Goal: Task Accomplishment & Management: Complete application form

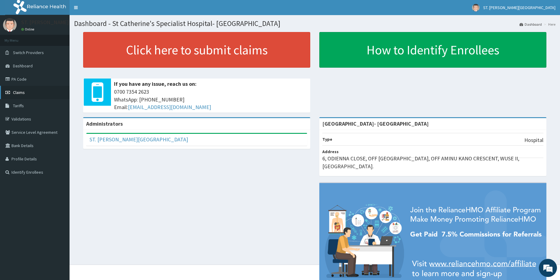
click at [25, 91] on link "Claims" at bounding box center [35, 92] width 70 height 13
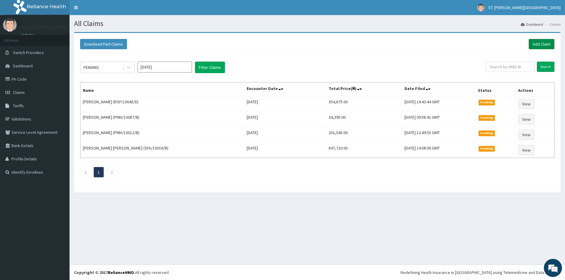
click at [541, 46] on link "Add Claim" at bounding box center [542, 44] width 26 height 10
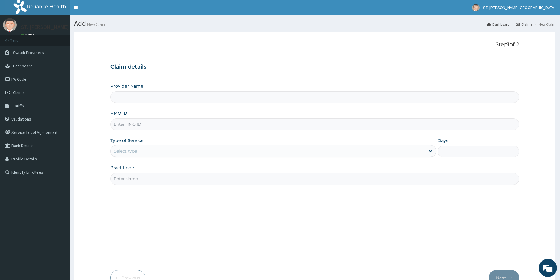
click at [134, 125] on input "HMO ID" at bounding box center [314, 125] width 409 height 12
paste input "PWC/10243/A"
type input "PWC/10243/A"
type input "St Catherine's Specialist Hospital- Abuja"
type input "PWC/10243/A"
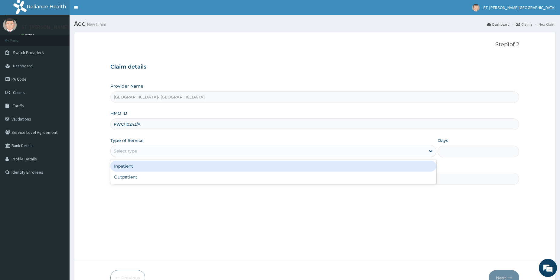
click at [129, 149] on div "Select type" at bounding box center [125, 151] width 23 height 6
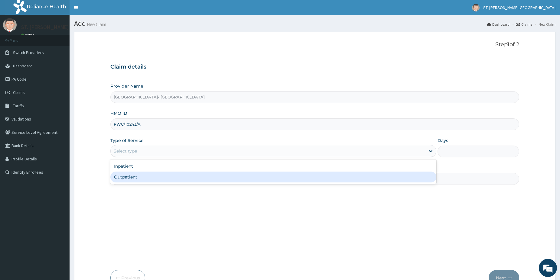
click at [128, 176] on div "Outpatient" at bounding box center [273, 177] width 326 height 11
type input "1"
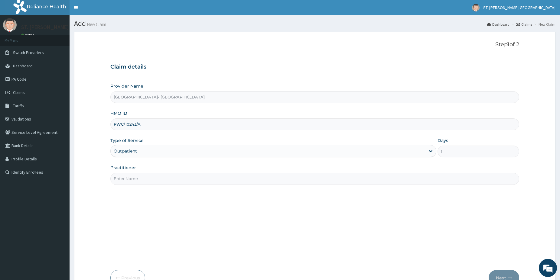
click at [130, 178] on input "Practitioner" at bounding box center [314, 179] width 409 height 12
type input "dr.okoye"
click at [506, 273] on button "Next" at bounding box center [504, 278] width 31 height 16
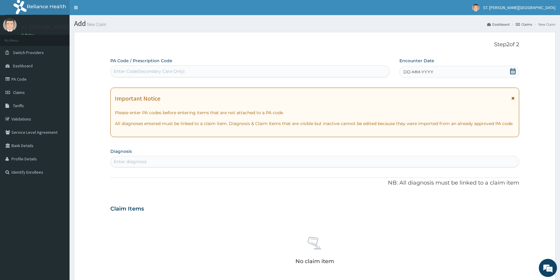
click at [145, 72] on div "Enter Code(Secondary Care Only)" at bounding box center [149, 71] width 71 height 6
paste input "PA/716438"
type input "PA/716438"
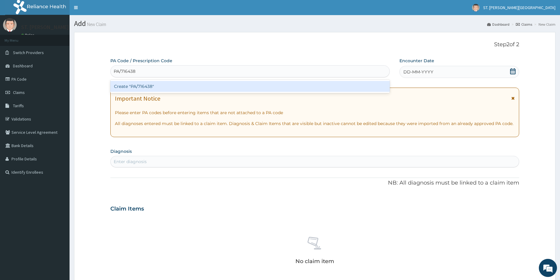
click at [146, 83] on div "Create "PA/716438"" at bounding box center [249, 86] width 279 height 11
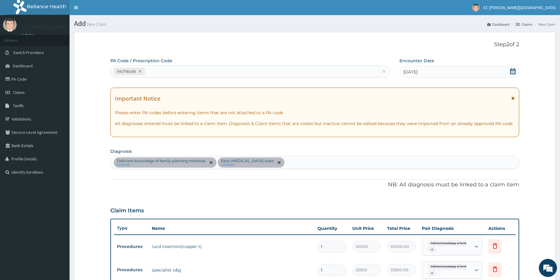
click at [170, 71] on div "PA/716438" at bounding box center [245, 72] width 268 height 10
paste input "PA/440E8F"
type input "PA/440E8F"
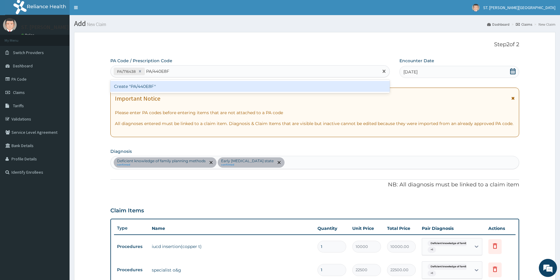
click at [146, 87] on div "Create "PA/440E8F"" at bounding box center [249, 86] width 279 height 11
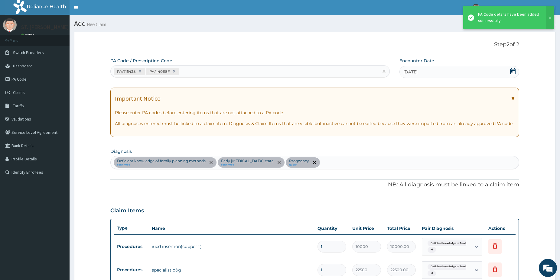
scroll to position [152, 0]
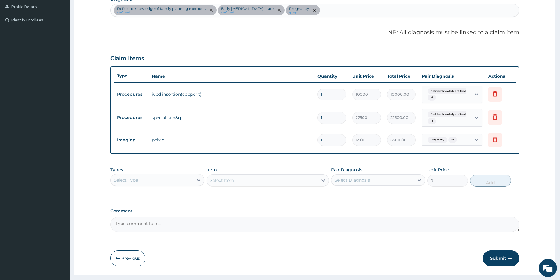
click at [502, 260] on button "Submit" at bounding box center [501, 259] width 36 height 16
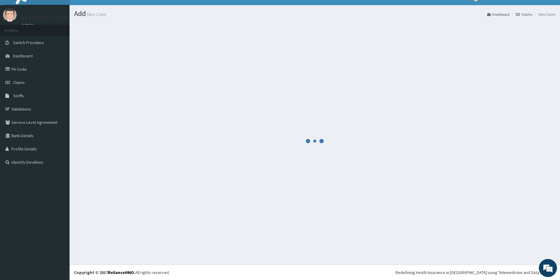
scroll to position [10, 0]
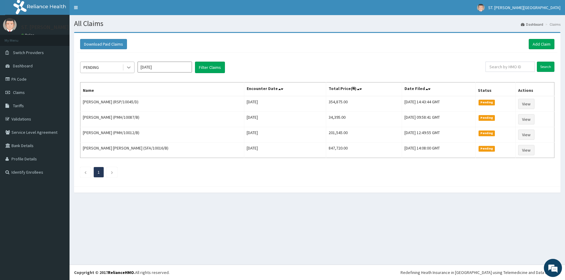
click at [127, 66] on icon at bounding box center [129, 67] width 6 height 6
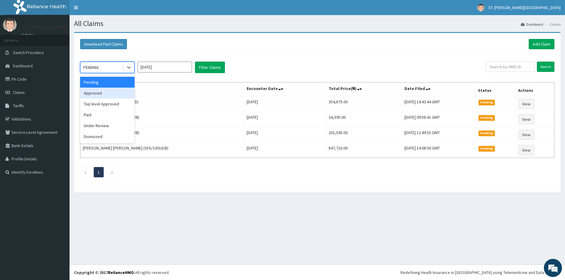
drag, startPoint x: 99, startPoint y: 95, endPoint x: 163, endPoint y: 77, distance: 66.6
click at [100, 95] on div "Approved" at bounding box center [107, 93] width 54 height 11
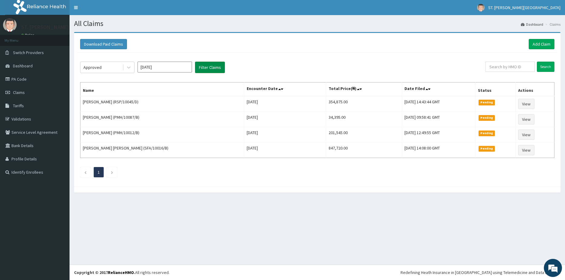
click at [200, 68] on button "Filter Claims" at bounding box center [210, 67] width 30 height 11
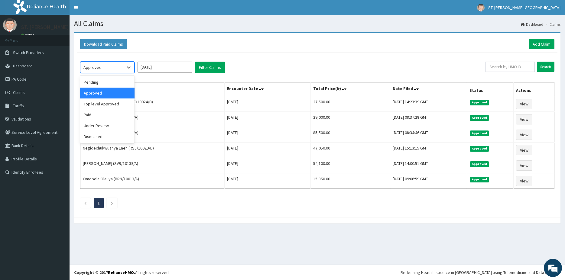
click at [104, 66] on div "Approved" at bounding box center [101, 68] width 42 height 10
click at [169, 65] on input "[DATE]" at bounding box center [165, 67] width 54 height 11
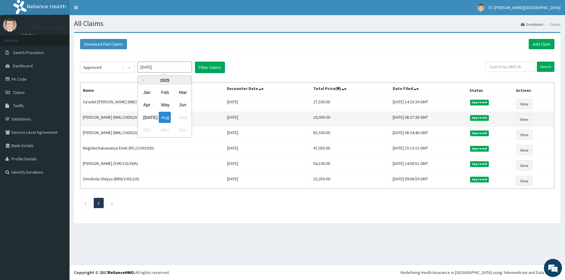
click at [144, 118] on div "Jul" at bounding box center [147, 117] width 12 height 11
type input "Jul 2025"
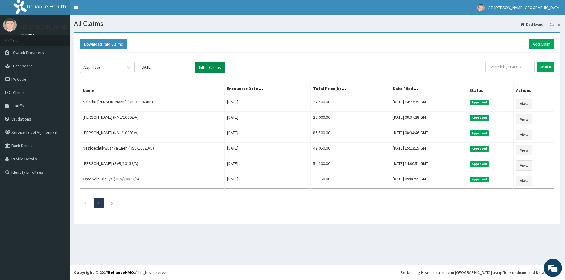
click at [210, 67] on button "Filter Claims" at bounding box center [210, 67] width 30 height 11
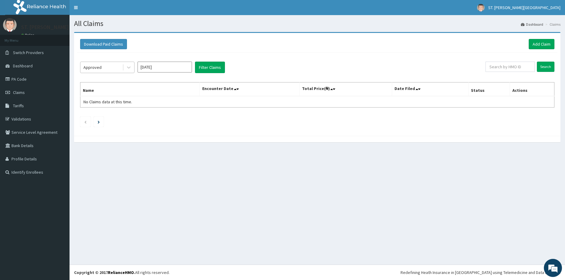
click at [117, 69] on div "Approved" at bounding box center [101, 68] width 42 height 10
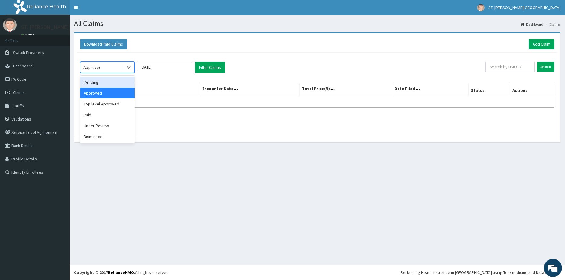
click at [93, 83] on div "Pending" at bounding box center [107, 82] width 54 height 11
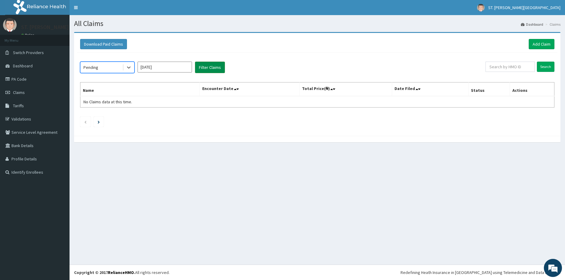
click at [217, 67] on button "Filter Claims" at bounding box center [210, 67] width 30 height 11
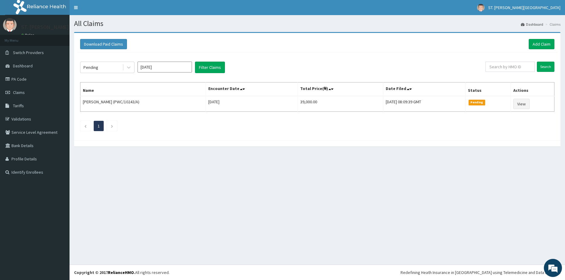
click at [543, 38] on div "Download Paid Claims Add Claim" at bounding box center [317, 44] width 481 height 17
click at [541, 42] on link "Add Claim" at bounding box center [542, 44] width 26 height 10
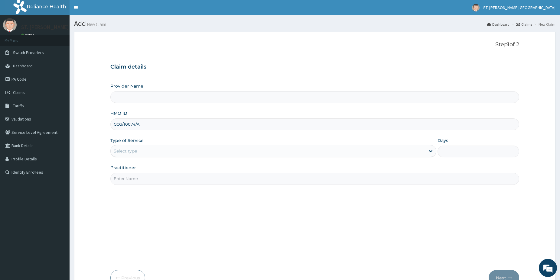
type input "St Catherine's Specialist Hospital- Abuja"
type input "CCG/10074/A"
click at [119, 152] on div "Select type" at bounding box center [125, 151] width 23 height 6
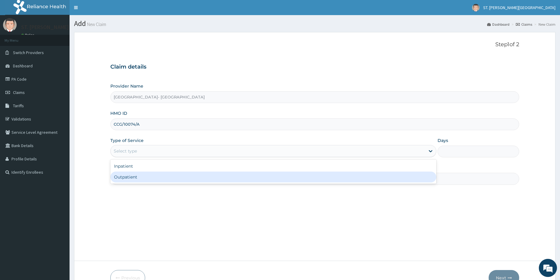
click at [131, 176] on div "Outpatient" at bounding box center [273, 177] width 326 height 11
type input "1"
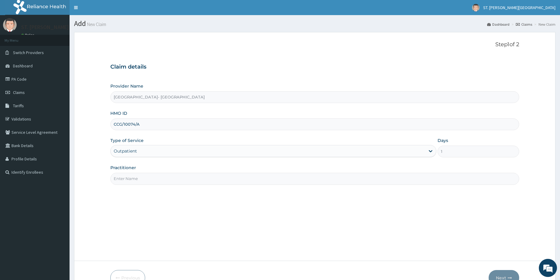
click at [131, 181] on input "Practitioner" at bounding box center [314, 179] width 409 height 12
type input "dr.sifo"
click at [499, 274] on button "Next" at bounding box center [504, 278] width 31 height 16
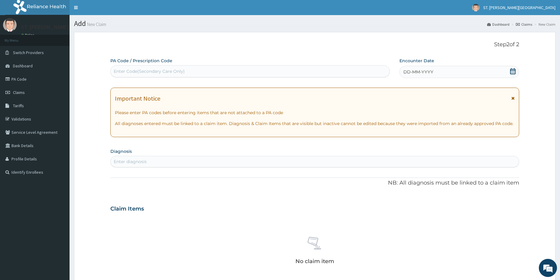
click at [142, 154] on section "Diagnosis Enter diagnosis" at bounding box center [314, 157] width 409 height 21
click at [142, 157] on div "Enter diagnosis" at bounding box center [314, 161] width 409 height 11
type input "g"
type input "reflux"
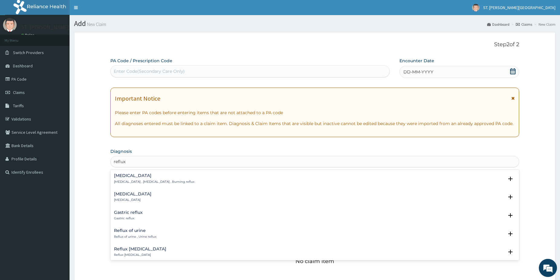
click at [137, 180] on p "Heartburn , Pyrosis , Burning reflux" at bounding box center [154, 182] width 80 height 4
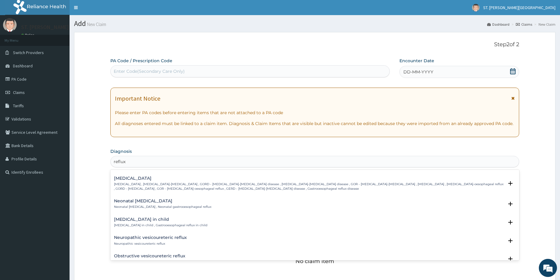
scroll to position [490, 0]
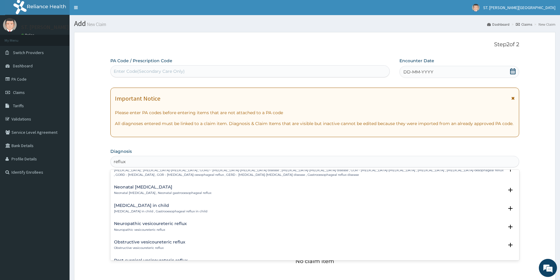
click at [275, 175] on p "Gastroesophageal reflux disease , Gastro-esophageal reflux , GORD - Gastro-esop…" at bounding box center [309, 172] width 390 height 9
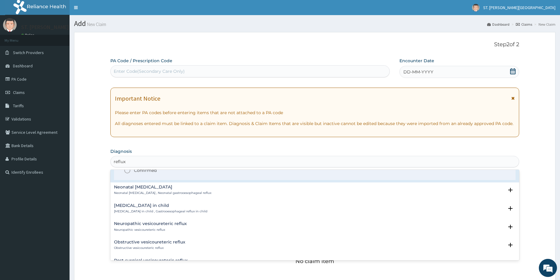
click at [128, 173] on circle "status option filled" at bounding box center [127, 170] width 5 height 5
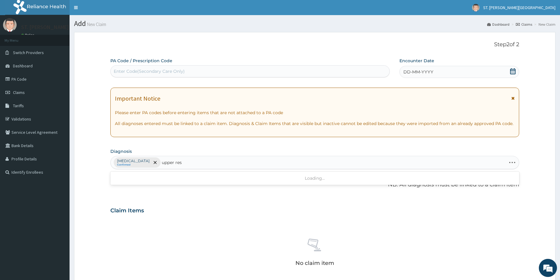
type input "upper resp"
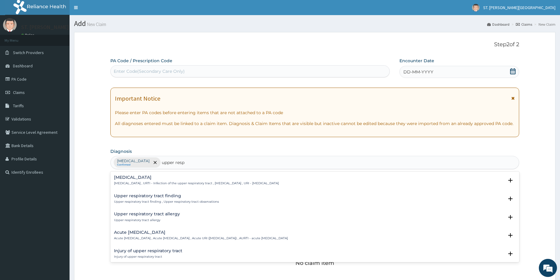
click at [162, 180] on h4 "[MEDICAL_DATA]" at bounding box center [196, 177] width 165 height 5
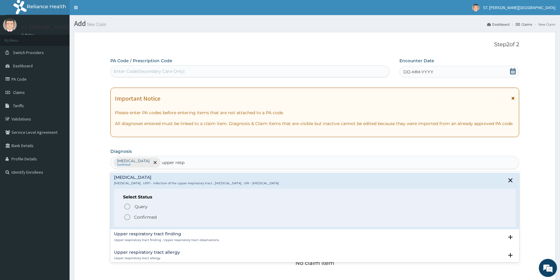
click at [127, 218] on icon "status option filled" at bounding box center [127, 217] width 7 height 7
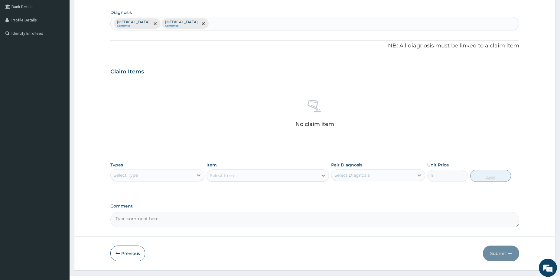
scroll to position [144, 0]
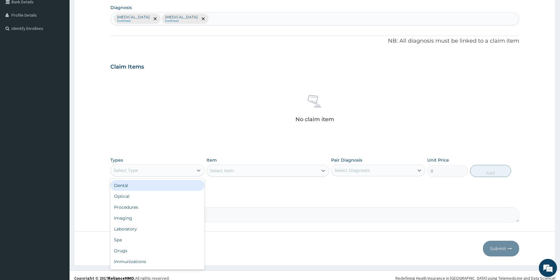
click at [147, 169] on div "Select Type" at bounding box center [152, 171] width 83 height 10
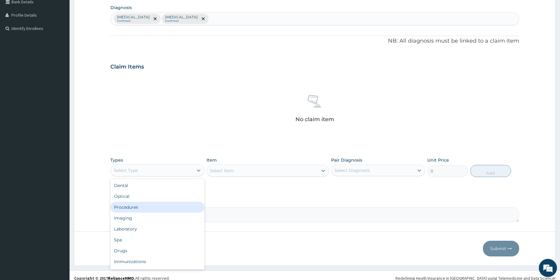
drag, startPoint x: 134, startPoint y: 206, endPoint x: 178, endPoint y: 193, distance: 45.3
click at [134, 206] on div "Procedures" at bounding box center [157, 207] width 94 height 11
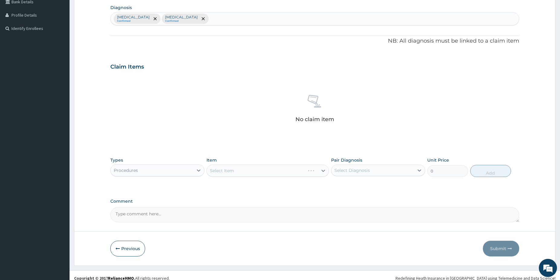
click at [247, 175] on div "Select Item" at bounding box center [268, 171] width 123 height 12
click at [262, 175] on div "Select Item" at bounding box center [268, 171] width 123 height 12
click at [283, 171] on div "Select Item" at bounding box center [262, 171] width 111 height 10
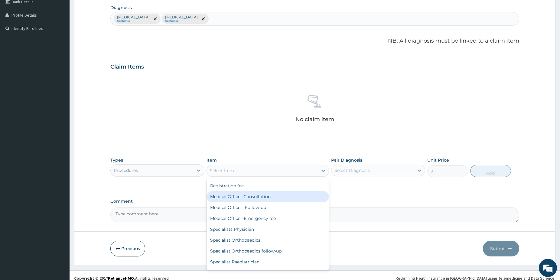
click at [266, 194] on div "Medical Officer Consultation" at bounding box center [268, 196] width 123 height 11
type input "5000"
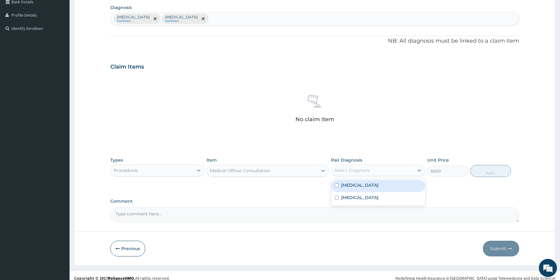
click at [355, 171] on div "Select Diagnosis" at bounding box center [352, 171] width 35 height 6
click at [354, 184] on div "Gastroesophageal reflux disease" at bounding box center [378, 186] width 94 height 12
checkbox input "true"
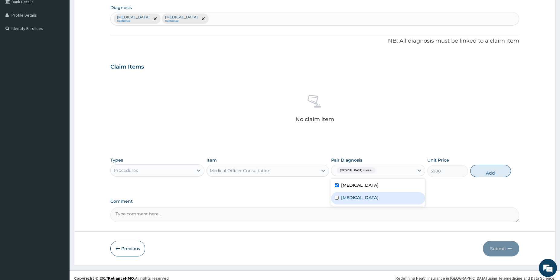
click at [350, 200] on label "[MEDICAL_DATA]" at bounding box center [360, 198] width 38 height 6
checkbox input "true"
click at [480, 175] on button "Add" at bounding box center [490, 171] width 41 height 12
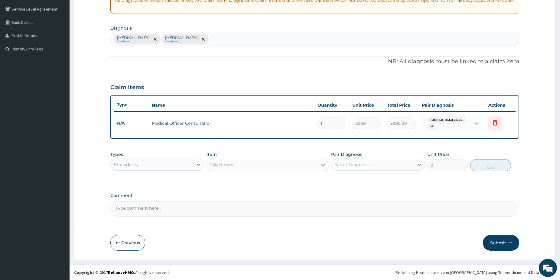
drag, startPoint x: 154, startPoint y: 162, endPoint x: 154, endPoint y: 172, distance: 9.7
click at [154, 163] on div "Procedures" at bounding box center [152, 165] width 83 height 10
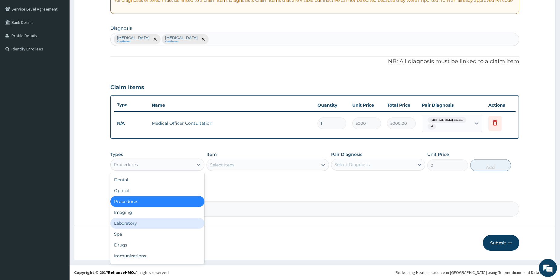
click at [122, 225] on div "Laboratory" at bounding box center [157, 223] width 94 height 11
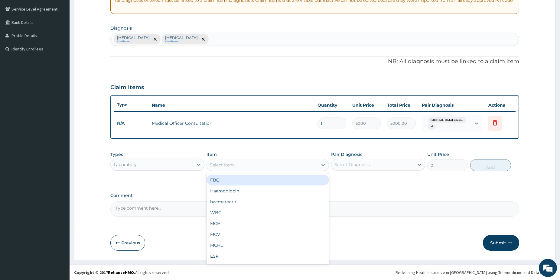
click at [243, 168] on div "Select Item" at bounding box center [262, 165] width 111 height 10
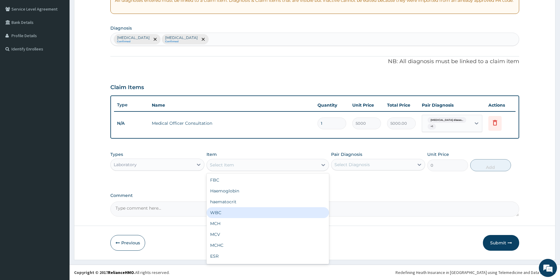
drag, startPoint x: 220, startPoint y: 216, endPoint x: 223, endPoint y: 209, distance: 7.2
click at [220, 212] on div "WBC" at bounding box center [268, 213] width 123 height 11
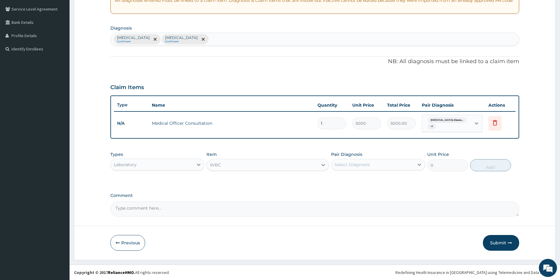
type input "2500"
drag, startPoint x: 377, startPoint y: 162, endPoint x: 352, endPoint y: 178, distance: 30.2
click at [376, 162] on div "Select Diagnosis" at bounding box center [373, 165] width 83 height 10
click at [349, 182] on label "Gastroesophageal reflux disease" at bounding box center [360, 180] width 38 height 6
checkbox input "true"
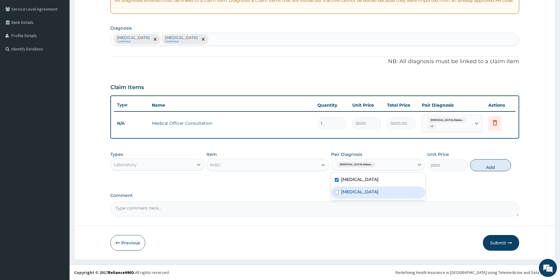
click at [352, 199] on div "[MEDICAL_DATA]" at bounding box center [378, 193] width 94 height 12
checkbox input "true"
click at [494, 163] on button "Add" at bounding box center [490, 165] width 41 height 12
type input "0"
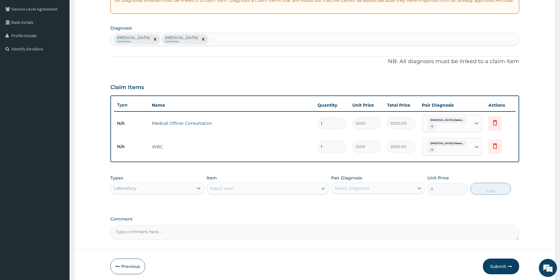
click at [168, 189] on div "Laboratory" at bounding box center [152, 189] width 83 height 10
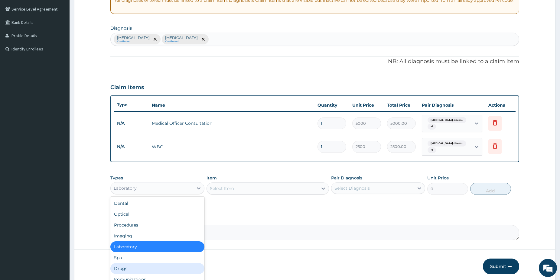
click at [119, 269] on div "Drugs" at bounding box center [157, 268] width 94 height 11
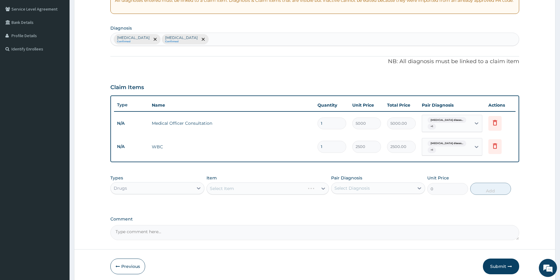
click at [228, 189] on div "Select Item" at bounding box center [268, 189] width 123 height 12
click at [219, 185] on div "Select Item" at bounding box center [262, 189] width 111 height 10
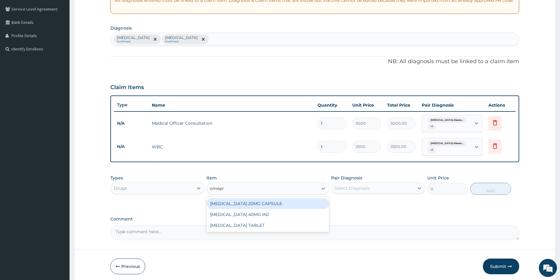
type input "omepra"
click at [311, 202] on div "[MEDICAL_DATA] 20MG CAPSULE" at bounding box center [268, 203] width 123 height 11
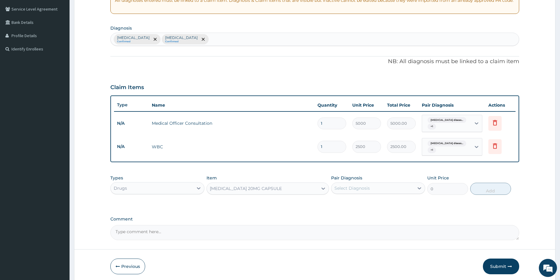
type input "150"
click at [358, 186] on div "Select Diagnosis" at bounding box center [352, 188] width 35 height 6
click at [363, 202] on label "Gastroesophageal reflux disease" at bounding box center [360, 203] width 38 height 6
checkbox input "true"
click at [484, 187] on button "Add" at bounding box center [490, 189] width 41 height 12
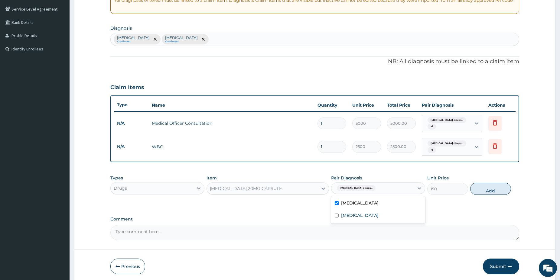
type input "0"
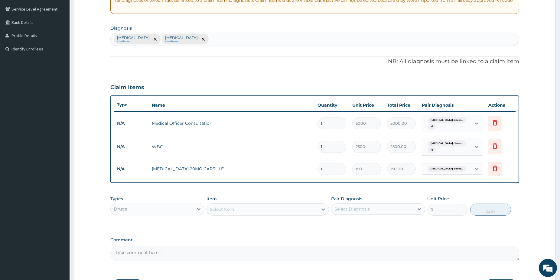
type input "10"
type input "1500.00"
type input "10"
click at [255, 209] on div "Select Item" at bounding box center [262, 210] width 111 height 10
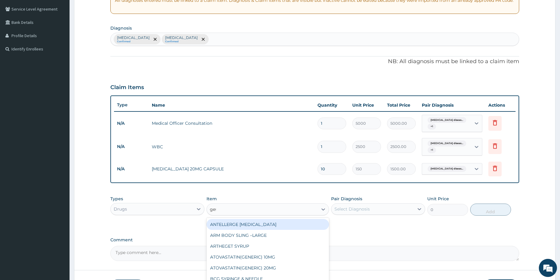
type input "gest"
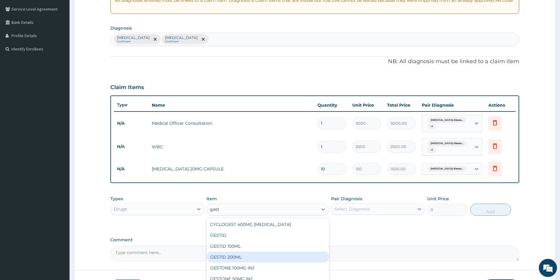
click at [260, 255] on div "GESTID 200ML" at bounding box center [268, 257] width 123 height 11
type input "1800"
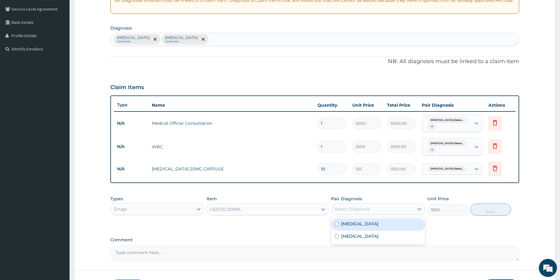
drag, startPoint x: 339, startPoint y: 208, endPoint x: 346, endPoint y: 216, distance: 11.6
click at [342, 208] on div "Select Diagnosis" at bounding box center [352, 209] width 35 height 6
click at [350, 224] on label "Gastroesophageal reflux disease" at bounding box center [360, 224] width 38 height 6
checkbox input "true"
click at [490, 212] on button "Add" at bounding box center [490, 210] width 41 height 12
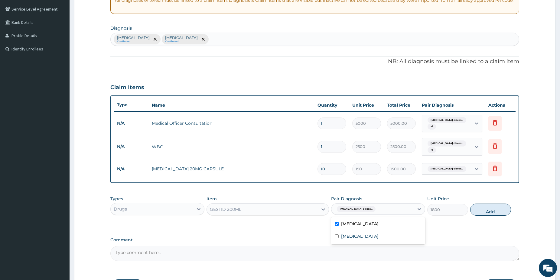
type input "0"
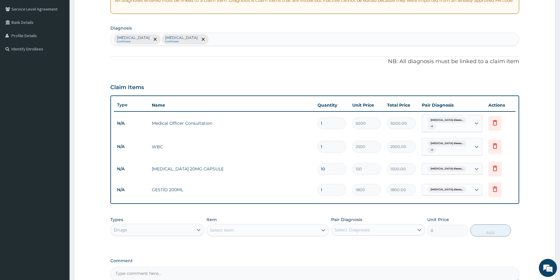
click at [249, 227] on div "Select Item" at bounding box center [262, 231] width 111 height 10
type input "emzol"
click at [260, 245] on div "EMZOLYN [MEDICAL_DATA]" at bounding box center [268, 245] width 123 height 11
type input "1200"
click at [367, 230] on div "Select Diagnosis" at bounding box center [352, 230] width 35 height 6
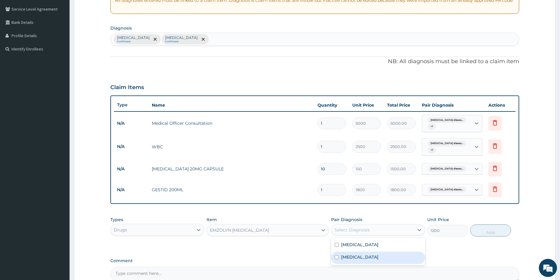
drag, startPoint x: 363, startPoint y: 257, endPoint x: 401, endPoint y: 250, distance: 38.8
click at [364, 257] on label "[MEDICAL_DATA]" at bounding box center [360, 257] width 38 height 6
checkbox input "true"
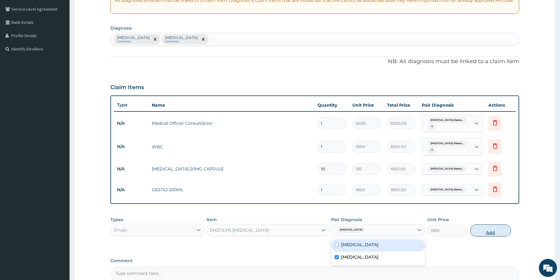
click at [485, 230] on button "Add" at bounding box center [490, 231] width 41 height 12
type input "0"
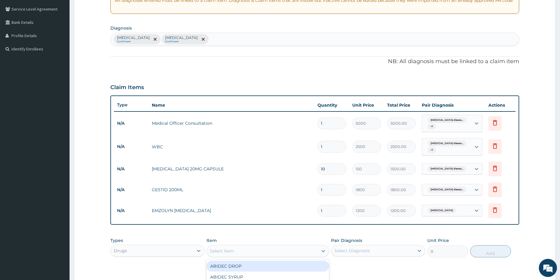
click at [267, 253] on div "Select Item" at bounding box center [262, 252] width 111 height 10
type input "lorat"
click at [251, 274] on div "LORATYN 10MG TAB" at bounding box center [268, 277] width 123 height 11
type input "80"
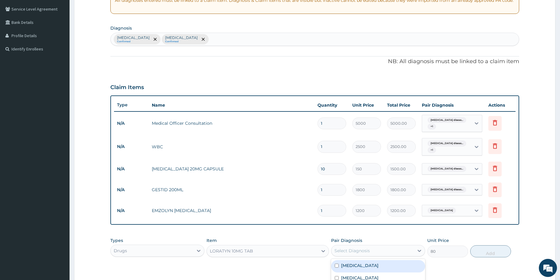
click at [351, 249] on div "Select Diagnosis" at bounding box center [352, 251] width 35 height 6
click at [357, 279] on label "[MEDICAL_DATA]" at bounding box center [360, 278] width 38 height 6
checkbox input "true"
drag, startPoint x: 481, startPoint y: 251, endPoint x: 469, endPoint y: 253, distance: 12.2
click at [482, 251] on button "Add" at bounding box center [490, 252] width 41 height 12
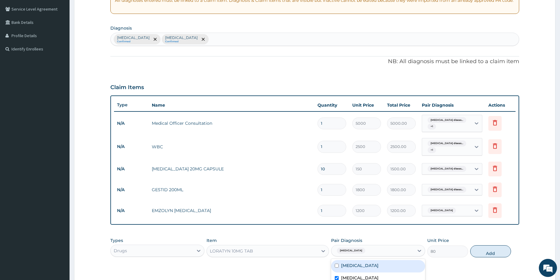
type input "0"
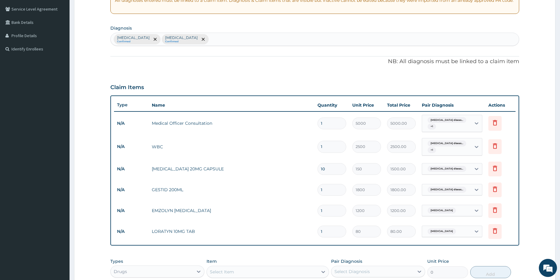
type input "0.00"
type input "7"
type input "560.00"
type input "7"
click at [276, 36] on div "Gastroesophageal reflux disease Confirmed Upper respiratory infection Confirmed" at bounding box center [315, 39] width 408 height 13
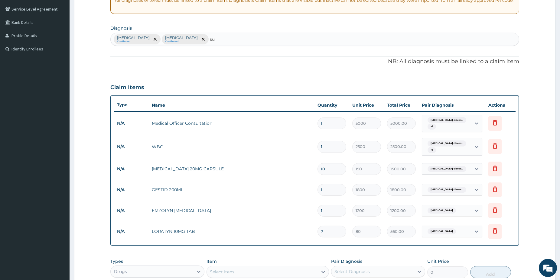
type input "s"
type input "chest pai"
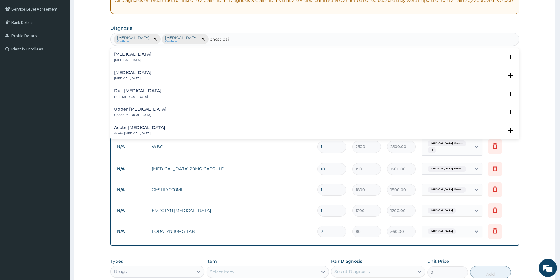
click at [133, 55] on h4 "Chest pain" at bounding box center [133, 54] width 38 height 5
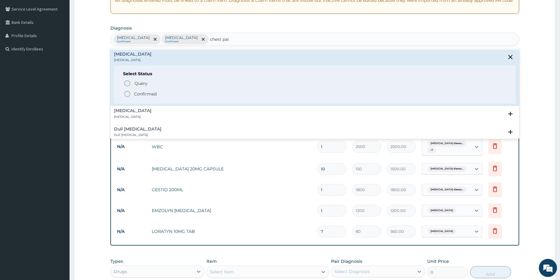
drag, startPoint x: 127, startPoint y: 93, endPoint x: 130, endPoint y: 89, distance: 4.8
click at [128, 93] on icon "status option filled" at bounding box center [127, 93] width 7 height 7
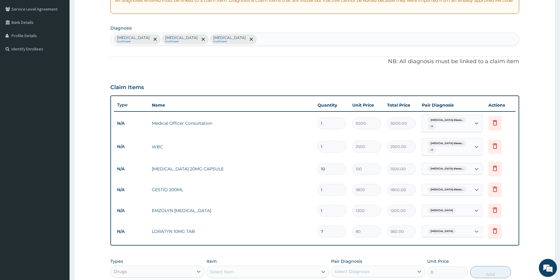
click at [253, 272] on div "Select Item" at bounding box center [262, 272] width 111 height 10
type input "paraceta"
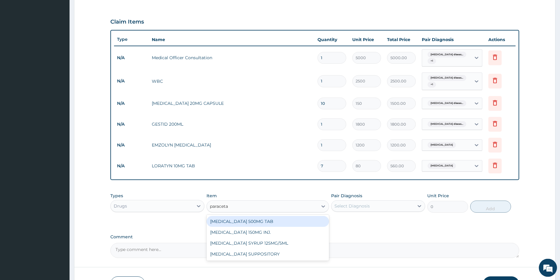
scroll to position [195, 0]
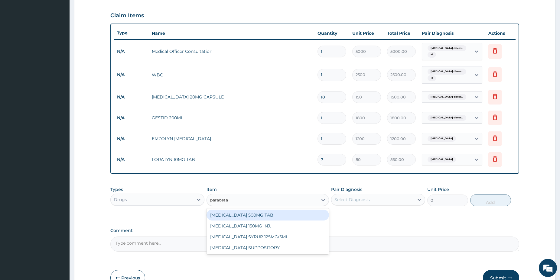
click at [310, 217] on div "[MEDICAL_DATA] 500MG TAB" at bounding box center [268, 215] width 123 height 11
type input "38"
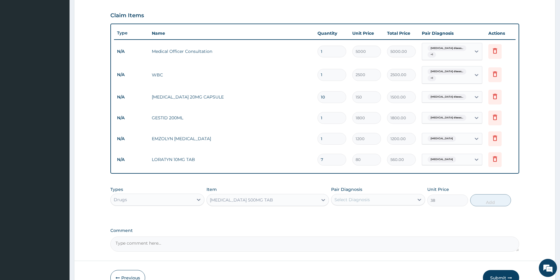
click at [361, 201] on div "Select Diagnosis" at bounding box center [352, 200] width 35 height 6
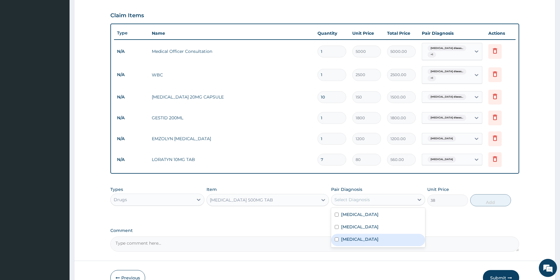
click at [373, 239] on div "Chest pain" at bounding box center [378, 240] width 94 height 12
checkbox input "true"
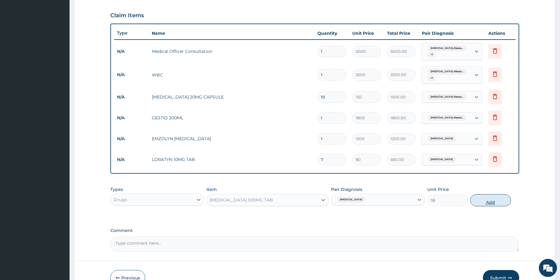
click at [485, 200] on button "Add" at bounding box center [490, 200] width 41 height 12
type input "0"
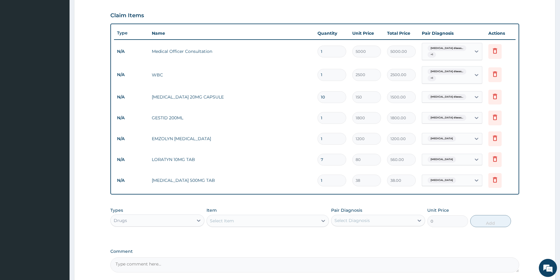
type input "18"
type input "684.00"
type input "18"
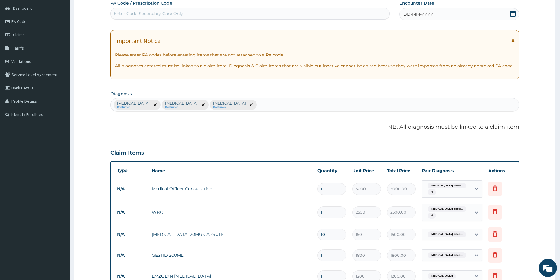
scroll to position [51, 0]
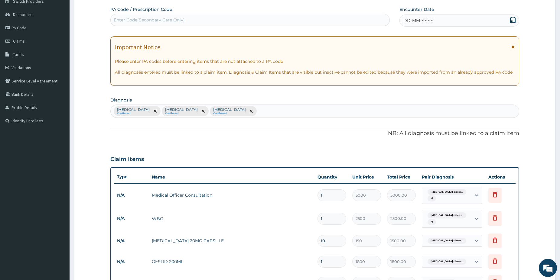
click at [512, 19] on icon at bounding box center [512, 20] width 5 height 6
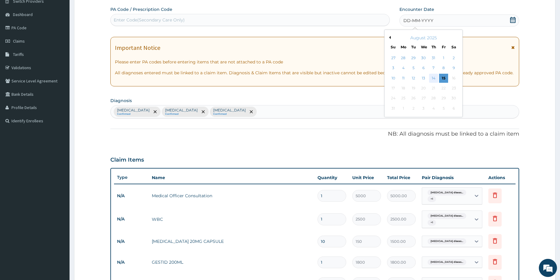
click at [436, 77] on div "14" at bounding box center [433, 78] width 9 height 9
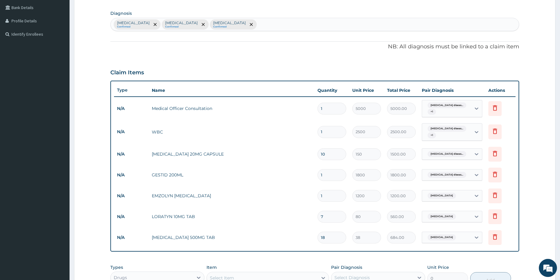
scroll to position [154, 0]
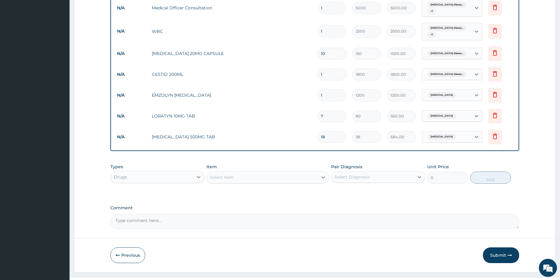
drag, startPoint x: 563, startPoint y: 277, endPoint x: 556, endPoint y: 277, distance: 6.4
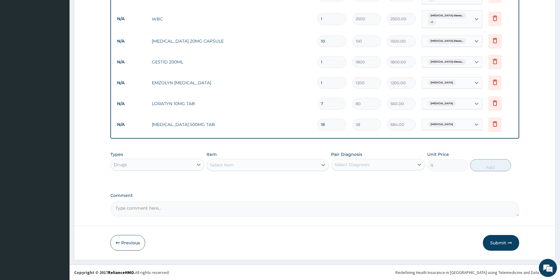
click at [497, 244] on button "Submit" at bounding box center [501, 243] width 36 height 16
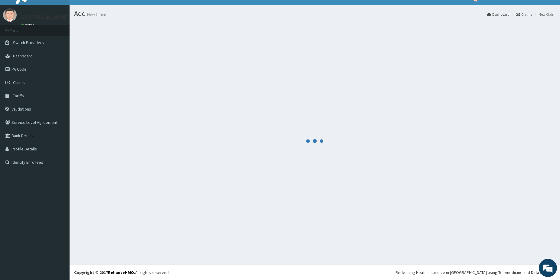
scroll to position [10, 0]
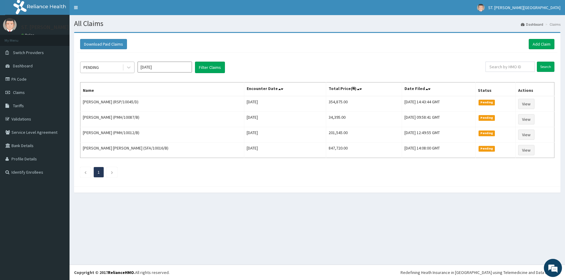
drag, startPoint x: 118, startPoint y: 69, endPoint x: 108, endPoint y: 73, distance: 10.9
click at [112, 68] on div "PENDING" at bounding box center [101, 68] width 42 height 10
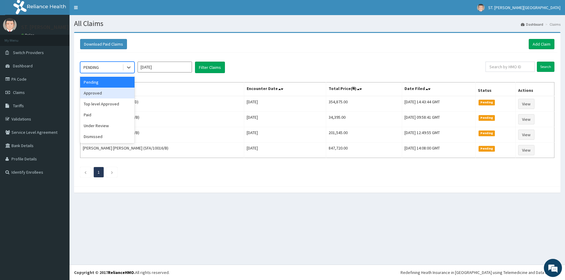
click at [100, 94] on div "Approved" at bounding box center [107, 93] width 54 height 11
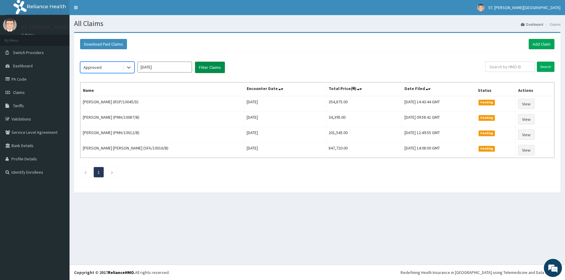
click at [205, 69] on button "Filter Claims" at bounding box center [210, 67] width 30 height 11
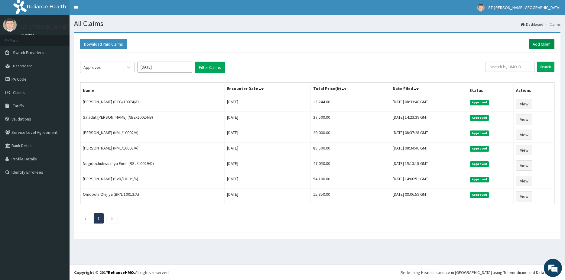
click at [531, 45] on link "Add Claim" at bounding box center [542, 44] width 26 height 10
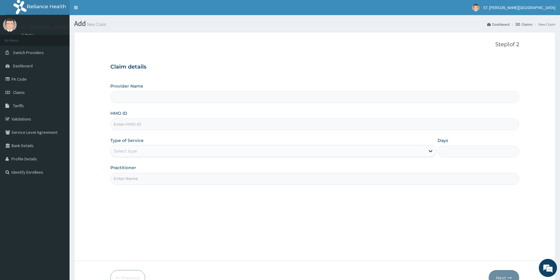
type input "St Catherine's Specialist Hospital- Abuja"
type input "GBI/10126/B"
click at [132, 154] on div "Select type" at bounding box center [268, 151] width 315 height 10
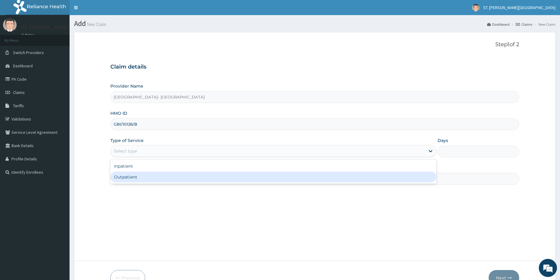
click at [130, 177] on div "Outpatient" at bounding box center [273, 177] width 326 height 11
type input "1"
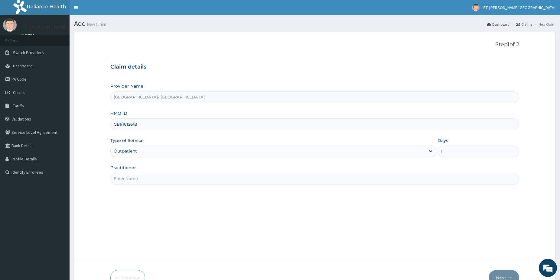
click at [129, 179] on input "Practitioner" at bounding box center [314, 179] width 409 height 12
type input "dr.sifo"
click at [509, 276] on icon "button" at bounding box center [510, 278] width 4 height 4
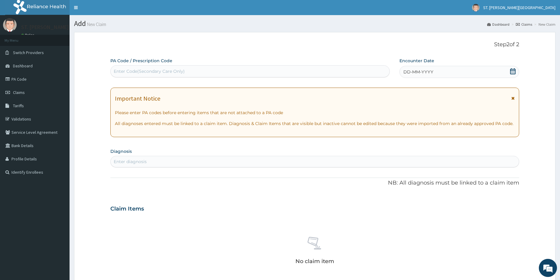
click at [148, 153] on section "Diagnosis Enter diagnosis" at bounding box center [314, 157] width 409 height 21
click at [150, 161] on div "Enter diagnosis" at bounding box center [315, 162] width 408 height 10
type input "malaria"
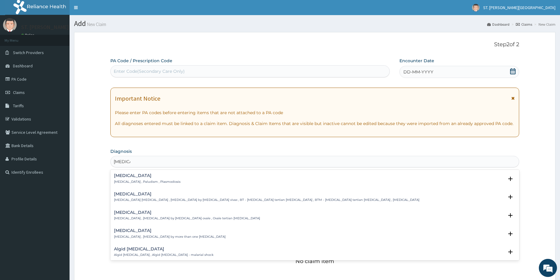
click at [129, 181] on p "Malaria , Paludism , Plasmodiosis" at bounding box center [147, 182] width 67 height 4
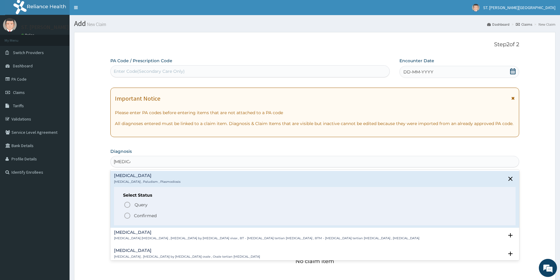
click at [129, 216] on icon "status option filled" at bounding box center [127, 215] width 7 height 7
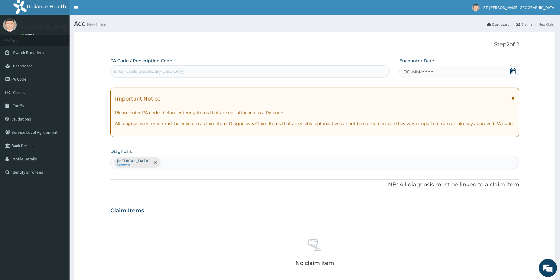
click at [140, 74] on div "Enter Code(Secondary Care Only)" at bounding box center [149, 71] width 71 height 6
paste input "PA/B47049"
type input "PA/B47049"
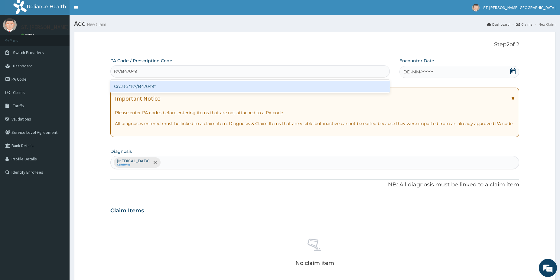
click at [138, 89] on div "Create "PA/B47049"" at bounding box center [249, 86] width 279 height 11
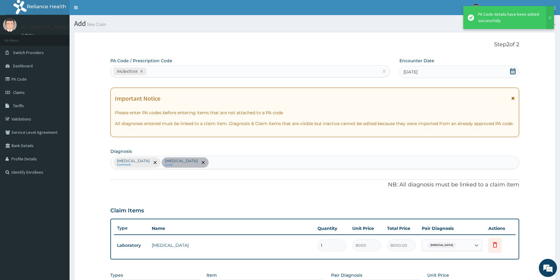
click at [212, 162] on div "Malaria Confirmed Hypercholesterolemia query" at bounding box center [315, 162] width 408 height 13
type input "heart"
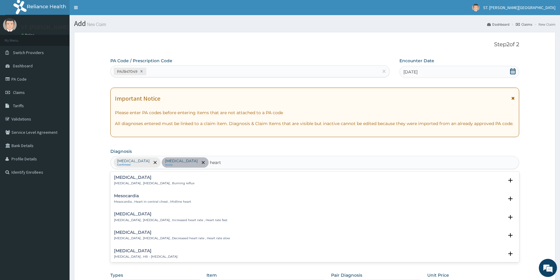
click at [137, 178] on h4 "Heartburn" at bounding box center [154, 177] width 80 height 5
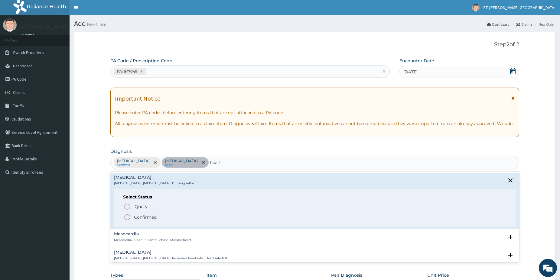
click at [131, 218] on icon "status option filled" at bounding box center [127, 217] width 7 height 7
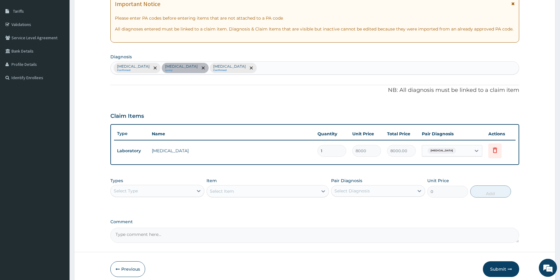
scroll to position [98, 0]
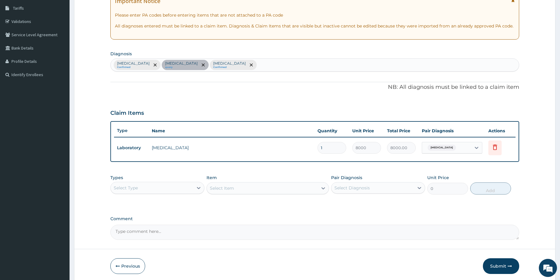
click at [168, 191] on div "Select Type" at bounding box center [152, 188] width 83 height 10
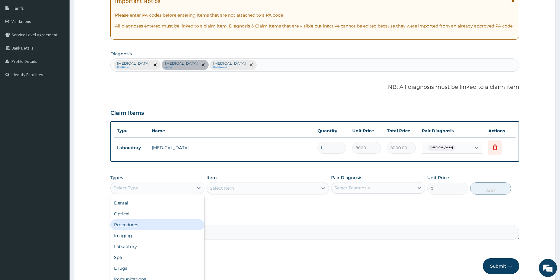
click at [139, 225] on div "Procedures" at bounding box center [157, 225] width 94 height 11
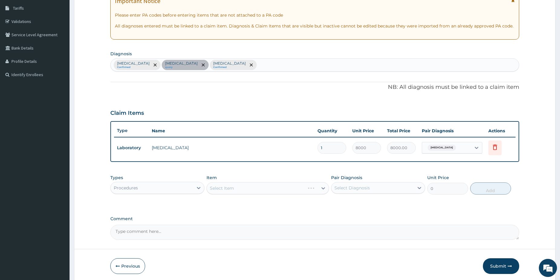
click at [283, 187] on div "Select Item" at bounding box center [268, 188] width 123 height 12
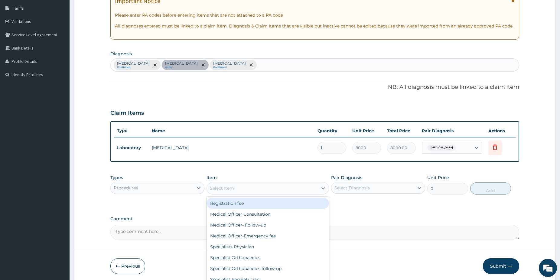
click at [293, 186] on div "Select Item" at bounding box center [262, 189] width 111 height 10
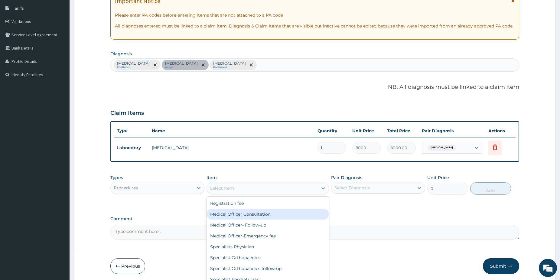
click at [282, 210] on div "Medical Officer Consultation" at bounding box center [268, 214] width 123 height 11
type input "5000"
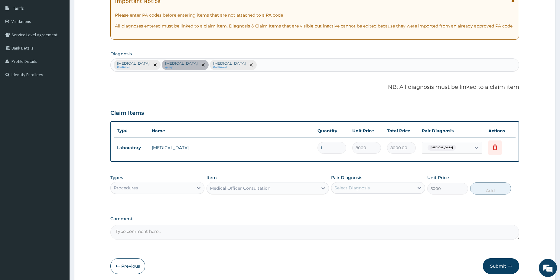
click at [349, 191] on div "Select Diagnosis" at bounding box center [352, 188] width 35 height 6
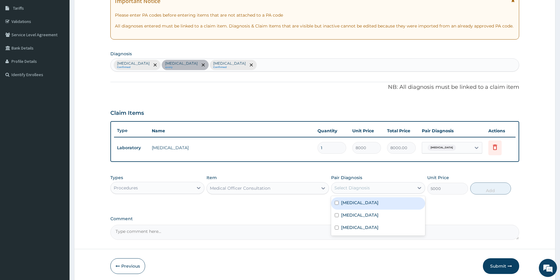
click at [351, 202] on label "Malaria" at bounding box center [360, 203] width 38 height 6
checkbox input "true"
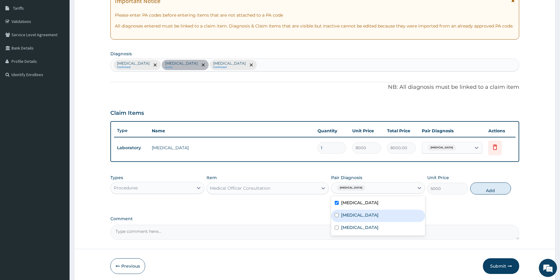
drag, startPoint x: 353, startPoint y: 215, endPoint x: 352, endPoint y: 226, distance: 10.9
click at [353, 218] on div "Hypercholesterolemia" at bounding box center [378, 216] width 94 height 12
checkbox input "true"
drag, startPoint x: 351, startPoint y: 228, endPoint x: 366, endPoint y: 227, distance: 14.2
click at [351, 228] on label "Heartburn" at bounding box center [360, 228] width 38 height 6
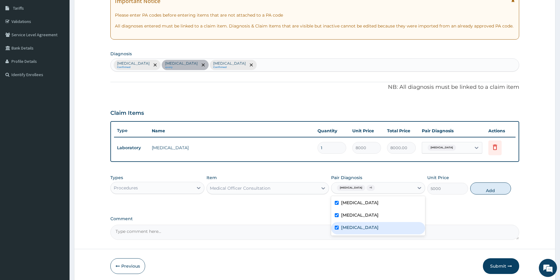
checkbox input "true"
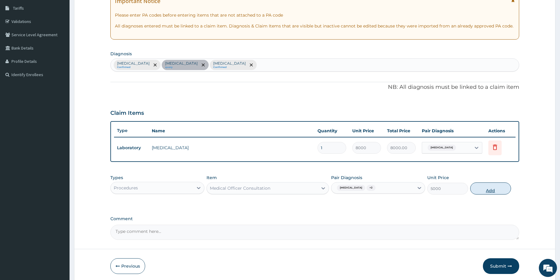
click at [486, 190] on button "Add" at bounding box center [490, 189] width 41 height 12
type input "0"
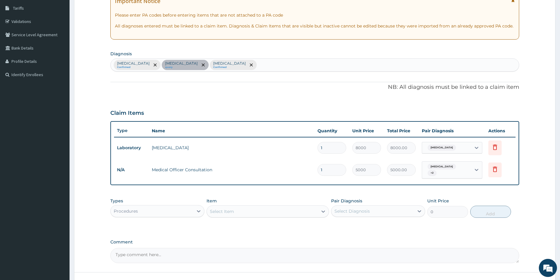
click at [170, 209] on div "Procedures" at bounding box center [152, 212] width 83 height 10
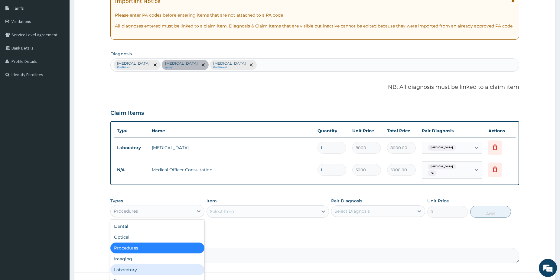
click at [133, 269] on div "Laboratory" at bounding box center [157, 270] width 94 height 11
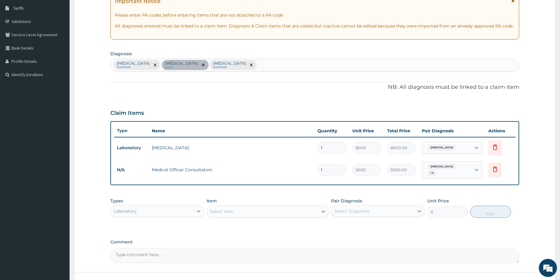
click at [259, 207] on div "Select Item" at bounding box center [262, 212] width 111 height 10
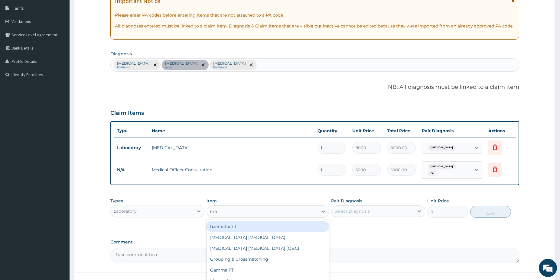
type input "mal"
click at [261, 224] on div "[MEDICAL_DATA] [MEDICAL_DATA]" at bounding box center [268, 226] width 123 height 11
type input "1500"
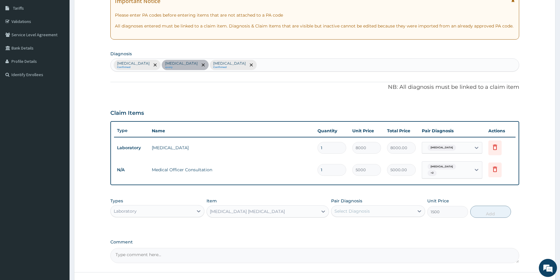
click at [355, 209] on div "Select Diagnosis" at bounding box center [352, 211] width 35 height 6
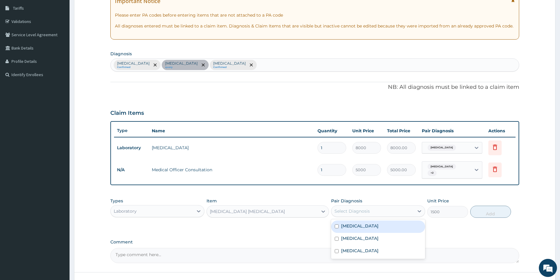
click at [357, 224] on div "[MEDICAL_DATA]" at bounding box center [378, 227] width 94 height 12
checkbox input "true"
click at [487, 213] on button "Add" at bounding box center [490, 212] width 41 height 12
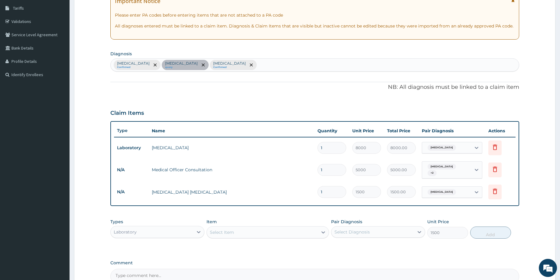
type input "0"
click at [178, 227] on div "Laboratory" at bounding box center [152, 232] width 83 height 10
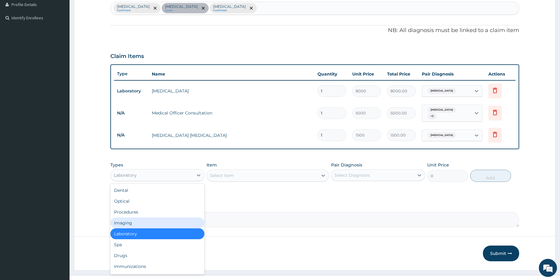
scroll to position [159, 0]
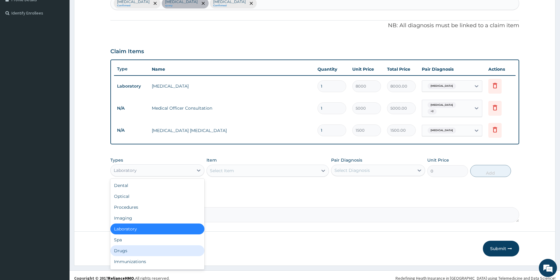
click at [125, 249] on div "Drugs" at bounding box center [157, 251] width 94 height 11
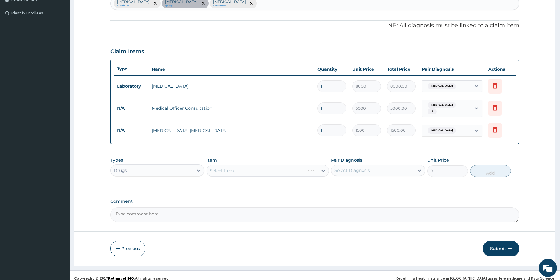
click at [249, 168] on div "Select Item" at bounding box center [268, 171] width 123 height 12
click at [249, 168] on div "Select Item" at bounding box center [262, 171] width 111 height 10
type input "arte"
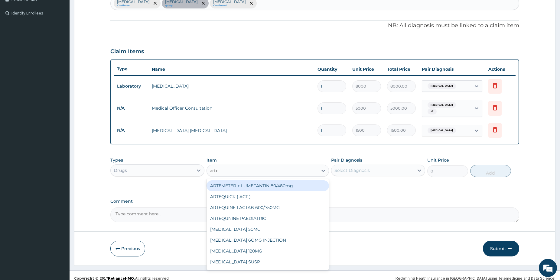
click at [271, 183] on div "ARTEMETER + LUMEFANTIN 80/480mg" at bounding box center [268, 186] width 123 height 11
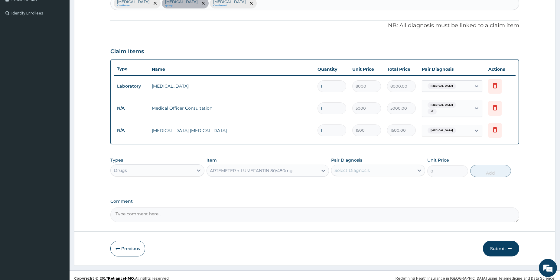
type input "350"
click at [349, 168] on div "Select Diagnosis" at bounding box center [352, 171] width 35 height 6
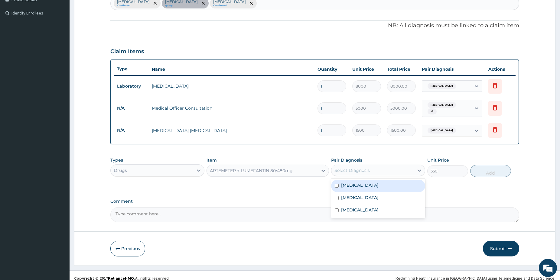
click at [352, 182] on label "[MEDICAL_DATA]" at bounding box center [360, 185] width 38 height 6
checkbox input "true"
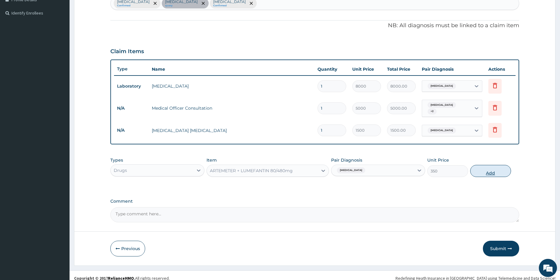
click at [473, 172] on button "Add" at bounding box center [490, 171] width 41 height 12
type input "0"
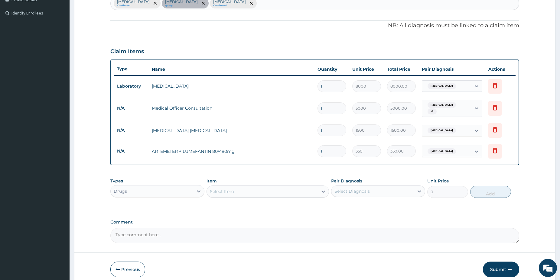
type input "0.00"
type input "6"
type input "2100.00"
type input "6"
click at [301, 192] on div "Select Item" at bounding box center [262, 192] width 111 height 10
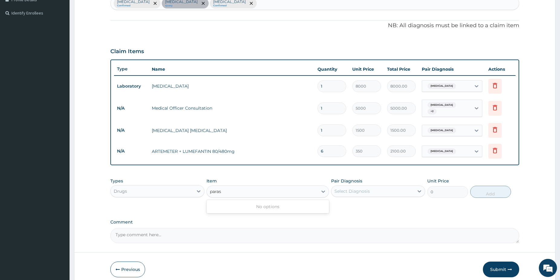
type input "para"
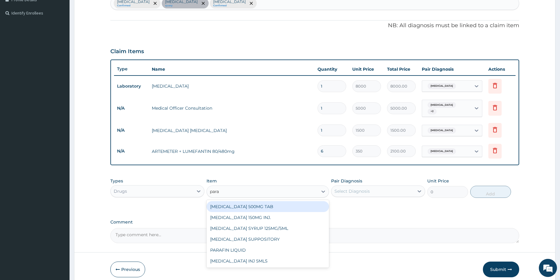
click at [317, 203] on div "[MEDICAL_DATA] 500MG TAB" at bounding box center [268, 206] width 123 height 11
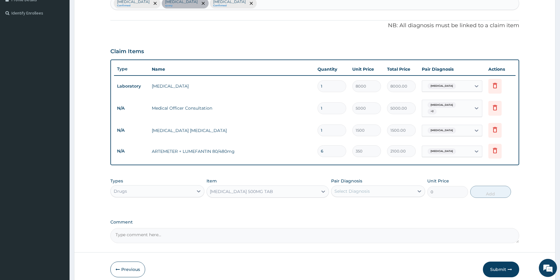
type input "38"
click at [350, 190] on div "Select Diagnosis" at bounding box center [352, 191] width 35 height 6
click at [347, 206] on label "[MEDICAL_DATA]" at bounding box center [360, 206] width 38 height 6
checkbox input "true"
click at [476, 191] on button "Add" at bounding box center [490, 192] width 41 height 12
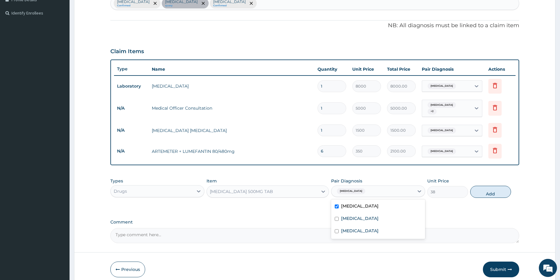
type input "0"
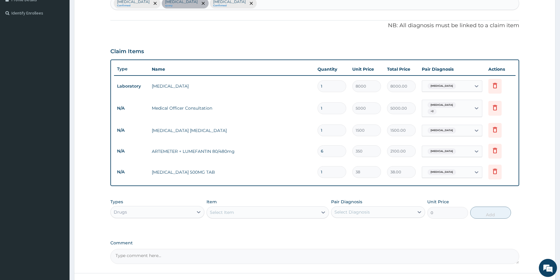
type input "18"
type input "684.00"
type input "18"
click at [258, 215] on div "Select Item" at bounding box center [268, 213] width 123 height 12
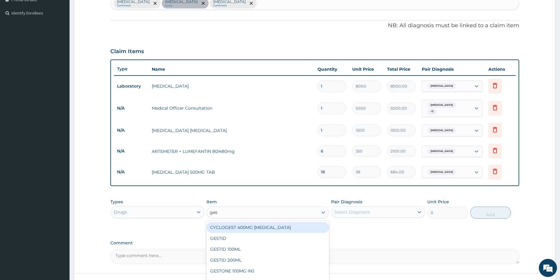
type input "gest"
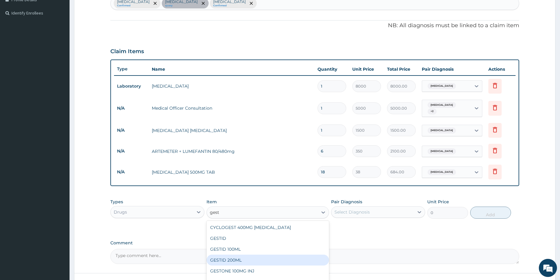
click at [274, 255] on div "GESTID 200ML" at bounding box center [268, 260] width 123 height 11
type input "1800"
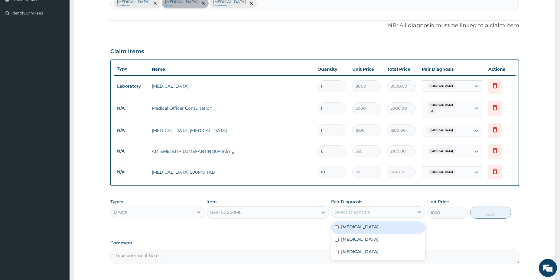
click at [385, 212] on div "Select Diagnosis" at bounding box center [373, 213] width 83 height 10
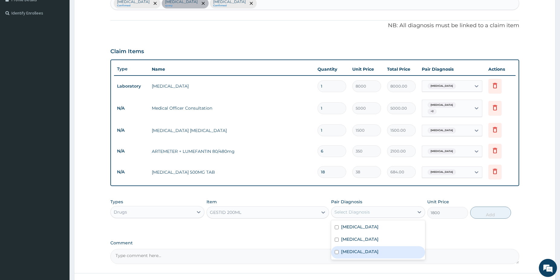
click at [369, 247] on div "Heartburn" at bounding box center [378, 253] width 94 height 12
checkbox input "true"
click at [493, 208] on button "Add" at bounding box center [490, 213] width 41 height 12
type input "0"
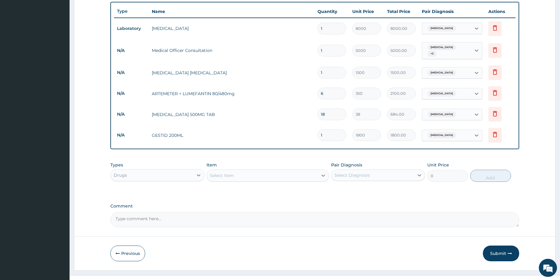
scroll to position [221, 0]
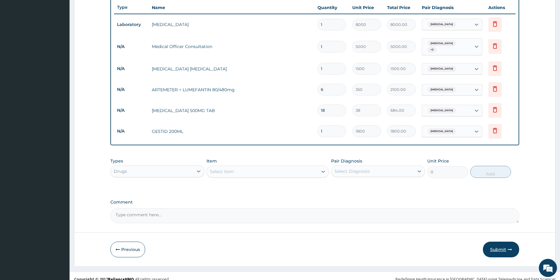
click at [501, 247] on button "Submit" at bounding box center [501, 250] width 36 height 16
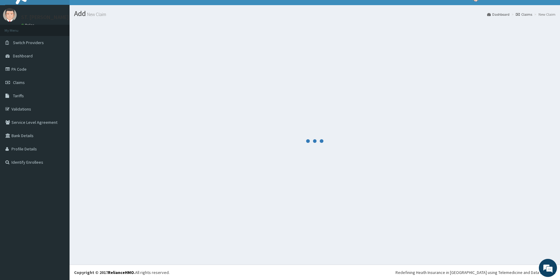
scroll to position [10, 0]
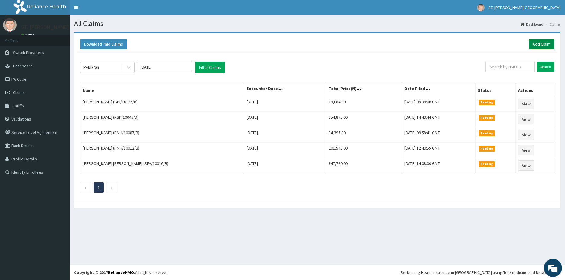
click at [539, 41] on link "Add Claim" at bounding box center [542, 44] width 26 height 10
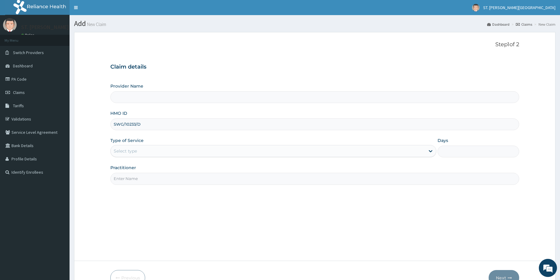
type input "SWG/10233/D"
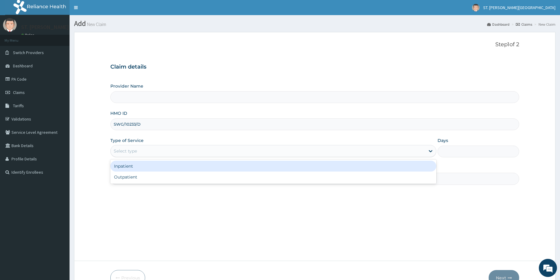
click at [124, 151] on div "Select type" at bounding box center [125, 151] width 23 height 6
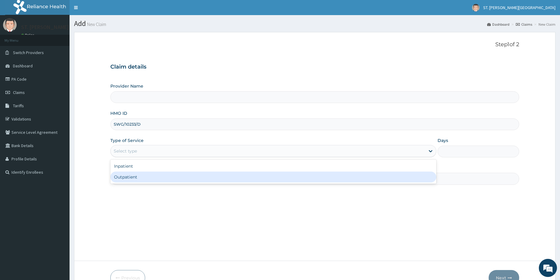
click at [136, 177] on div "Outpatient" at bounding box center [273, 177] width 326 height 11
type input "1"
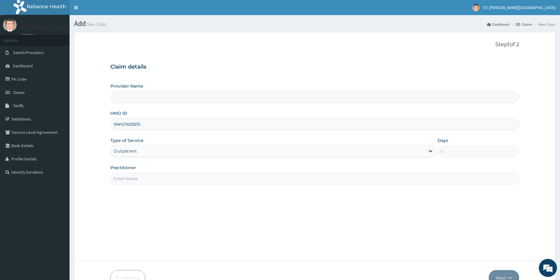
click at [135, 179] on input "Practitioner" at bounding box center [314, 179] width 409 height 12
type input "[GEOGRAPHIC_DATA]- [GEOGRAPHIC_DATA]"
type input "d"
click at [119, 179] on input "DT.ONU" at bounding box center [314, 179] width 409 height 12
type input "DR.ONU"
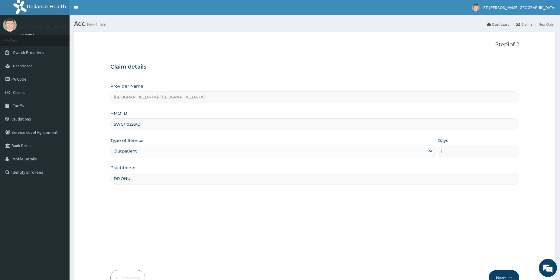
click at [505, 276] on button "Next" at bounding box center [504, 278] width 31 height 16
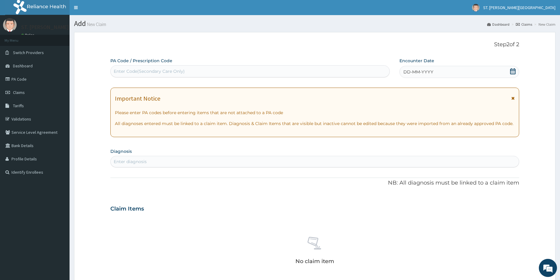
click at [126, 72] on div "Enter Code(Secondary Care Only)" at bounding box center [149, 71] width 71 height 6
paste input "PA/2206FB"
type input "PA/2206FB"
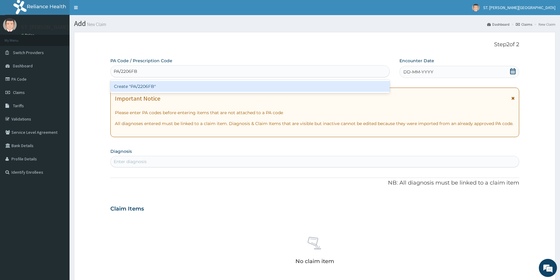
click at [135, 84] on div "Create "PA/2206FB"" at bounding box center [249, 86] width 279 height 11
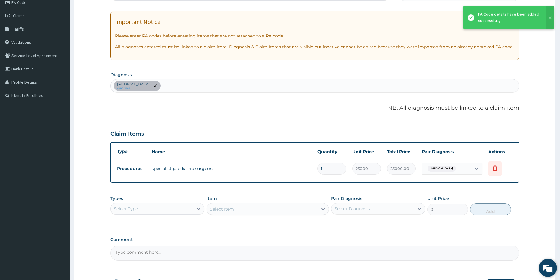
scroll to position [77, 0]
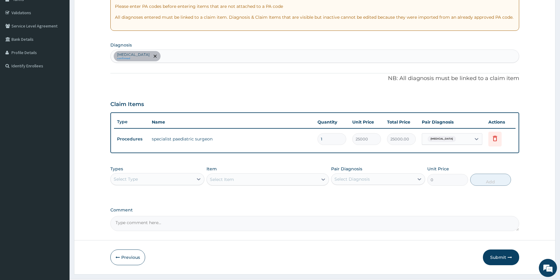
drag, startPoint x: 561, startPoint y: 277, endPoint x: 529, endPoint y: 271, distance: 32.9
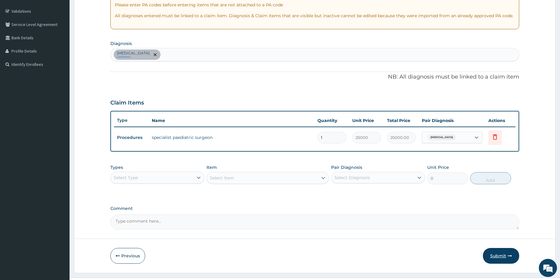
click at [506, 260] on button "Submit" at bounding box center [501, 256] width 36 height 16
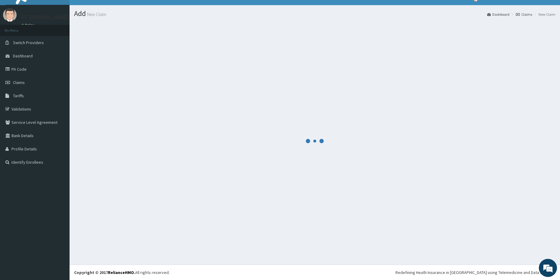
scroll to position [10, 0]
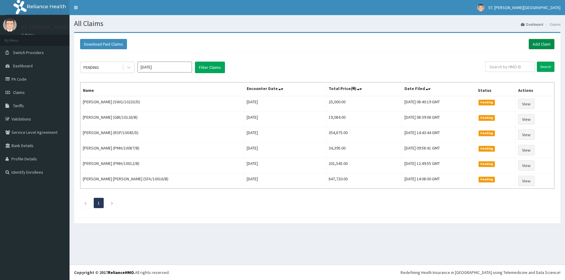
click at [545, 43] on link "Add Claim" at bounding box center [542, 44] width 26 height 10
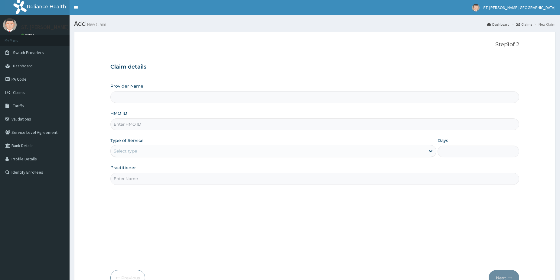
type input "PA/2206FB"
type input "[GEOGRAPHIC_DATA]- [GEOGRAPHIC_DATA]"
type input "P"
click at [125, 122] on input "HMO ID" at bounding box center [314, 125] width 409 height 12
paste input "SWG/10233/D"
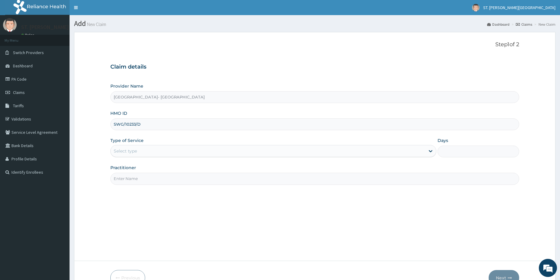
click at [123, 125] on input "SWG/10233/D" at bounding box center [314, 125] width 409 height 12
click at [125, 123] on input "SWG/10233/D" at bounding box center [314, 125] width 409 height 12
click at [123, 123] on input "SWG/10233/D" at bounding box center [314, 125] width 409 height 12
type input "SWG/10233/D"
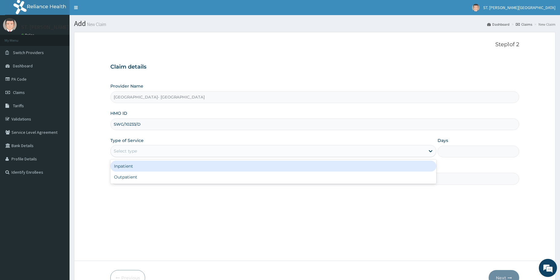
click at [126, 151] on div "Select type" at bounding box center [125, 151] width 23 height 6
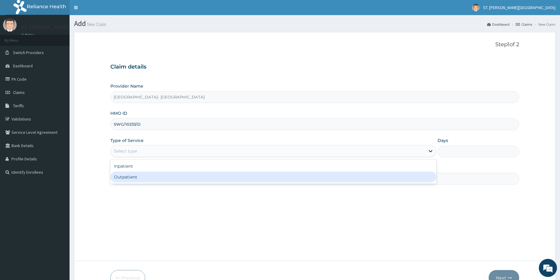
click at [122, 178] on div "Outpatient" at bounding box center [273, 177] width 326 height 11
type input "1"
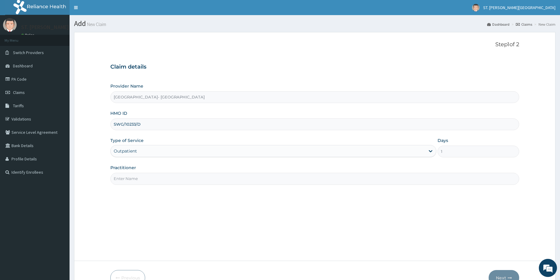
click at [123, 180] on input "Practitioner" at bounding box center [314, 179] width 409 height 12
type input "DR.ONU"
click at [511, 271] on button "Next" at bounding box center [504, 278] width 31 height 16
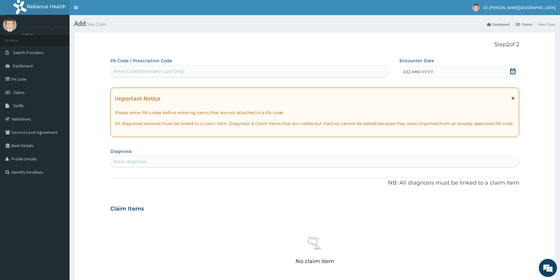
click at [141, 70] on div "Enter Code(Secondary Care Only)" at bounding box center [149, 71] width 71 height 6
click at [143, 69] on div "Enter Code(Secondary Care Only)" at bounding box center [149, 71] width 71 height 6
paste input "APPROVED"
type input "A"
click at [157, 74] on div "Enter Code(Secondary Care Only)" at bounding box center [149, 71] width 71 height 6
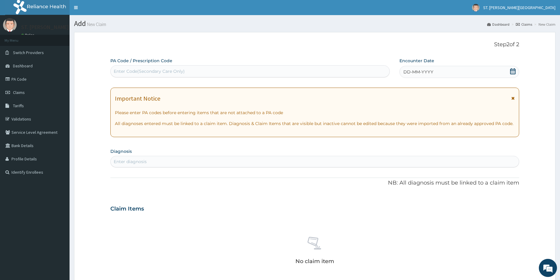
paste input "PA/416817"
type input "PA/416817"
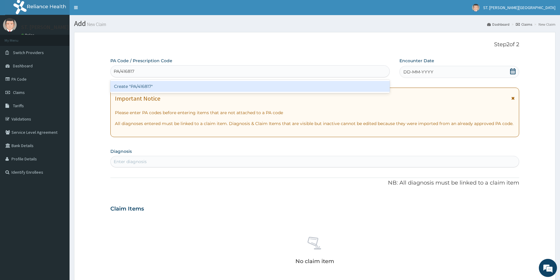
click at [149, 86] on div "Create "PA/416817"" at bounding box center [249, 86] width 279 height 11
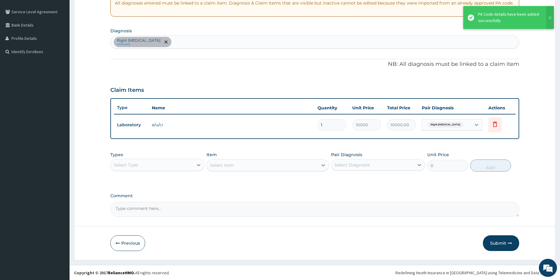
scroll to position [121, 0]
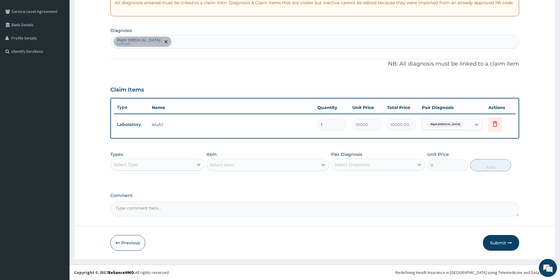
click at [161, 166] on div "Select Type" at bounding box center [152, 165] width 83 height 10
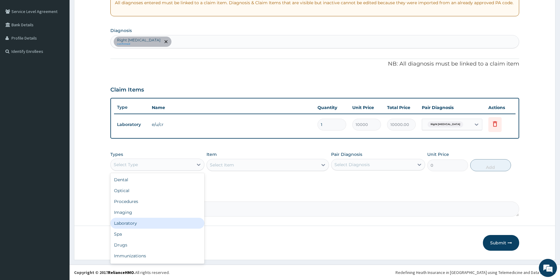
click at [138, 224] on div "Laboratory" at bounding box center [157, 223] width 94 height 11
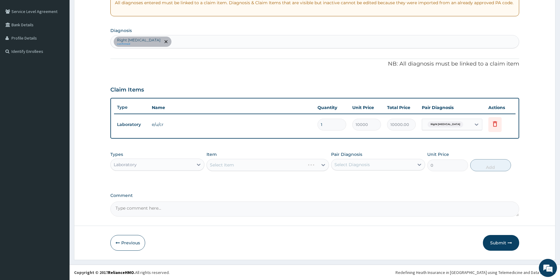
click at [249, 165] on div "Select Item" at bounding box center [268, 165] width 123 height 12
click at [249, 165] on div "Select Item" at bounding box center [262, 165] width 111 height 10
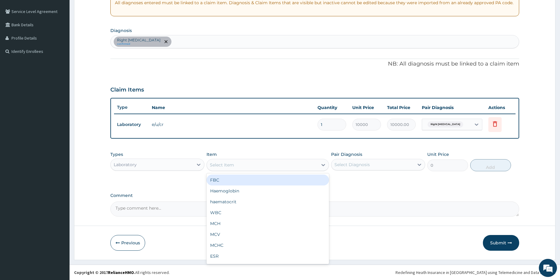
click at [236, 180] on div "FBC" at bounding box center [268, 180] width 123 height 11
type input "5000"
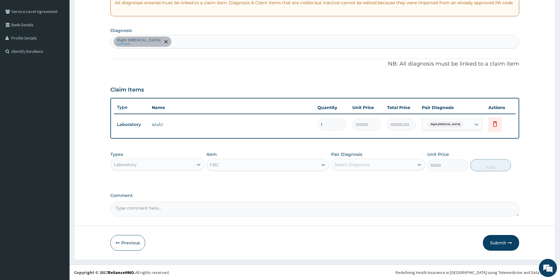
click at [353, 166] on div "Select Diagnosis" at bounding box center [352, 165] width 35 height 6
drag, startPoint x: 363, startPoint y: 182, endPoint x: 421, endPoint y: 183, distance: 57.8
click at [363, 183] on div "Right [MEDICAL_DATA]" at bounding box center [378, 180] width 94 height 12
checkbox input "true"
click at [494, 164] on button "Add" at bounding box center [490, 165] width 41 height 12
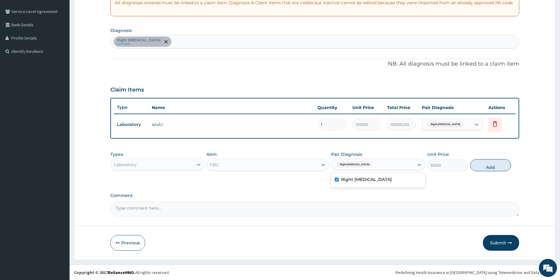
type input "0"
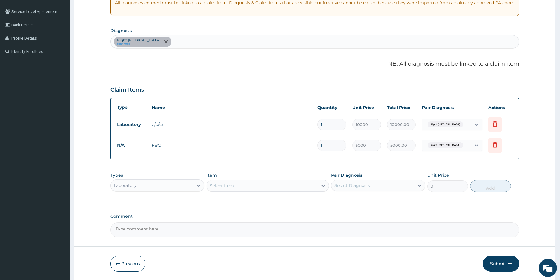
click at [499, 265] on button "Submit" at bounding box center [501, 264] width 36 height 16
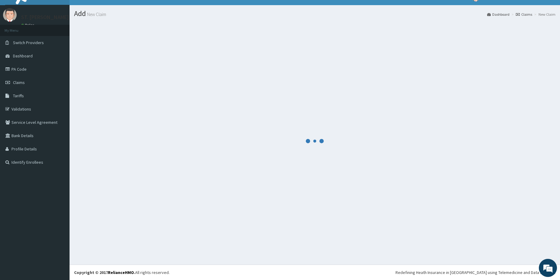
scroll to position [10, 0]
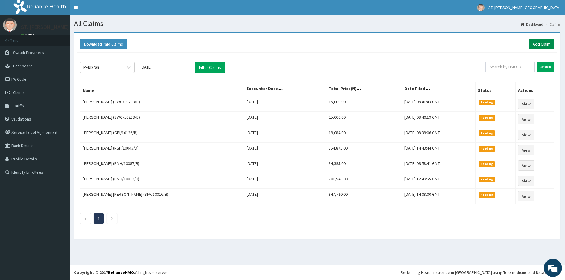
click at [538, 45] on link "Add Claim" at bounding box center [542, 44] width 26 height 10
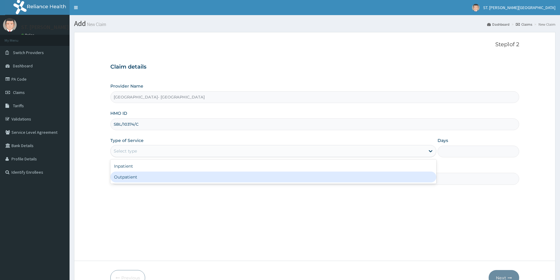
click at [137, 175] on div "Outpatient" at bounding box center [273, 177] width 326 height 11
type input "1"
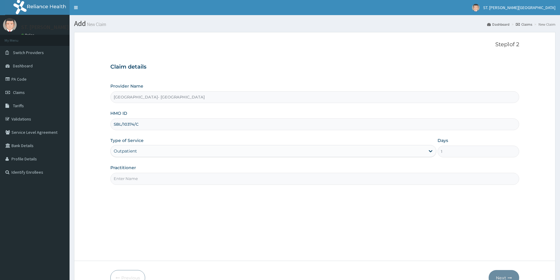
click at [138, 176] on input "Practitioner" at bounding box center [314, 179] width 409 height 12
type input "dr.gloria"
click at [505, 272] on button "Next" at bounding box center [504, 278] width 31 height 16
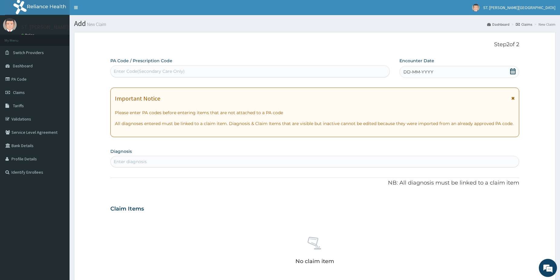
drag, startPoint x: 176, startPoint y: 163, endPoint x: 153, endPoint y: 152, distance: 25.6
click at [173, 161] on div "Enter diagnosis" at bounding box center [315, 162] width 408 height 10
type input "[MEDICAL_DATA]"
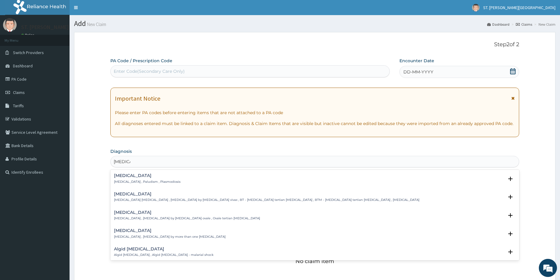
click at [136, 176] on h4 "[MEDICAL_DATA]" at bounding box center [147, 176] width 67 height 5
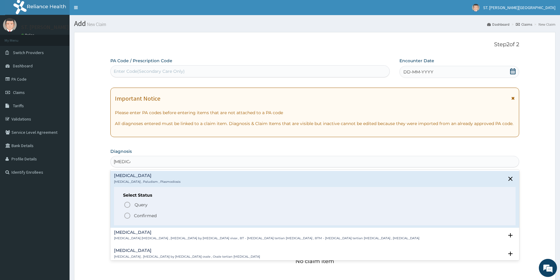
click at [130, 216] on icon "status option filled" at bounding box center [127, 215] width 7 height 7
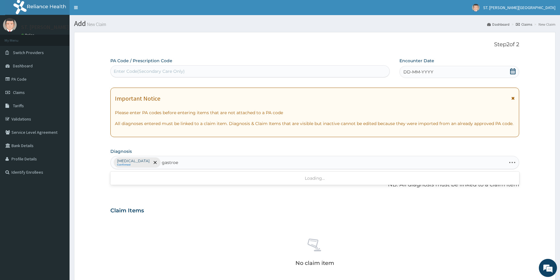
type input "gastroen"
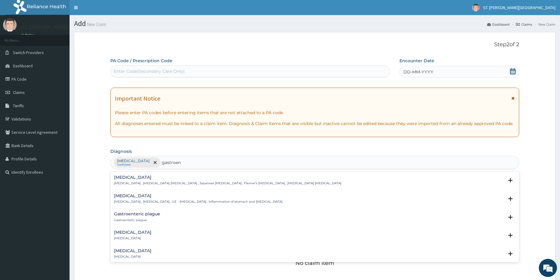
click at [142, 236] on div "[MEDICAL_DATA] [MEDICAL_DATA]" at bounding box center [133, 235] width 38 height 11
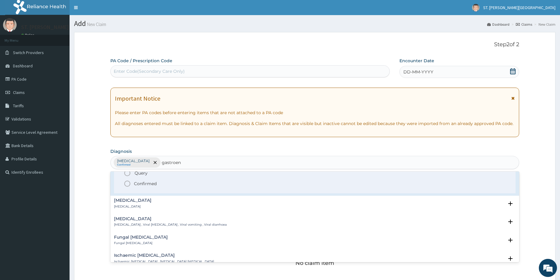
scroll to position [96, 0]
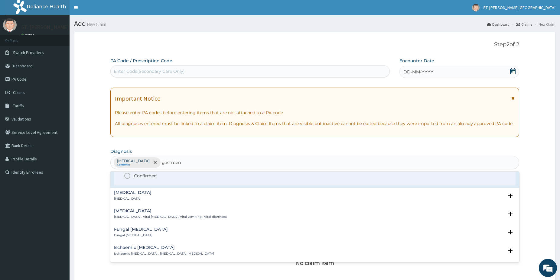
click at [127, 207] on div "[MEDICAL_DATA] [MEDICAL_DATA] , [MEDICAL_DATA] [MEDICAL_DATA] , Japanese [MEDIC…" at bounding box center [314, 217] width 409 height 91
click at [126, 178] on icon "status option filled" at bounding box center [127, 175] width 7 height 7
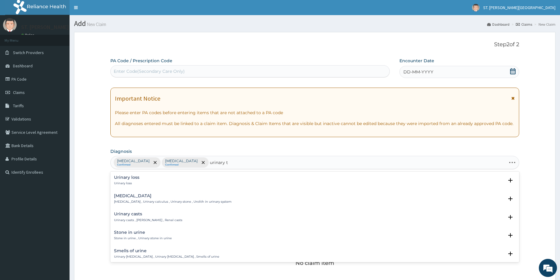
type input "urinary tr"
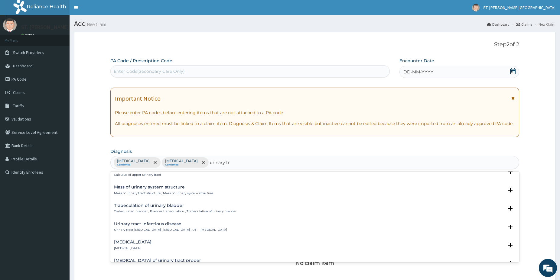
scroll to position [441, 0]
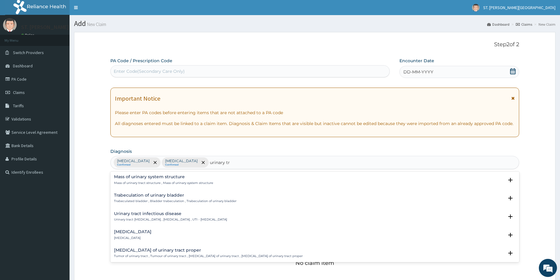
click at [199, 218] on p "Urinary tract [MEDICAL_DATA] , [MEDICAL_DATA] , UTI - [MEDICAL_DATA]" at bounding box center [170, 220] width 113 height 4
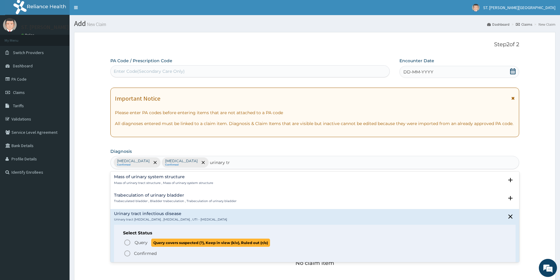
click at [127, 244] on icon "status option query" at bounding box center [127, 242] width 7 height 7
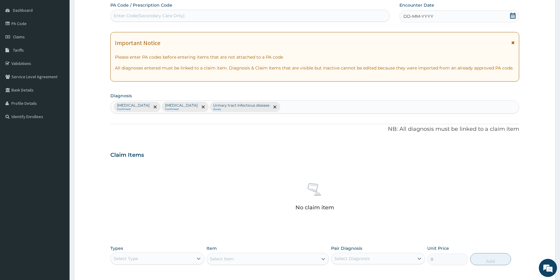
scroll to position [72, 0]
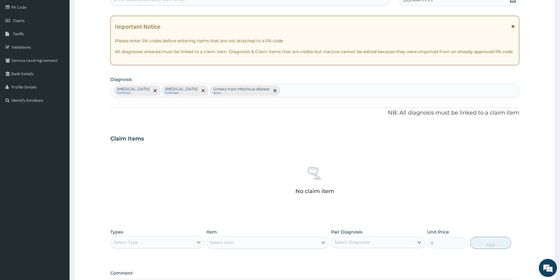
click at [189, 242] on div "Select Type" at bounding box center [152, 243] width 83 height 10
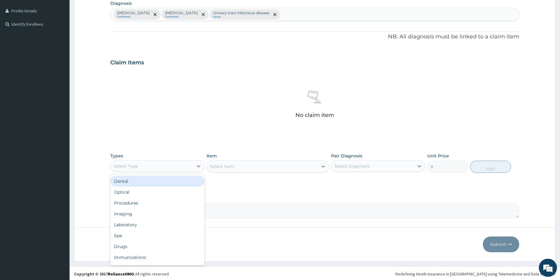
scroll to position [149, 0]
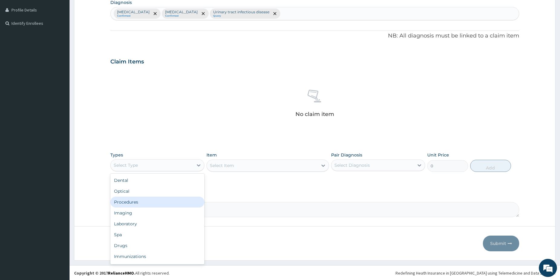
click at [115, 200] on div "Procedures" at bounding box center [157, 202] width 94 height 11
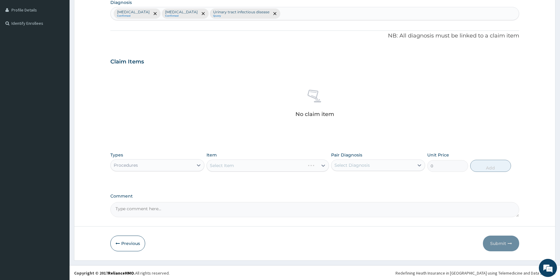
click at [273, 171] on div "Select Item" at bounding box center [268, 166] width 123 height 12
click at [271, 168] on div "Select Item" at bounding box center [262, 166] width 111 height 10
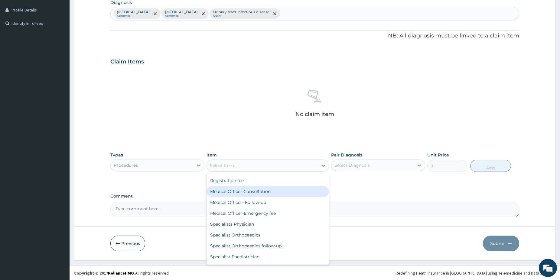
click at [258, 190] on div "Medical Officer Consultation" at bounding box center [268, 191] width 123 height 11
type input "5000"
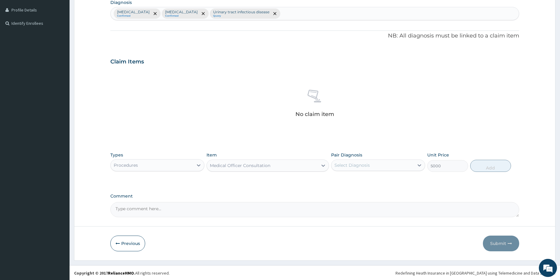
click at [357, 165] on div "Select Diagnosis" at bounding box center [352, 165] width 35 height 6
drag, startPoint x: 355, startPoint y: 179, endPoint x: 355, endPoint y: 189, distance: 10.3
click at [355, 179] on label "[MEDICAL_DATA]" at bounding box center [360, 180] width 38 height 6
checkbox input "true"
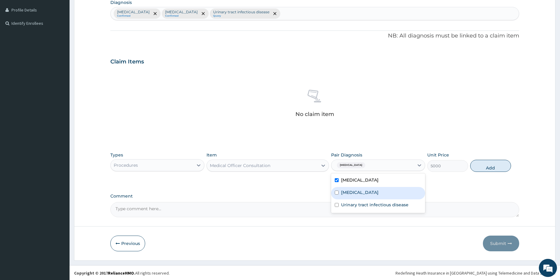
click at [355, 191] on label "[MEDICAL_DATA]" at bounding box center [360, 193] width 38 height 6
checkbox input "true"
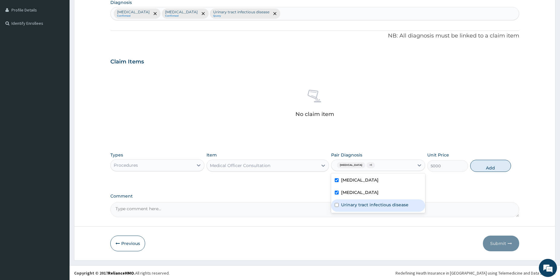
click at [351, 209] on div "Urinary tract infectious disease" at bounding box center [378, 206] width 94 height 12
checkbox input "true"
click at [495, 162] on button "Add" at bounding box center [490, 166] width 41 height 12
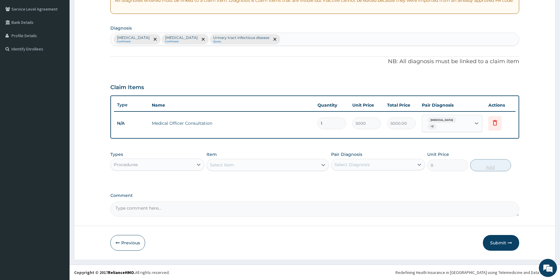
scroll to position [121, 0]
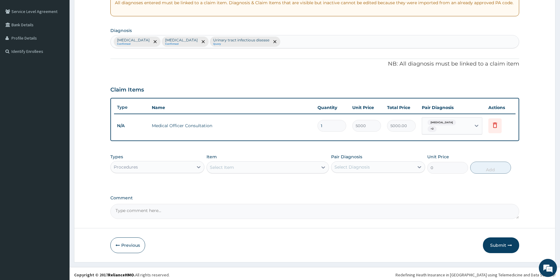
click at [179, 166] on div "Procedures" at bounding box center [152, 167] width 83 height 10
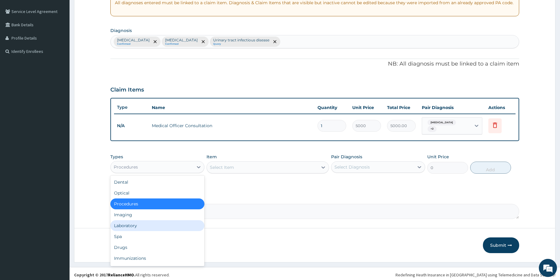
click at [145, 221] on div "Laboratory" at bounding box center [157, 226] width 94 height 11
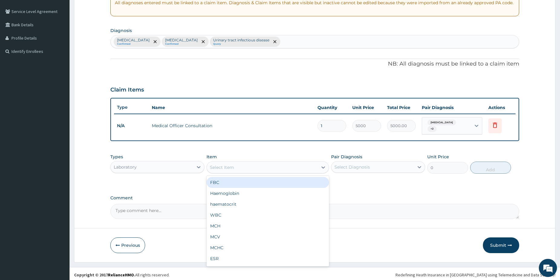
click at [254, 163] on div "Select Item" at bounding box center [262, 168] width 111 height 10
drag, startPoint x: 226, startPoint y: 183, endPoint x: 286, endPoint y: 181, distance: 60.8
click at [226, 182] on div "FBC" at bounding box center [268, 182] width 123 height 11
type input "5000"
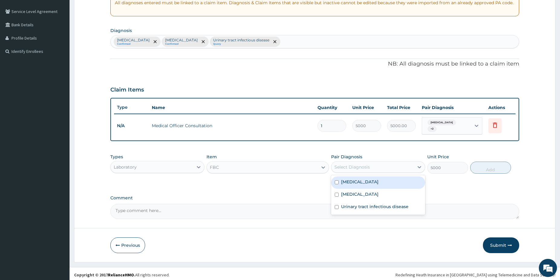
click at [363, 162] on div "Select Diagnosis" at bounding box center [373, 167] width 83 height 10
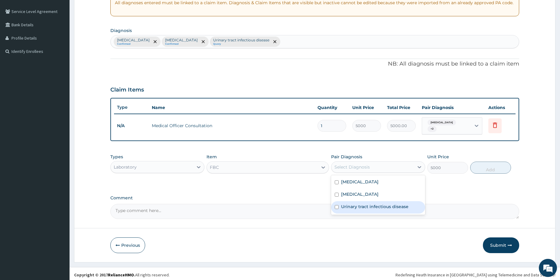
click at [377, 205] on label "Urinary tract infectious disease" at bounding box center [374, 207] width 67 height 6
click at [373, 204] on label "Urinary tract infectious disease" at bounding box center [374, 207] width 67 height 6
checkbox input "false"
click at [371, 189] on div "Acute gastroenteritis" at bounding box center [378, 195] width 94 height 12
checkbox input "true"
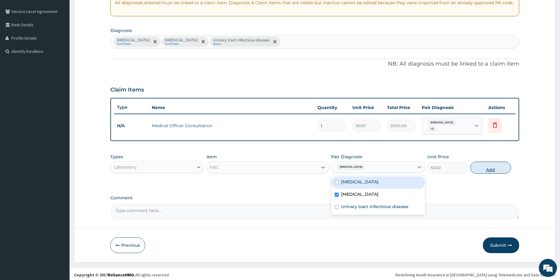
drag, startPoint x: 491, startPoint y: 172, endPoint x: 489, endPoint y: 169, distance: 3.3
click at [491, 169] on div "Types Laboratory Item FBC Pair Diagnosis option Acute gastroenteritis, selected…" at bounding box center [314, 164] width 409 height 26
click at [498, 167] on button "Add" at bounding box center [490, 168] width 41 height 12
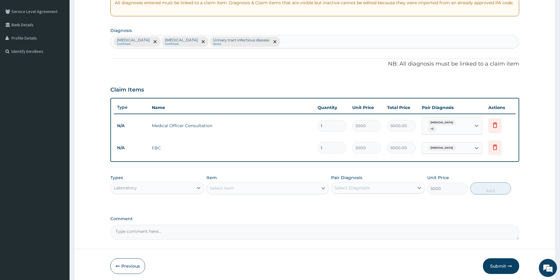
type input "0"
click at [275, 186] on div "Select Item" at bounding box center [262, 189] width 111 height 10
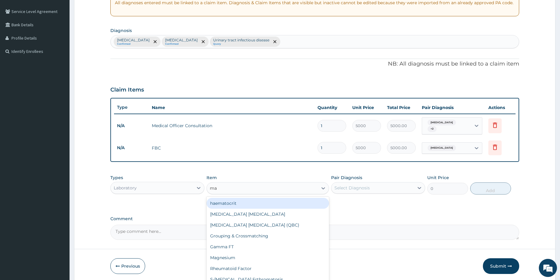
type input "mal"
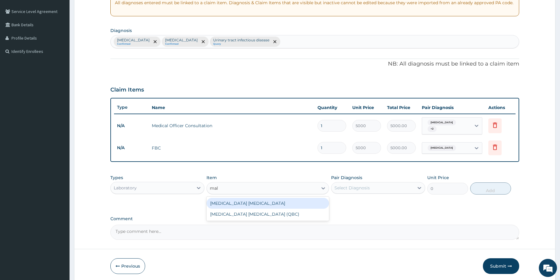
click at [238, 200] on div "Malaria Parasite" at bounding box center [268, 203] width 123 height 11
type input "1500"
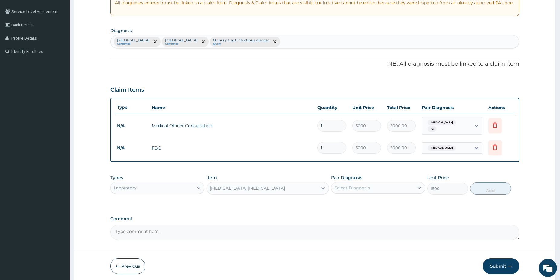
click at [372, 185] on div "Select Diagnosis" at bounding box center [373, 188] width 83 height 10
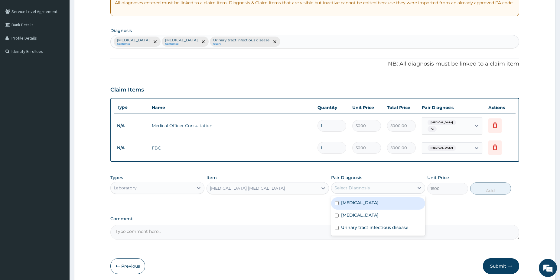
drag, startPoint x: 360, startPoint y: 200, endPoint x: 424, endPoint y: 196, distance: 63.9
click at [360, 200] on div "Malaria" at bounding box center [378, 204] width 94 height 12
checkbox input "true"
click at [482, 189] on button "Add" at bounding box center [490, 189] width 41 height 12
type input "0"
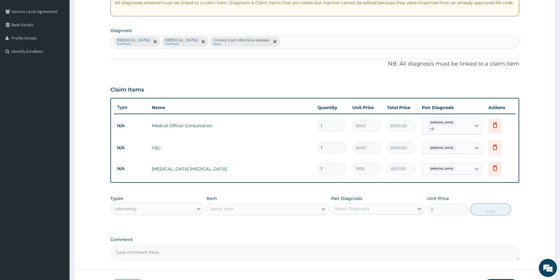
click at [293, 205] on div "Select Item" at bounding box center [262, 209] width 111 height 10
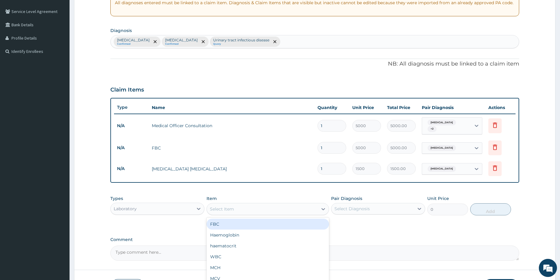
type input "s"
type input "urinal"
click at [286, 221] on div "Urinalysis" at bounding box center [268, 224] width 123 height 11
type input "1500"
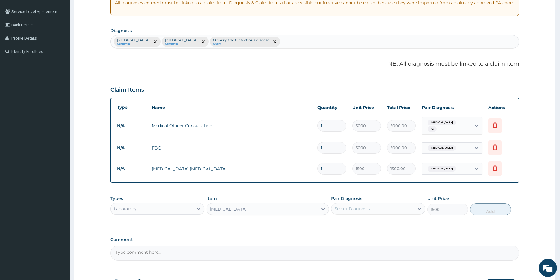
click at [386, 204] on div "Select Diagnosis" at bounding box center [373, 209] width 83 height 10
click at [371, 243] on div "Urinary tract infectious disease" at bounding box center [378, 249] width 94 height 12
checkbox input "true"
click at [482, 205] on button "Add" at bounding box center [490, 210] width 41 height 12
type input "0"
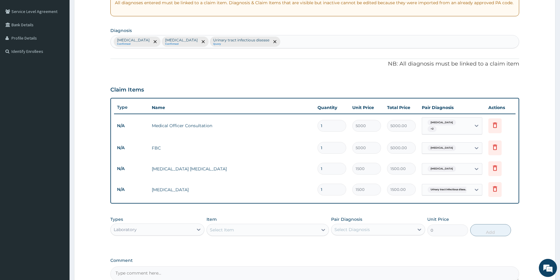
click at [151, 225] on div "Laboratory" at bounding box center [152, 230] width 83 height 10
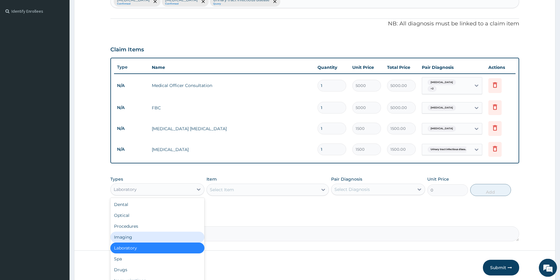
scroll to position [167, 0]
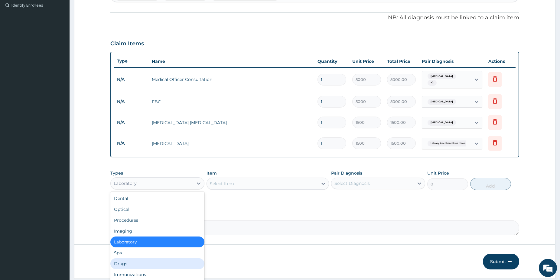
click at [126, 260] on div "Drugs" at bounding box center [157, 264] width 94 height 11
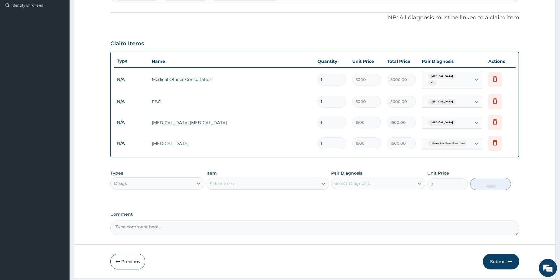
click at [228, 181] on div "Select Item" at bounding box center [222, 184] width 24 height 6
click at [226, 179] on div "Select Item" at bounding box center [262, 184] width 111 height 10
type input "arte"
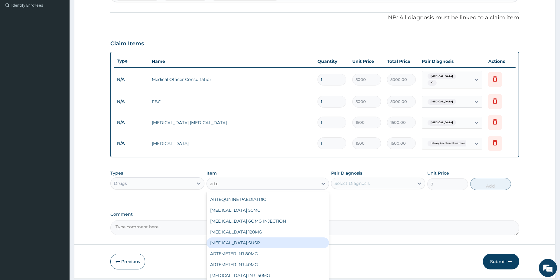
scroll to position [33, 0]
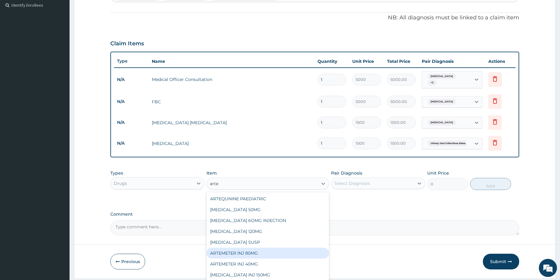
click at [285, 250] on div "ARTEMETER INJ 80MG" at bounding box center [268, 253] width 123 height 11
type input "1200"
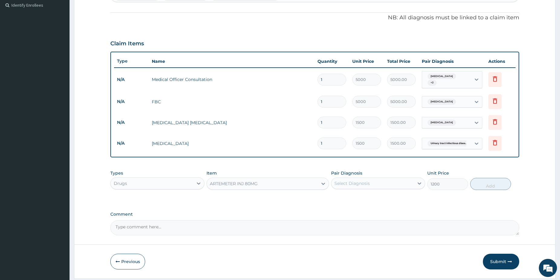
drag, startPoint x: 357, startPoint y: 178, endPoint x: 361, endPoint y: 185, distance: 8.3
click at [358, 181] on div "Select Diagnosis" at bounding box center [352, 184] width 35 height 6
click at [364, 199] on div "Malaria" at bounding box center [378, 199] width 94 height 12
checkbox input "true"
click at [487, 181] on button "Add" at bounding box center [490, 184] width 41 height 12
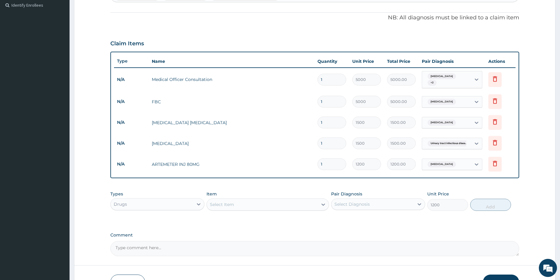
type input "0"
type input "0.00"
type input "3"
type input "3600.00"
type input "3"
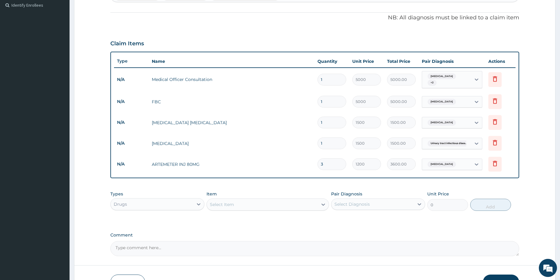
click at [251, 206] on div "Select Item" at bounding box center [262, 205] width 111 height 10
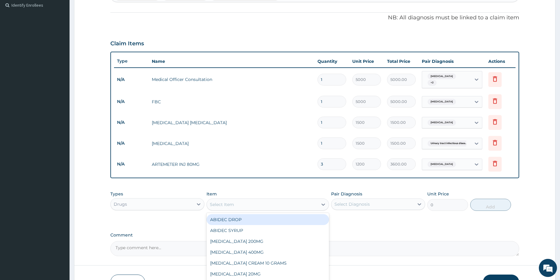
click at [251, 206] on div "Select Item" at bounding box center [262, 205] width 111 height 10
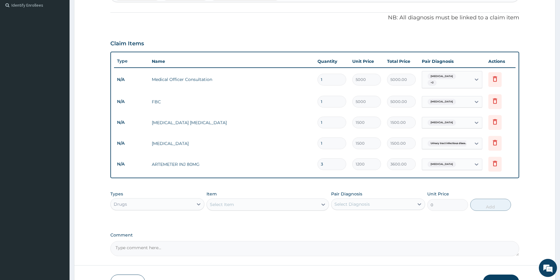
click at [251, 206] on div "Select Item" at bounding box center [262, 205] width 111 height 10
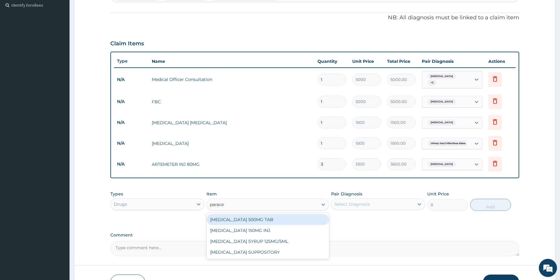
type input "paracet"
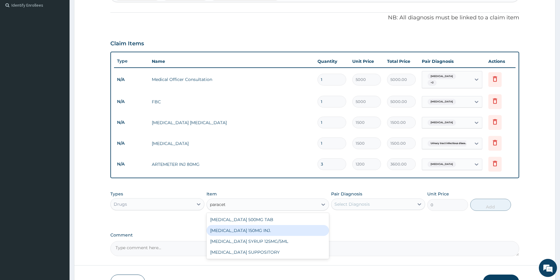
click at [263, 228] on div "[MEDICAL_DATA] 150MG INJ." at bounding box center [268, 230] width 123 height 11
type input "750"
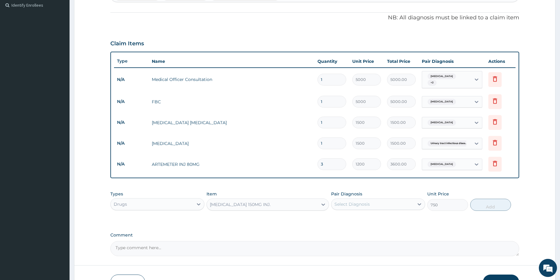
click at [358, 201] on div "Select Diagnosis" at bounding box center [352, 204] width 35 height 6
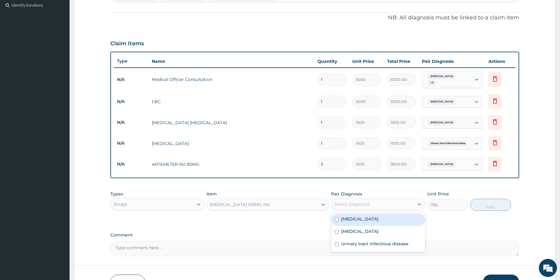
click at [364, 217] on div "Malaria" at bounding box center [378, 220] width 94 height 12
checkbox input "true"
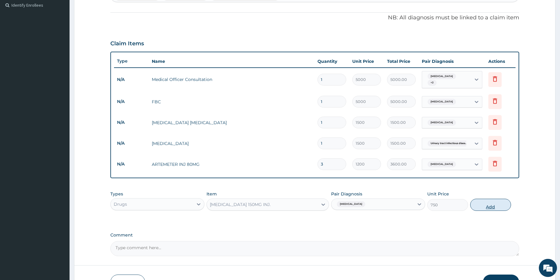
click at [490, 204] on button "Add" at bounding box center [490, 205] width 41 height 12
type input "0"
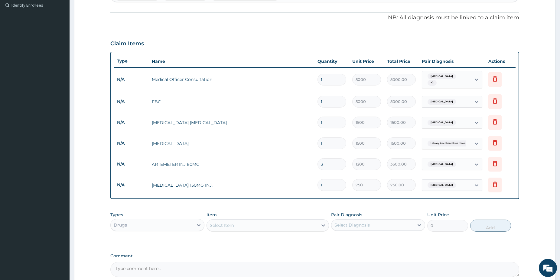
type input "0.00"
type input "4"
type input "3000.00"
type input "4"
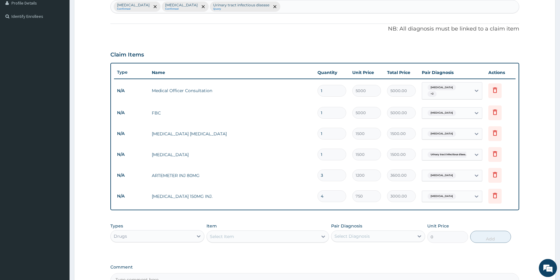
scroll to position [133, 0]
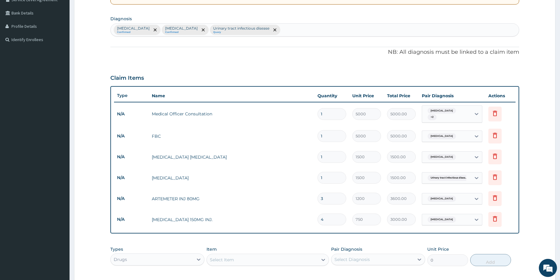
click at [277, 30] on div "Malaria Confirmed Acute gastroenteritis Confirmed Urinary tract infectious dise…" at bounding box center [315, 30] width 408 height 13
type input "upper resp"
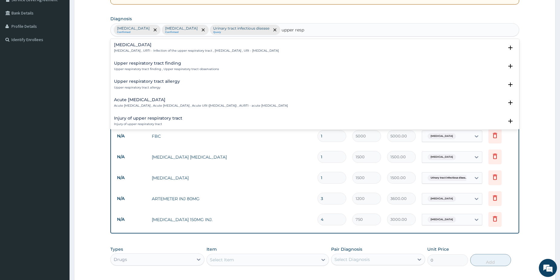
click at [163, 54] on div "Upper respiratory infection Upper respiratory infection , URTI - Infection of t…" at bounding box center [315, 50] width 402 height 14
click at [157, 49] on p "Upper respiratory infection , URTI - Infection of the upper respiratory tract ,…" at bounding box center [196, 51] width 165 height 4
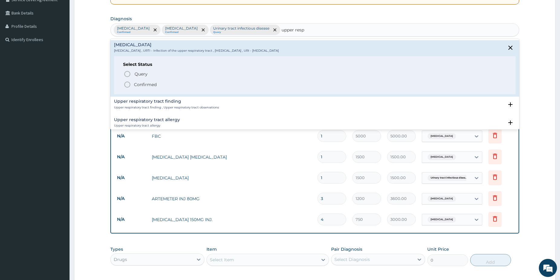
click at [128, 86] on icon "status option filled" at bounding box center [127, 84] width 7 height 7
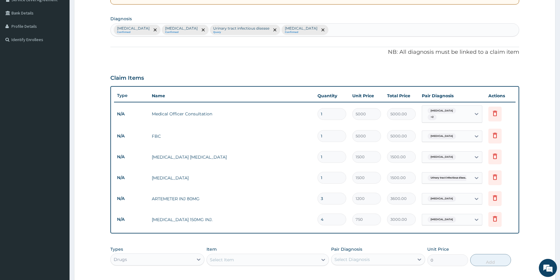
drag, startPoint x: 455, startPoint y: 114, endPoint x: 454, endPoint y: 120, distance: 5.9
click at [468, 113] on input "text" at bounding box center [468, 114] width 1 height 6
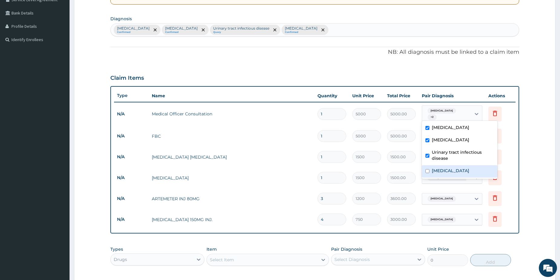
click at [465, 172] on label "[MEDICAL_DATA]" at bounding box center [451, 171] width 38 height 6
checkbox input "true"
click at [535, 142] on form "Step 2 of 2 PA Code / Prescription Code Enter Code(Secondary Care Only) Encount…" at bounding box center [315, 127] width 482 height 456
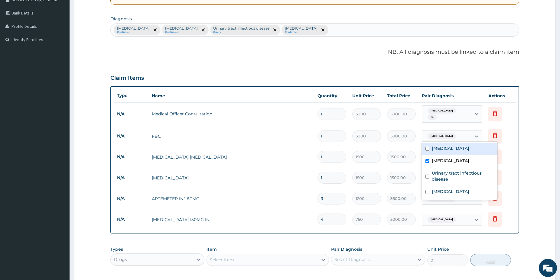
drag, startPoint x: 447, startPoint y: 129, endPoint x: 450, endPoint y: 137, distance: 8.0
click at [448, 131] on div "Acute gastroenteritis" at bounding box center [446, 136] width 49 height 10
click at [445, 196] on div "[MEDICAL_DATA]" at bounding box center [460, 192] width 76 height 12
checkbox input "true"
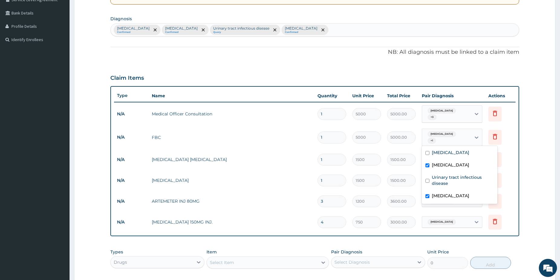
click at [248, 258] on div "Select Item" at bounding box center [262, 263] width 111 height 10
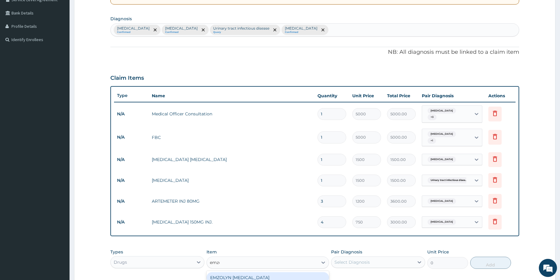
type input "emzol"
click at [271, 276] on div "EMZOLYN [MEDICAL_DATA]" at bounding box center [268, 278] width 123 height 11
type input "1200"
click at [378, 246] on div "Types Drugs Item option EMZOLYN EXPECTORANT, selected. Select is focused ,type …" at bounding box center [314, 259] width 409 height 26
click at [377, 261] on div "Select Diagnosis" at bounding box center [373, 263] width 83 height 10
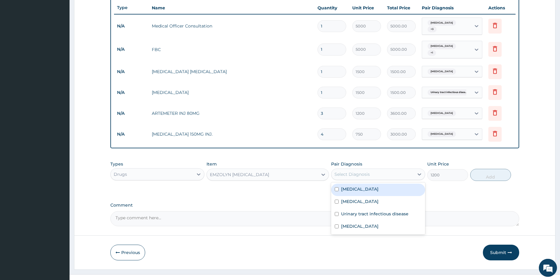
scroll to position [225, 0]
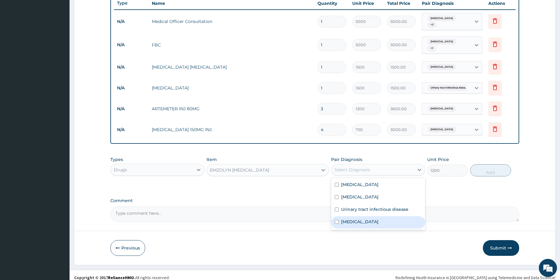
click at [379, 219] on label "Upper respiratory infection" at bounding box center [360, 222] width 38 height 6
checkbox input "true"
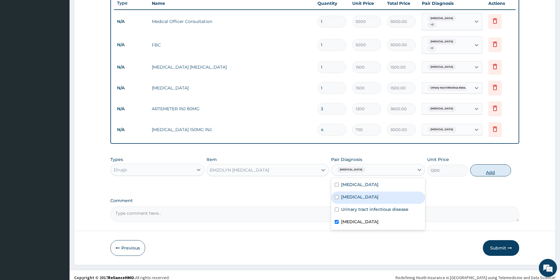
click at [496, 165] on button "Add" at bounding box center [490, 171] width 41 height 12
type input "0"
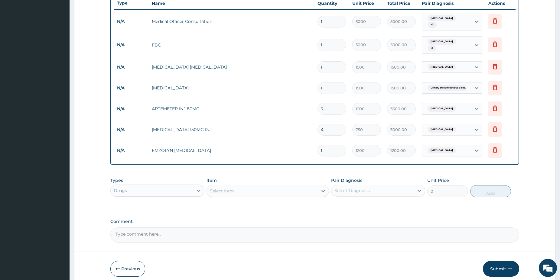
click at [247, 186] on div "Select Item" at bounding box center [262, 191] width 111 height 10
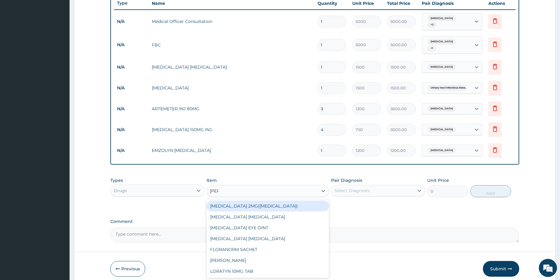
type input "lorat"
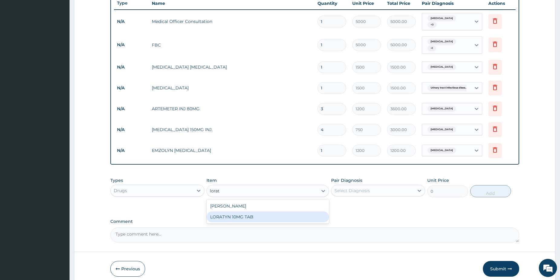
click at [257, 215] on div "LORATYN 10MG TAB" at bounding box center [268, 217] width 123 height 11
type input "80"
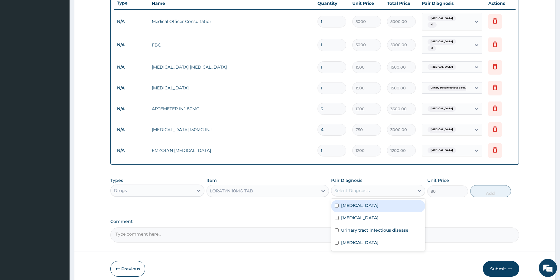
click at [367, 189] on div "Select Diagnosis" at bounding box center [352, 191] width 35 height 6
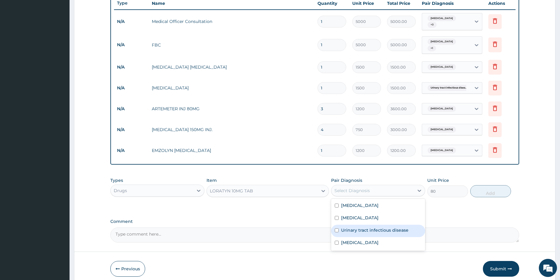
click at [364, 229] on label "Urinary tract infectious disease" at bounding box center [374, 230] width 67 height 6
click at [364, 228] on label "Urinary tract infectious disease" at bounding box center [374, 230] width 67 height 6
checkbox input "false"
click at [364, 240] on label "[MEDICAL_DATA]" at bounding box center [360, 243] width 38 height 6
checkbox input "true"
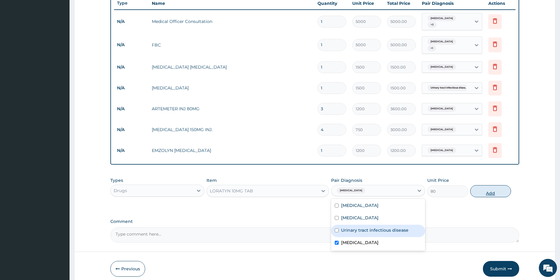
click at [499, 187] on button "Add" at bounding box center [490, 191] width 41 height 12
type input "0"
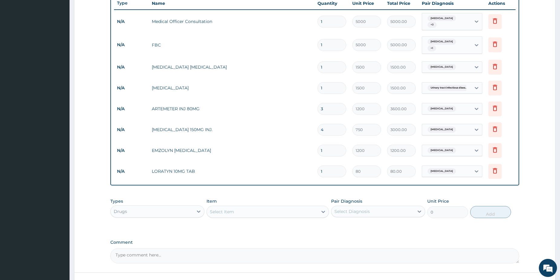
type input "0.00"
type input "5"
type input "400.00"
type input "5"
click at [242, 213] on div "Select Item" at bounding box center [262, 212] width 111 height 10
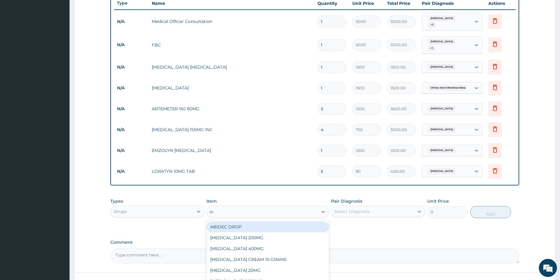
type input "ors"
click at [247, 222] on div "ORS GRANULES" at bounding box center [268, 227] width 123 height 11
type input "450"
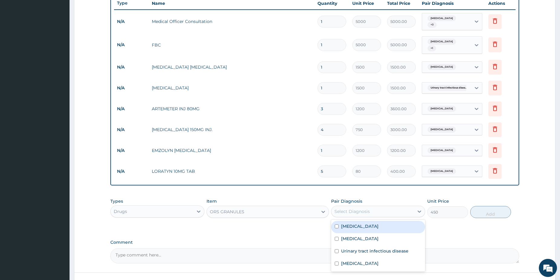
drag, startPoint x: 395, startPoint y: 207, endPoint x: 390, endPoint y: 217, distance: 11.9
click at [395, 207] on div "Select Diagnosis" at bounding box center [373, 212] width 83 height 10
click at [366, 237] on label "Acute gastroenteritis" at bounding box center [360, 239] width 38 height 6
checkbox input "true"
drag, startPoint x: 482, startPoint y: 213, endPoint x: 477, endPoint y: 213, distance: 5.1
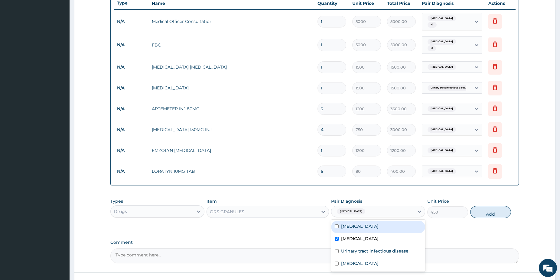
click at [482, 213] on button "Add" at bounding box center [490, 212] width 41 height 12
type input "0"
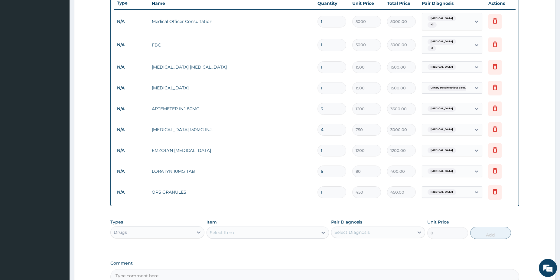
click at [275, 233] on div "Select Item" at bounding box center [262, 233] width 111 height 10
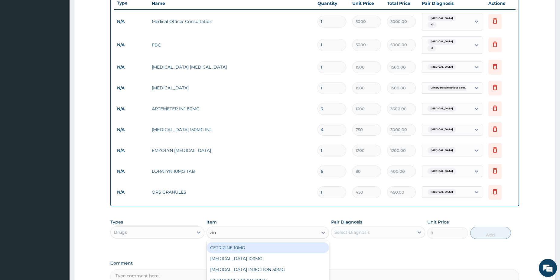
type input "zinc"
click at [273, 247] on div "ZINC TAB" at bounding box center [268, 248] width 123 height 11
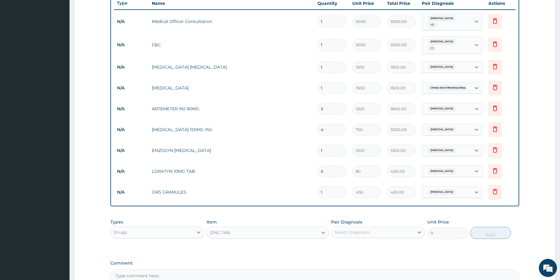
type input "75"
drag, startPoint x: 395, startPoint y: 230, endPoint x: 383, endPoint y: 230, distance: 12.4
click at [392, 229] on div "Select Diagnosis" at bounding box center [373, 233] width 83 height 10
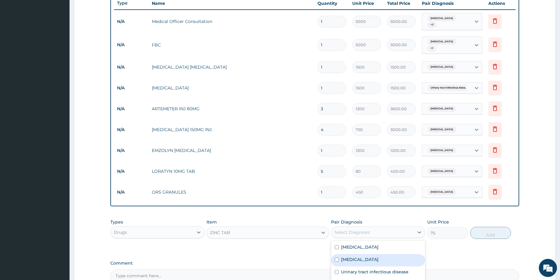
click at [374, 257] on label "Acute gastroenteritis" at bounding box center [360, 260] width 38 height 6
checkbox input "true"
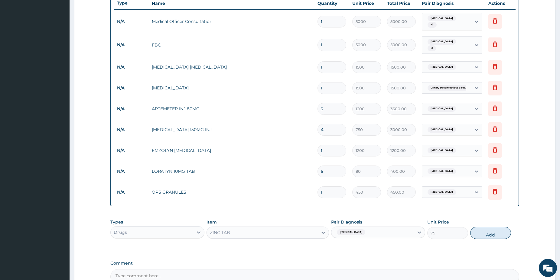
click at [485, 232] on button "Add" at bounding box center [490, 233] width 41 height 12
type input "0"
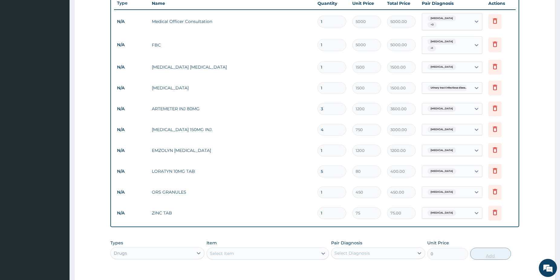
type input "14"
type input "1050.00"
type input "14"
click at [266, 250] on div "Select Item" at bounding box center [262, 254] width 111 height 10
type input "paracet"
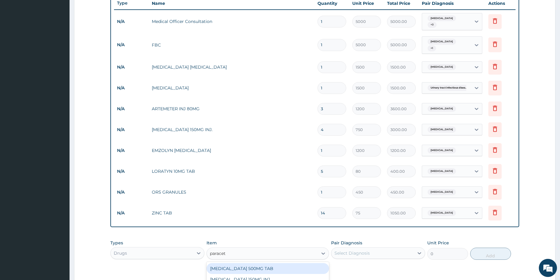
click at [280, 266] on div "[MEDICAL_DATA] 500MG TAB" at bounding box center [268, 268] width 123 height 11
type input "38"
click at [374, 249] on div "Select Diagnosis" at bounding box center [373, 254] width 83 height 10
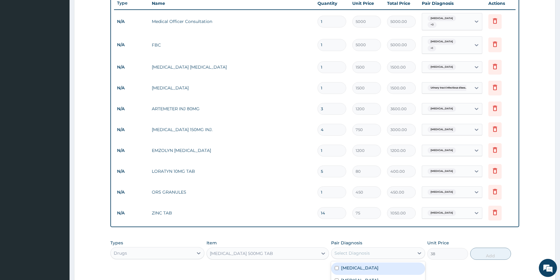
drag, startPoint x: 361, startPoint y: 267, endPoint x: 404, endPoint y: 269, distance: 42.1
click at [361, 267] on div "[MEDICAL_DATA]" at bounding box center [378, 269] width 94 height 12
checkbox input "true"
click at [482, 252] on button "Add" at bounding box center [490, 254] width 41 height 12
type input "0"
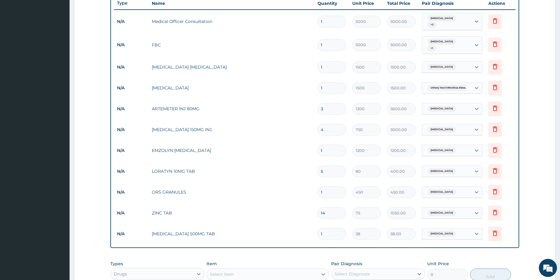
type input "18"
type input "684.00"
type input "18"
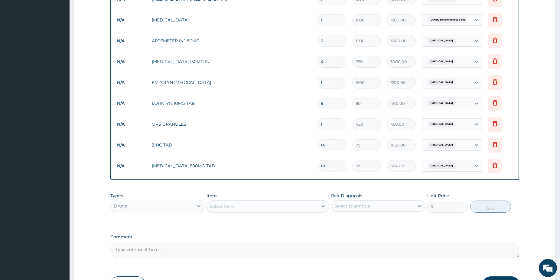
drag, startPoint x: 562, startPoint y: 276, endPoint x: 513, endPoint y: 275, distance: 48.7
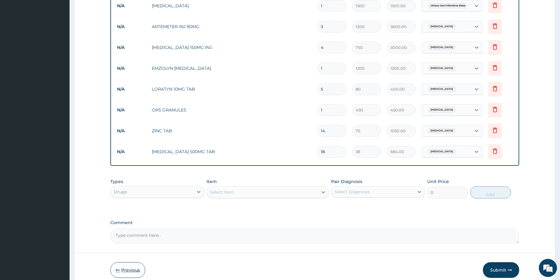
click at [125, 271] on button "Previous" at bounding box center [127, 271] width 35 height 16
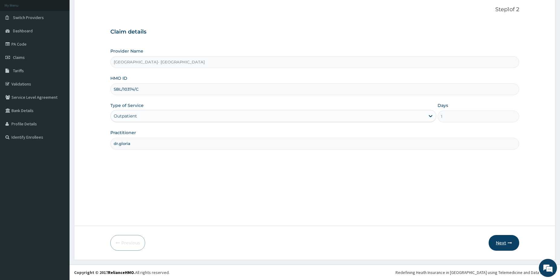
click at [510, 246] on button "Next" at bounding box center [504, 243] width 31 height 16
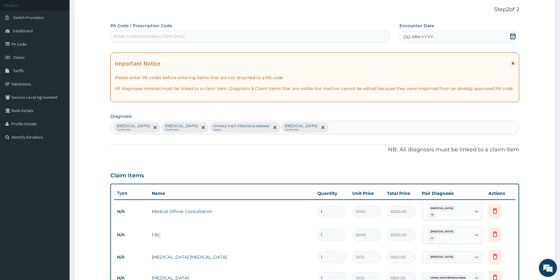
click at [512, 38] on icon at bounding box center [512, 36] width 5 height 6
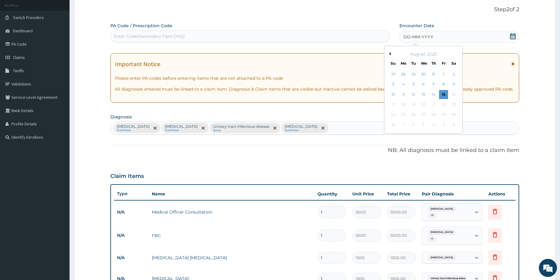
click at [435, 92] on div "14" at bounding box center [433, 94] width 9 height 9
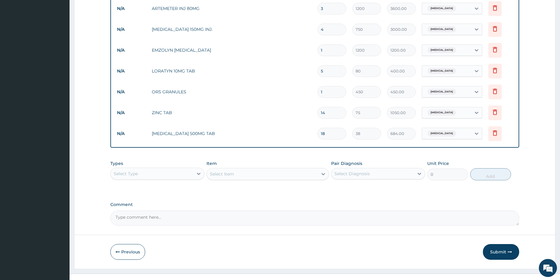
scroll to position [332, 0]
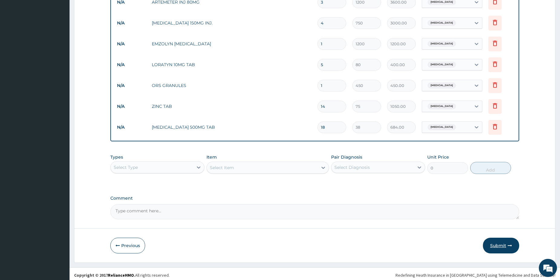
click at [502, 242] on button "Submit" at bounding box center [501, 246] width 36 height 16
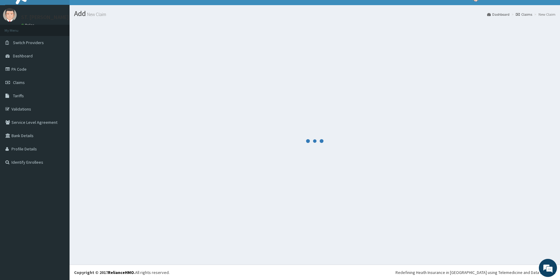
scroll to position [10, 0]
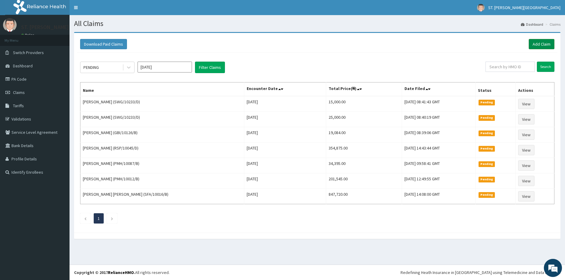
click at [544, 43] on link "Add Claim" at bounding box center [542, 44] width 26 height 10
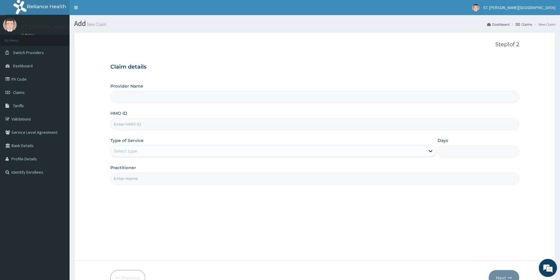
click at [138, 123] on input "HMO ID" at bounding box center [314, 125] width 409 height 12
type input "[GEOGRAPHIC_DATA]- [GEOGRAPHIC_DATA]"
paste input "NID/10035/D"
type input "NID/10035/D"
click at [131, 152] on div "Select type" at bounding box center [125, 151] width 23 height 6
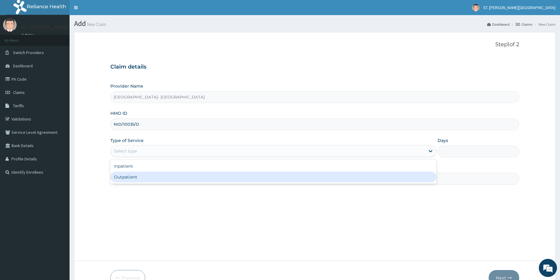
click at [134, 180] on div "Outpatient" at bounding box center [273, 177] width 326 height 11
type input "1"
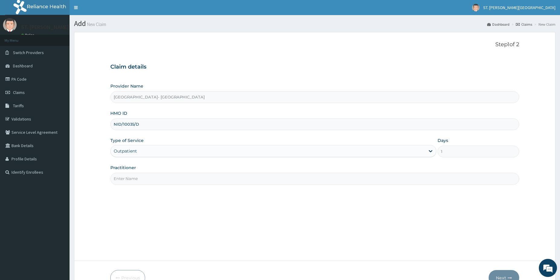
click at [136, 183] on input "Practitioner" at bounding box center [314, 179] width 409 height 12
type input "[PERSON_NAME]"
click at [502, 277] on button "Next" at bounding box center [504, 278] width 31 height 16
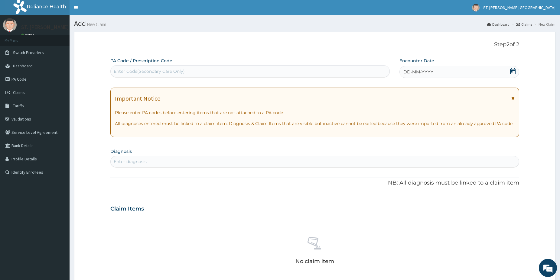
click at [157, 70] on div "Enter Code(Secondary Care Only)" at bounding box center [149, 71] width 71 height 6
paste input "APPROVED PA/0E7B11"
click at [151, 69] on input "APPROVED PA/0E7B11" at bounding box center [144, 71] width 60 height 6
type input "P"
drag, startPoint x: 150, startPoint y: 74, endPoint x: 148, endPoint y: 72, distance: 3.4
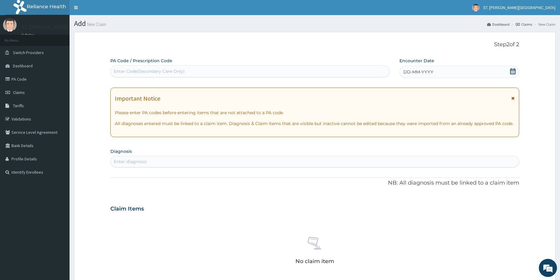
click at [149, 74] on div "Enter Code(Secondary Care Only)" at bounding box center [250, 72] width 279 height 10
paste input "PA/0E7B11"
type input "PA/0E7B11"
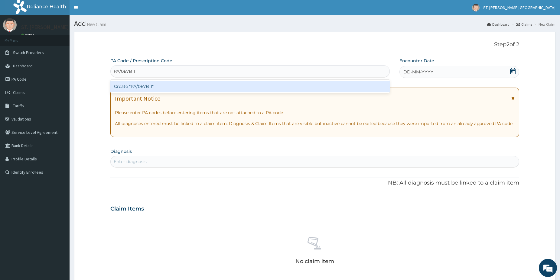
click at [136, 88] on div "Create "PA/0E7B11"" at bounding box center [249, 86] width 279 height 11
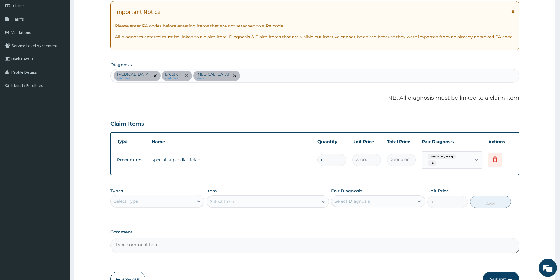
drag, startPoint x: 562, startPoint y: 278, endPoint x: 418, endPoint y: 254, distance: 145.7
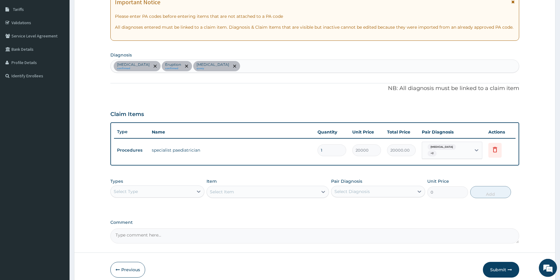
scroll to position [103, 0]
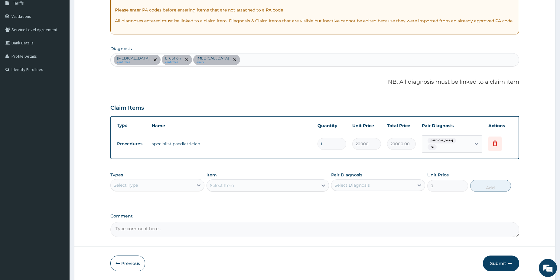
click at [123, 186] on div "Select Type" at bounding box center [126, 185] width 24 height 6
click at [142, 223] on div "Procedures" at bounding box center [157, 222] width 94 height 11
click at [269, 185] on div "Select Item" at bounding box center [268, 186] width 123 height 12
click at [269, 185] on div "Select Item" at bounding box center [262, 186] width 111 height 10
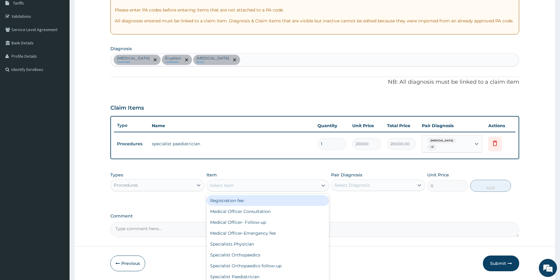
click at [251, 201] on div "Registration fee" at bounding box center [268, 200] width 123 height 11
type input "3000"
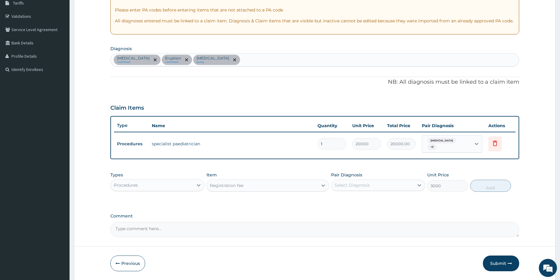
click at [381, 189] on div "Select Diagnosis" at bounding box center [373, 186] width 83 height 10
click at [376, 199] on label "[MEDICAL_DATA]" at bounding box center [360, 200] width 38 height 6
checkbox input "true"
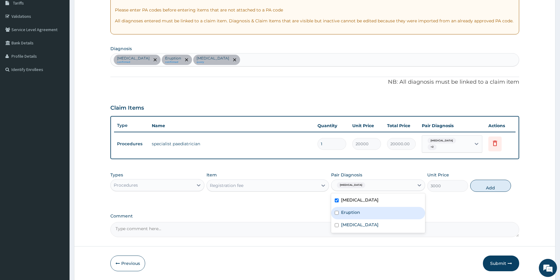
drag, startPoint x: 361, startPoint y: 210, endPoint x: 353, endPoint y: 219, distance: 12.8
click at [361, 210] on div "Eruption" at bounding box center [378, 213] width 94 height 12
checkbox input "true"
click at [350, 225] on label "[MEDICAL_DATA]" at bounding box center [360, 225] width 38 height 6
checkbox input "true"
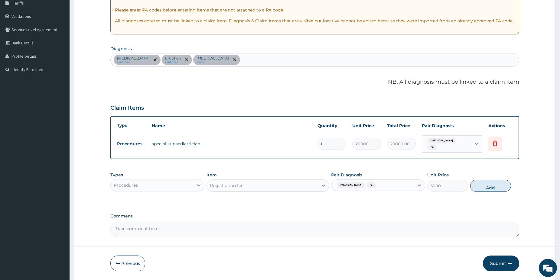
click at [484, 178] on div "Types Procedures Item Registration fee Pair Diagnosis [MEDICAL_DATA] + 2 Unit P…" at bounding box center [314, 182] width 409 height 26
click at [489, 185] on button "Add" at bounding box center [490, 186] width 41 height 12
type input "0"
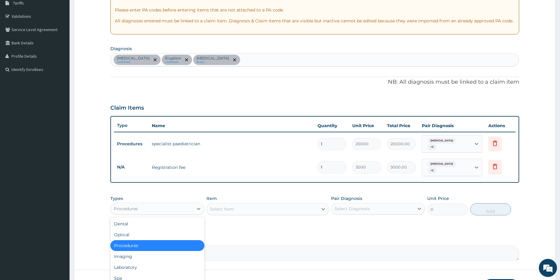
click at [160, 210] on div "Procedures" at bounding box center [152, 209] width 83 height 10
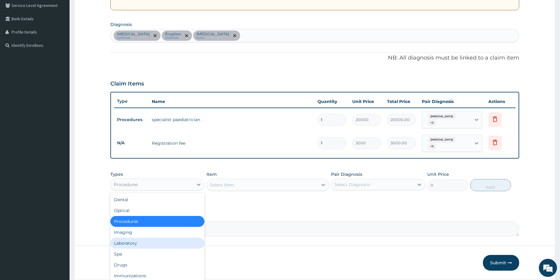
scroll to position [147, 0]
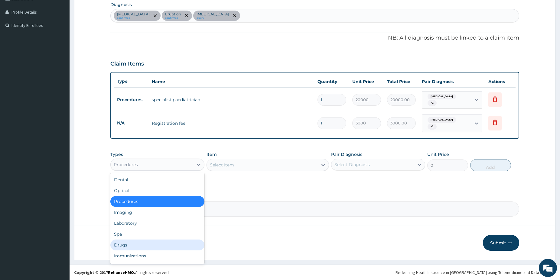
click at [138, 245] on div "Drugs" at bounding box center [157, 245] width 94 height 11
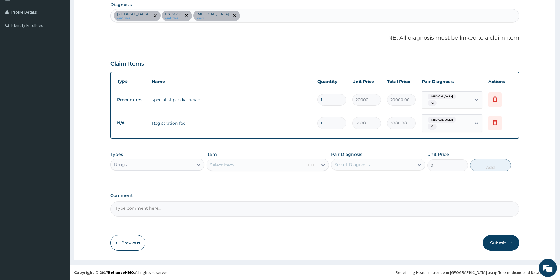
click at [255, 167] on div "Select Item" at bounding box center [268, 165] width 123 height 12
click at [241, 162] on div "Select Item" at bounding box center [268, 165] width 123 height 12
click at [243, 165] on div "Select Item" at bounding box center [268, 165] width 123 height 12
click at [245, 166] on div "Select Item" at bounding box center [268, 165] width 123 height 12
click at [251, 166] on div "Select Item" at bounding box center [268, 165] width 123 height 12
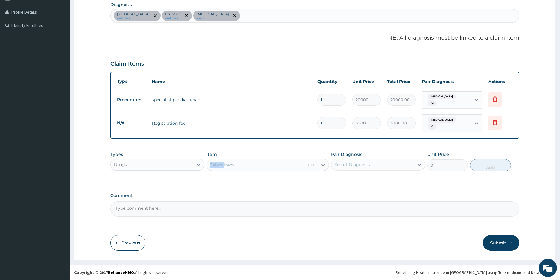
click at [251, 166] on div "Select Item" at bounding box center [268, 165] width 123 height 12
click at [252, 166] on div "Select Item" at bounding box center [268, 165] width 123 height 12
click at [256, 167] on div "Select Item" at bounding box center [262, 165] width 111 height 10
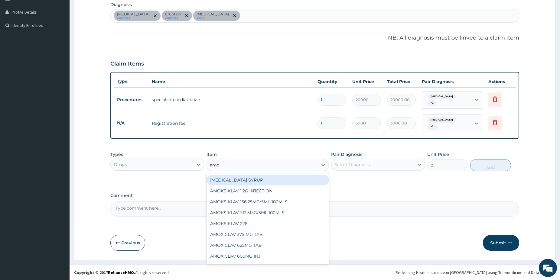
type input "amox"
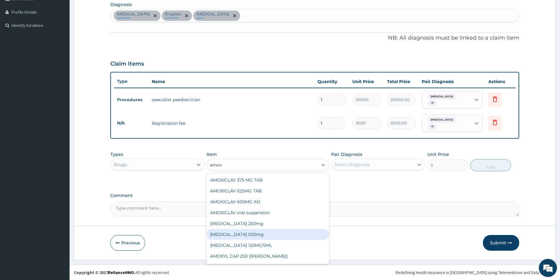
click at [263, 233] on div "[MEDICAL_DATA] 500mg" at bounding box center [268, 234] width 123 height 11
type input "150"
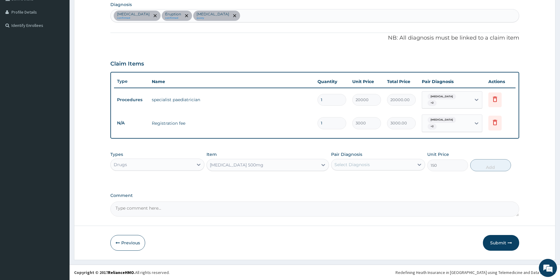
click at [361, 162] on div "Select Diagnosis" at bounding box center [373, 165] width 83 height 10
click at [363, 180] on label "[MEDICAL_DATA]" at bounding box center [360, 180] width 38 height 6
checkbox input "true"
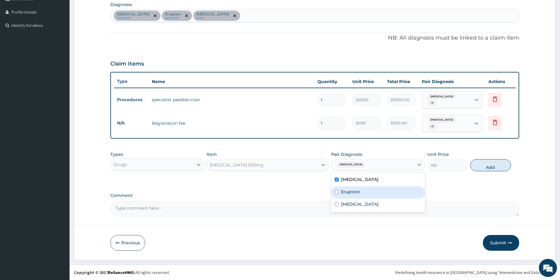
click at [356, 194] on div "Eruption" at bounding box center [378, 193] width 94 height 12
checkbox input "true"
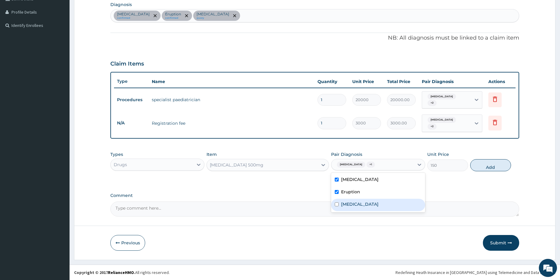
drag, startPoint x: 349, startPoint y: 204, endPoint x: 440, endPoint y: 189, distance: 92.7
click at [349, 204] on label "[MEDICAL_DATA]" at bounding box center [360, 204] width 38 height 6
checkbox input "true"
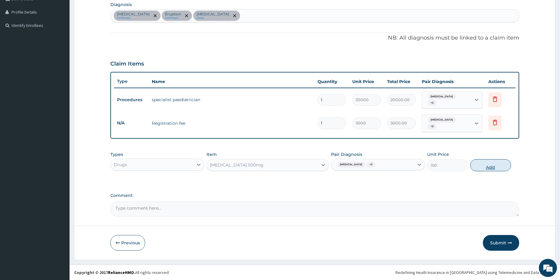
click at [487, 169] on button "Add" at bounding box center [490, 165] width 41 height 12
type input "0"
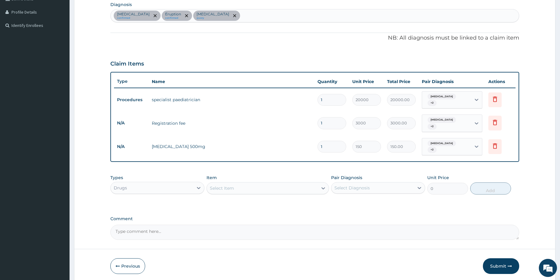
type input "0.00"
type input "2"
type input "300.00"
type input "21"
type input "3150.00"
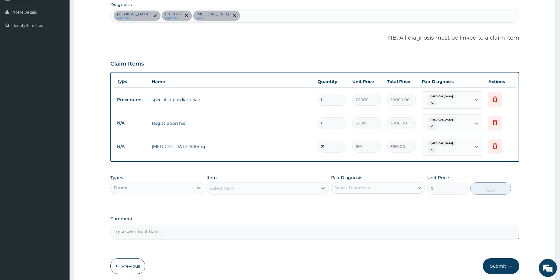
type input "21"
click at [253, 190] on div "Select Item" at bounding box center [262, 189] width 111 height 10
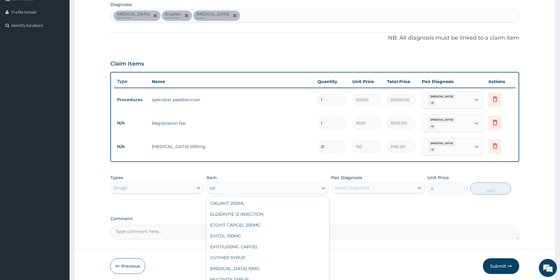
type input "vit c"
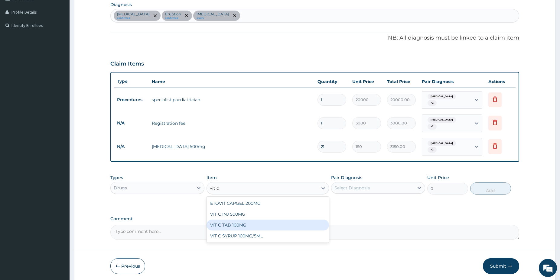
click at [253, 222] on div "VIT C TAB 100MG" at bounding box center [268, 225] width 123 height 11
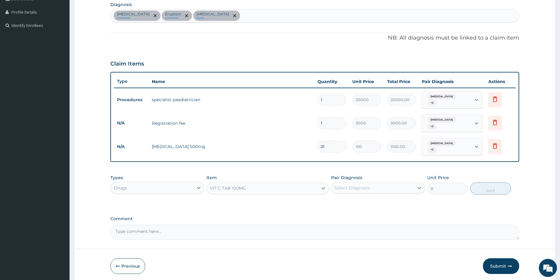
type input "30"
click at [377, 187] on div "Select Diagnosis" at bounding box center [373, 188] width 83 height 10
click at [367, 202] on label "[MEDICAL_DATA]" at bounding box center [360, 203] width 38 height 6
checkbox input "true"
click at [481, 190] on button "Add" at bounding box center [490, 189] width 41 height 12
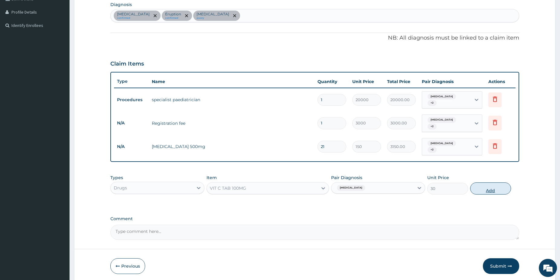
type input "0"
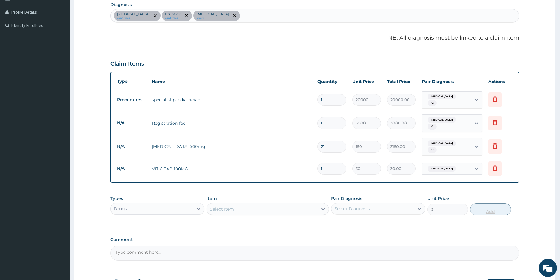
type input "0.00"
type input "2"
type input "60.00"
type input "21"
type input "630.00"
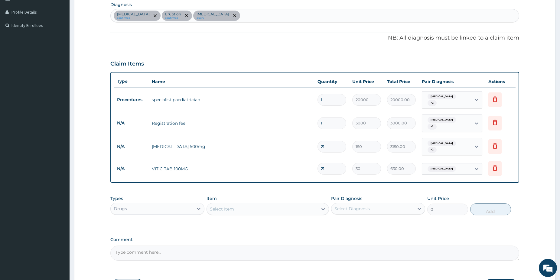
type input "21"
click at [240, 209] on div "Select Item" at bounding box center [262, 209] width 111 height 10
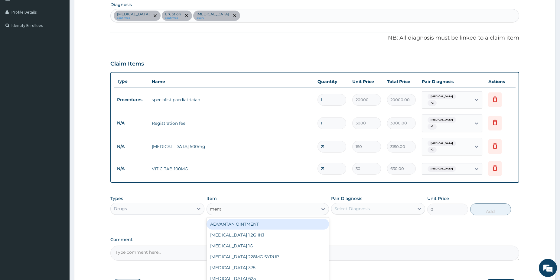
type input "[PERSON_NAME]"
click at [277, 225] on div "MENTHODEX COUGH SYRUP" at bounding box center [268, 224] width 123 height 11
type input "2350"
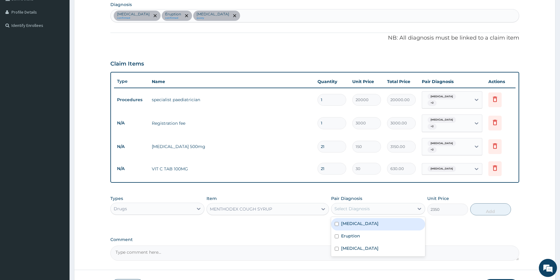
drag, startPoint x: 394, startPoint y: 212, endPoint x: 392, endPoint y: 209, distance: 3.7
click at [392, 209] on div "Select Diagnosis" at bounding box center [373, 209] width 83 height 10
click at [379, 225] on label "[MEDICAL_DATA]" at bounding box center [360, 224] width 38 height 6
checkbox input "true"
click at [482, 208] on button "Add" at bounding box center [490, 210] width 41 height 12
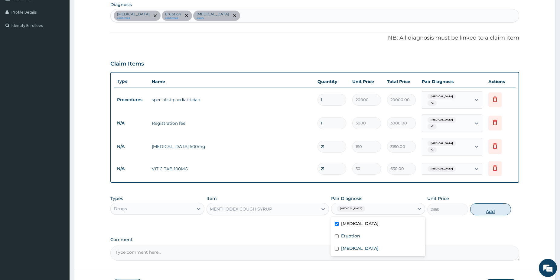
type input "0"
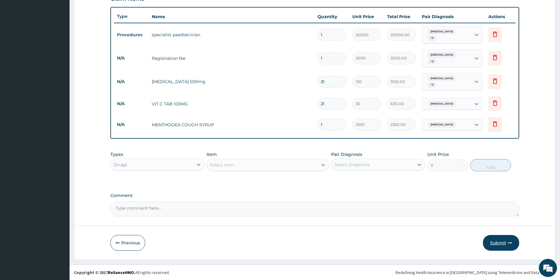
click at [489, 243] on button "Submit" at bounding box center [501, 243] width 36 height 16
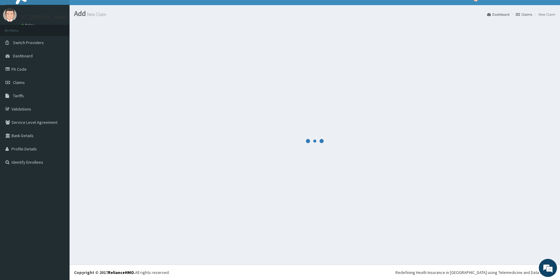
scroll to position [10, 0]
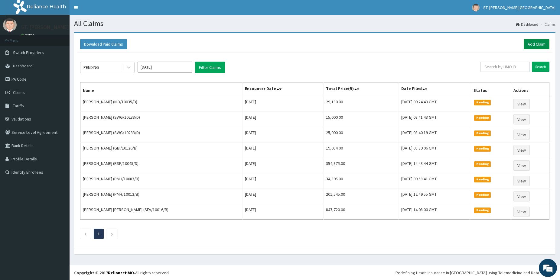
click at [540, 42] on link "Add Claim" at bounding box center [537, 44] width 26 height 10
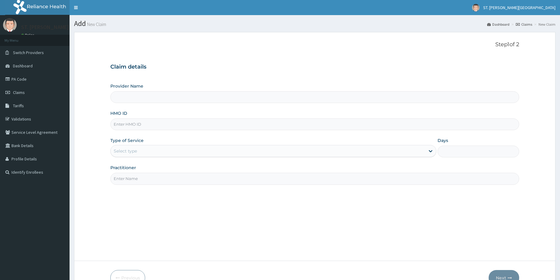
click at [138, 125] on input "HMO ID" at bounding box center [314, 125] width 409 height 12
paste input "NID/10035/E"
type input "NID/10035/E"
type input "[GEOGRAPHIC_DATA]- [GEOGRAPHIC_DATA]"
type input "NID/10035/E"
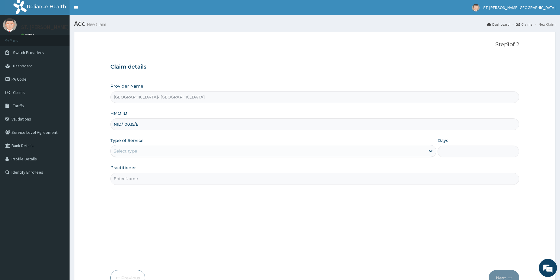
click at [131, 149] on div "Select type" at bounding box center [125, 151] width 23 height 6
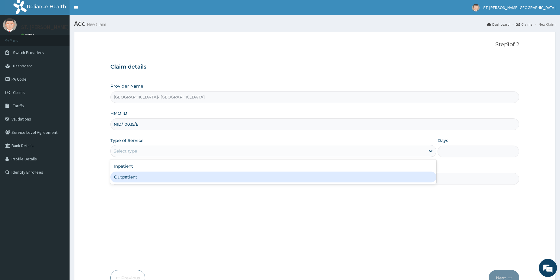
click at [131, 175] on div "Outpatient" at bounding box center [273, 177] width 326 height 11
type input "1"
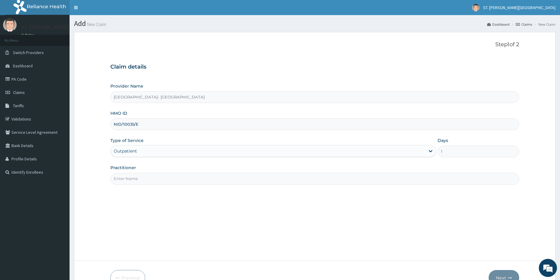
click at [133, 177] on input "Practitioner" at bounding box center [314, 179] width 409 height 12
type input "[PERSON_NAME]"
click at [505, 275] on button "Next" at bounding box center [504, 278] width 31 height 16
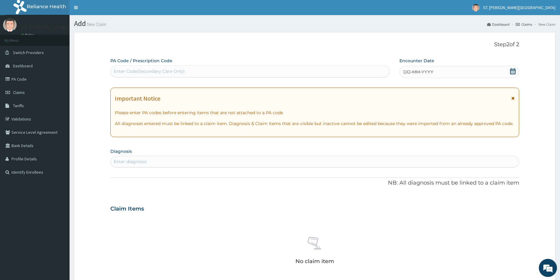
click at [145, 161] on div "Enter diagnosis" at bounding box center [130, 162] width 33 height 6
type input "upper resp"
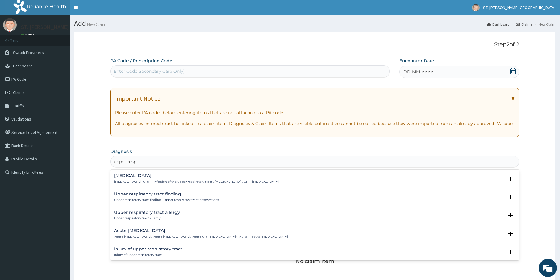
click at [149, 176] on h4 "[MEDICAL_DATA]" at bounding box center [196, 176] width 165 height 5
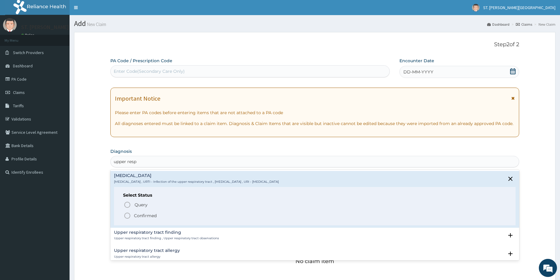
click at [126, 214] on icon "status option filled" at bounding box center [127, 215] width 7 height 7
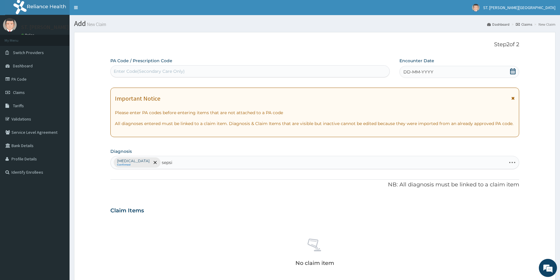
type input "[MEDICAL_DATA]"
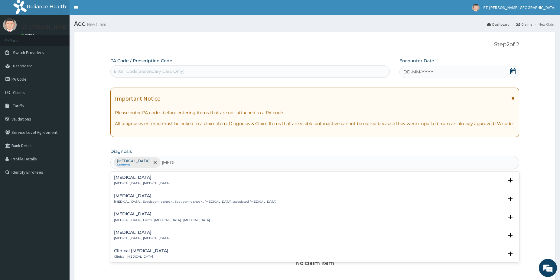
click at [157, 181] on div "[MEDICAL_DATA] [MEDICAL_DATA] , [MEDICAL_DATA]" at bounding box center [315, 180] width 402 height 11
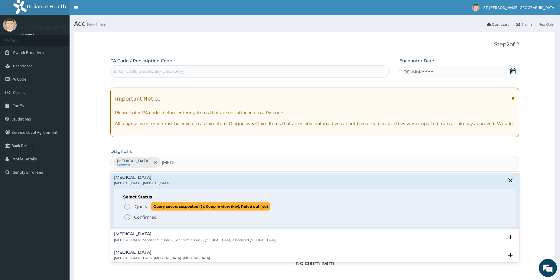
click at [128, 207] on icon "status option query" at bounding box center [127, 206] width 7 height 7
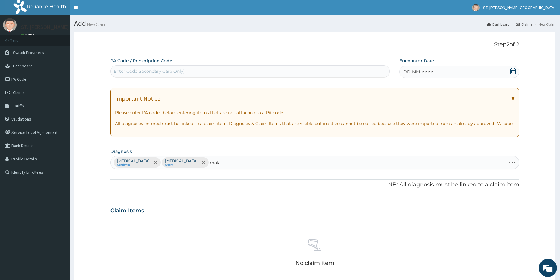
type input "malar"
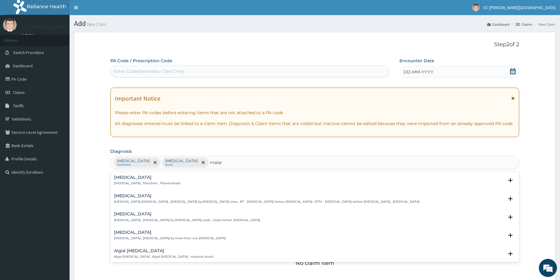
click at [157, 180] on h4 "Malaria" at bounding box center [147, 177] width 67 height 5
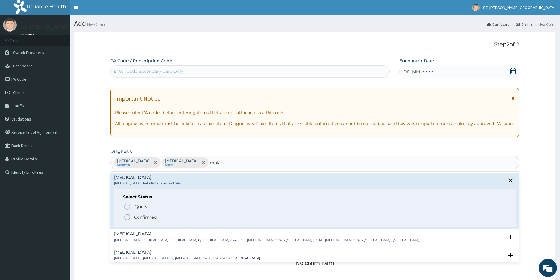
click at [128, 215] on icon "status option filled" at bounding box center [127, 217] width 7 height 7
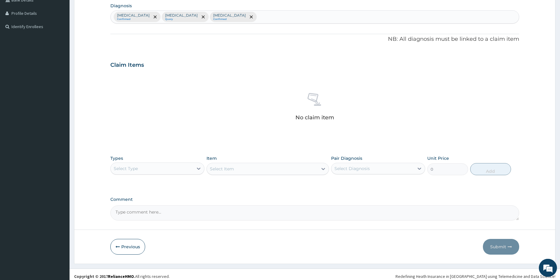
scroll to position [150, 0]
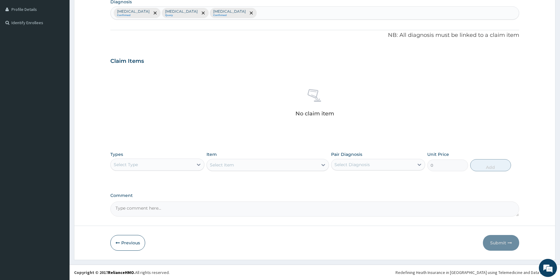
click at [165, 159] on div "Select Type" at bounding box center [157, 165] width 94 height 12
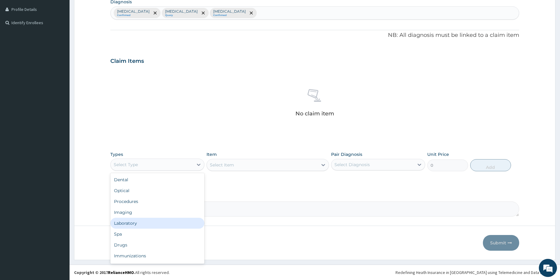
click at [143, 225] on div "Laboratory" at bounding box center [157, 223] width 94 height 11
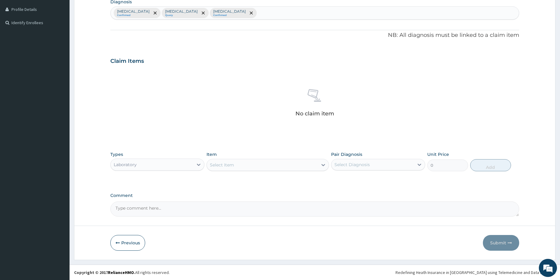
click at [244, 167] on div "Select Item" at bounding box center [262, 165] width 111 height 10
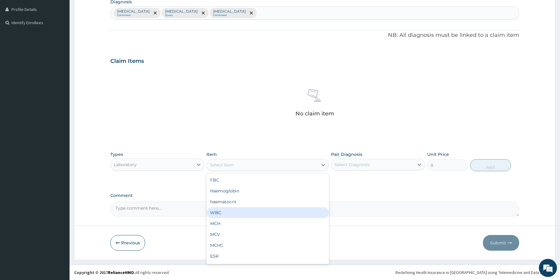
click at [230, 210] on div "WBC" at bounding box center [268, 213] width 123 height 11
type input "2500"
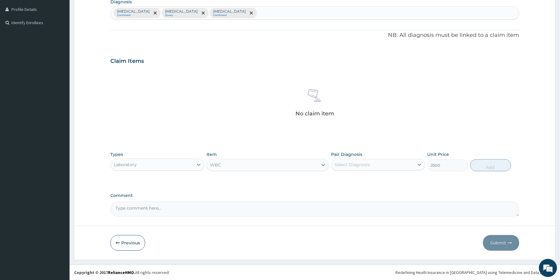
click at [379, 165] on div "Select Diagnosis" at bounding box center [373, 165] width 83 height 10
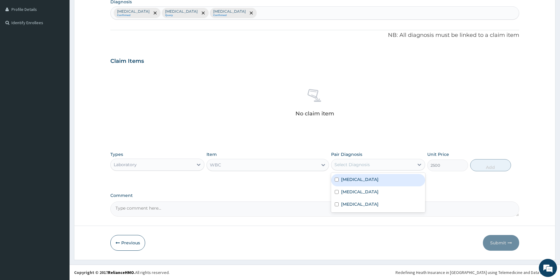
click at [377, 184] on div "Upper respiratory infection" at bounding box center [378, 180] width 94 height 12
checkbox input "true"
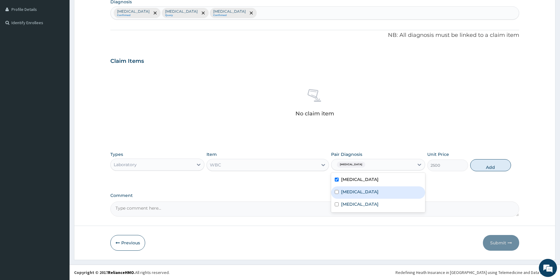
click at [360, 194] on div "Sepsis" at bounding box center [378, 193] width 94 height 12
checkbox input "true"
click at [482, 166] on button "Add" at bounding box center [490, 165] width 41 height 12
type input "0"
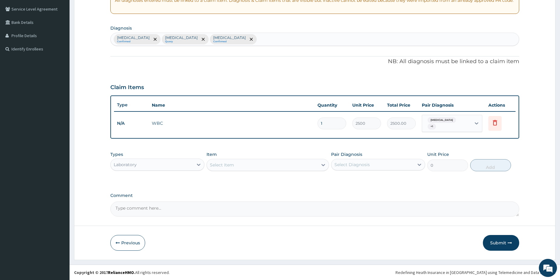
click at [286, 167] on div "Select Item" at bounding box center [262, 165] width 111 height 10
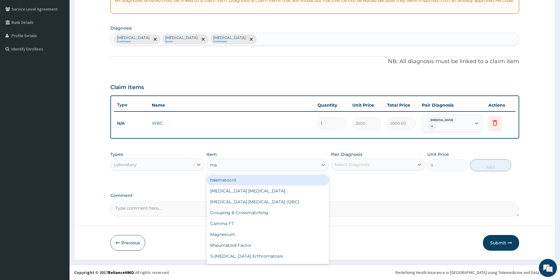
type input "mal"
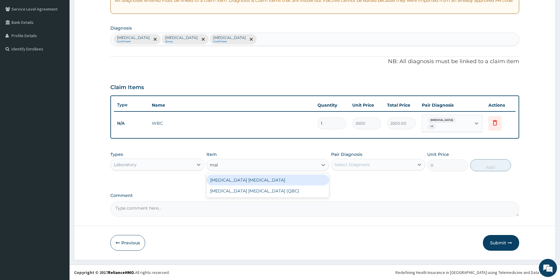
click at [234, 178] on div "Malaria Parasite" at bounding box center [268, 180] width 123 height 11
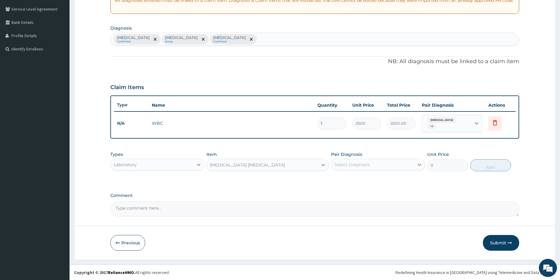
type input "1500"
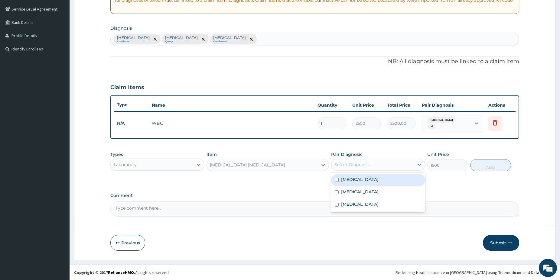
click at [377, 166] on div "Select Diagnosis" at bounding box center [373, 165] width 83 height 10
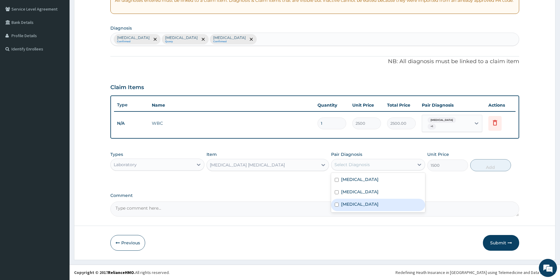
click at [354, 204] on label "Malaria" at bounding box center [360, 204] width 38 height 6
checkbox input "true"
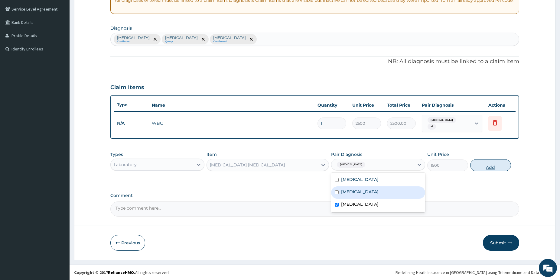
click at [487, 169] on button "Add" at bounding box center [490, 165] width 41 height 12
type input "0"
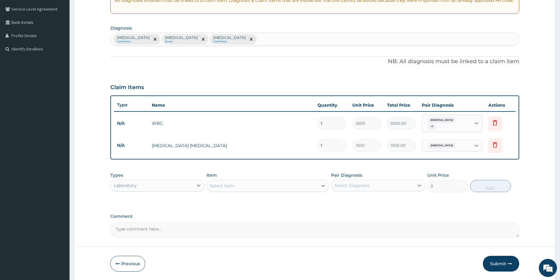
click at [160, 186] on div "Laboratory" at bounding box center [152, 186] width 83 height 10
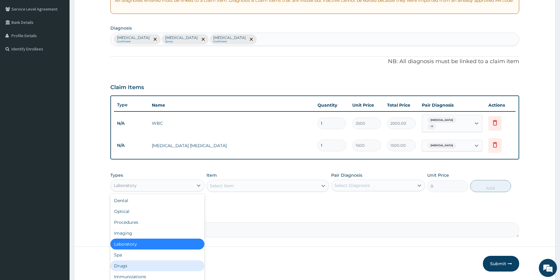
click at [132, 263] on div "Drugs" at bounding box center [157, 266] width 94 height 11
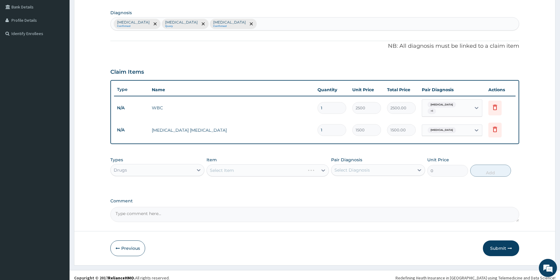
scroll to position [144, 0]
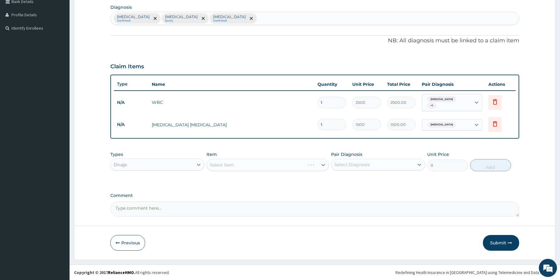
click at [227, 169] on div "Select Item" at bounding box center [268, 165] width 123 height 12
click at [254, 169] on div "Select Item" at bounding box center [268, 165] width 123 height 12
click at [255, 169] on div "Select Item" at bounding box center [268, 165] width 123 height 12
click at [268, 170] on div "Select Item" at bounding box center [268, 165] width 123 height 12
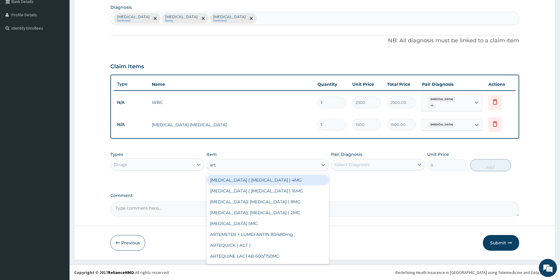
type input "arte"
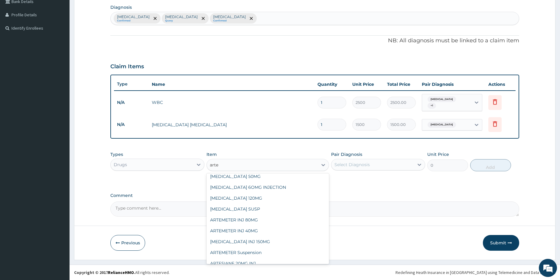
scroll to position [49, 0]
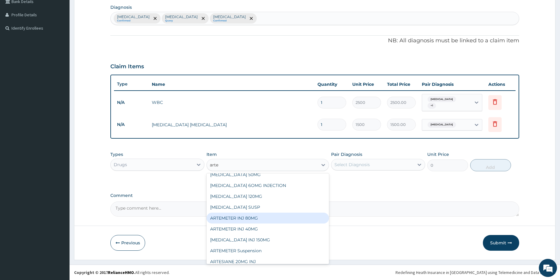
click at [276, 217] on div "ARTEMETER INJ 80MG" at bounding box center [268, 218] width 123 height 11
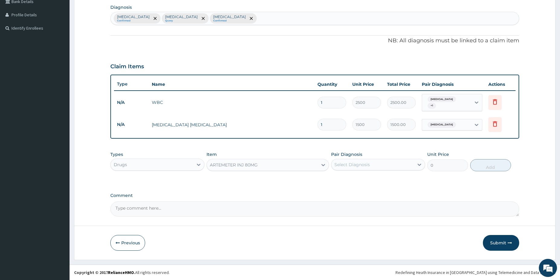
type input "1200"
drag, startPoint x: 364, startPoint y: 167, endPoint x: 363, endPoint y: 172, distance: 5.2
click at [364, 167] on div "Select Diagnosis" at bounding box center [352, 165] width 35 height 6
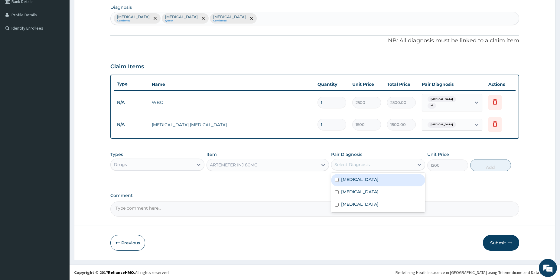
click at [362, 184] on div "Upper respiratory infection" at bounding box center [378, 180] width 94 height 12
click at [358, 180] on label "Upper respiratory infection" at bounding box center [360, 180] width 38 height 6
checkbox input "false"
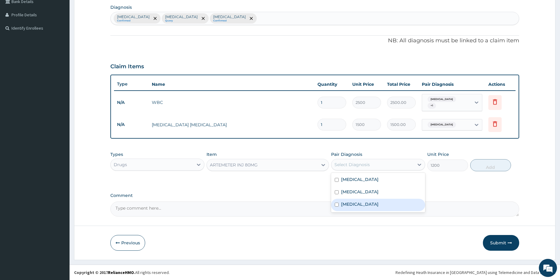
click at [360, 204] on div "Malaria" at bounding box center [378, 205] width 94 height 12
checkbox input "true"
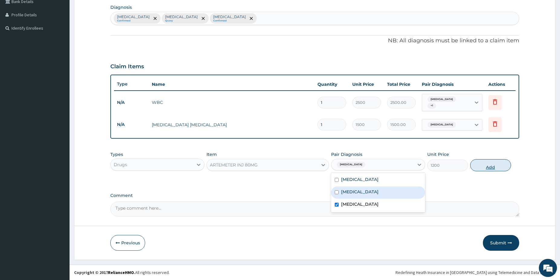
click at [476, 164] on button "Add" at bounding box center [490, 165] width 41 height 12
type input "0"
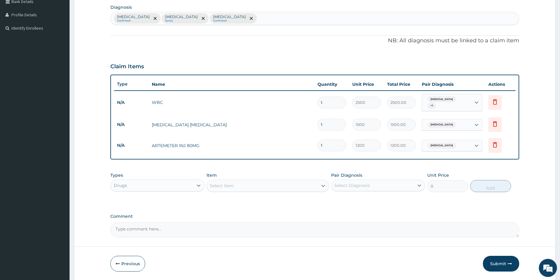
click at [234, 188] on div "Select Item" at bounding box center [222, 186] width 24 height 6
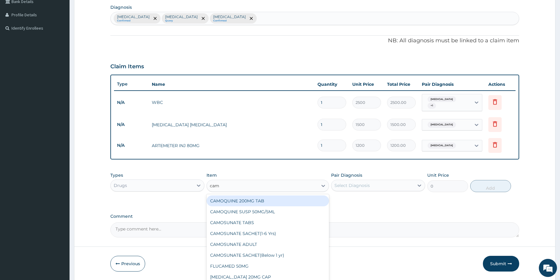
type input "camo"
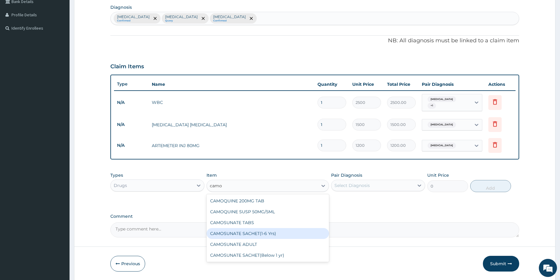
click at [289, 230] on div "CAMOSUNATE SACHET(1-6 Yrs)" at bounding box center [268, 233] width 123 height 11
type input "2250"
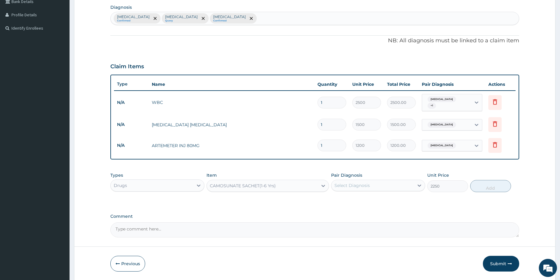
drag, startPoint x: 366, startPoint y: 187, endPoint x: 358, endPoint y: 190, distance: 8.7
click at [367, 186] on div "Select Diagnosis" at bounding box center [352, 186] width 35 height 6
click at [356, 223] on label "Malaria" at bounding box center [360, 225] width 38 height 6
checkbox input "true"
click at [502, 184] on button "Add" at bounding box center [490, 186] width 41 height 12
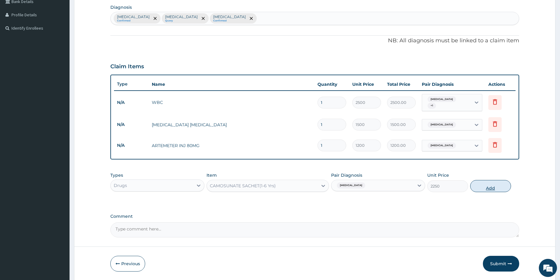
type input "0"
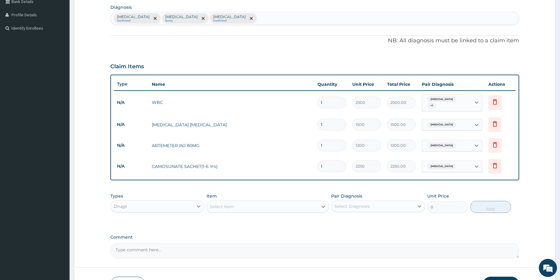
click at [245, 208] on div "Select Item" at bounding box center [262, 207] width 111 height 10
type input "c"
type input "syr"
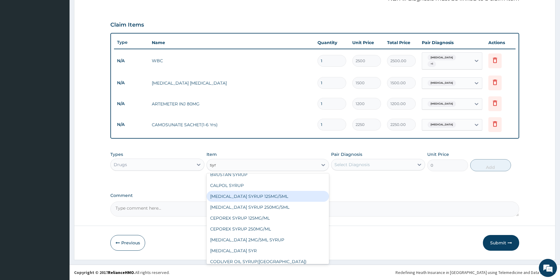
scroll to position [98, 0]
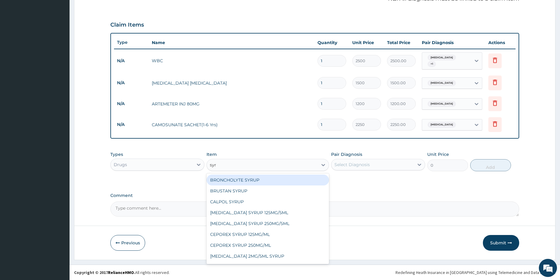
click at [295, 181] on div "BRONCHOLYTE SYRUP" at bounding box center [268, 180] width 123 height 11
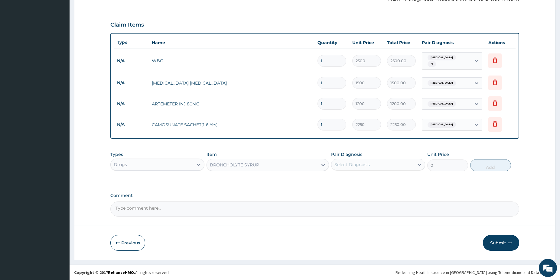
type input "1800"
click at [359, 167] on div "Select Diagnosis" at bounding box center [352, 165] width 35 height 6
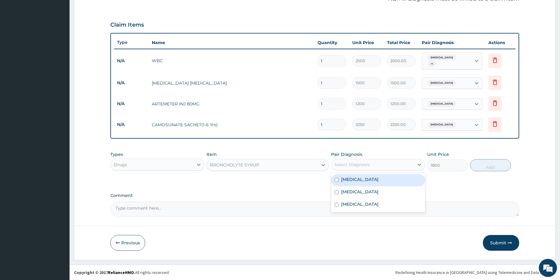
drag, startPoint x: 351, startPoint y: 185, endPoint x: 381, endPoint y: 177, distance: 31.4
click at [351, 184] on div "Upper respiratory infection" at bounding box center [378, 180] width 94 height 12
checkbox input "true"
drag, startPoint x: 495, startPoint y: 160, endPoint x: 493, endPoint y: 165, distance: 5.5
click at [495, 161] on button "Add" at bounding box center [490, 165] width 41 height 12
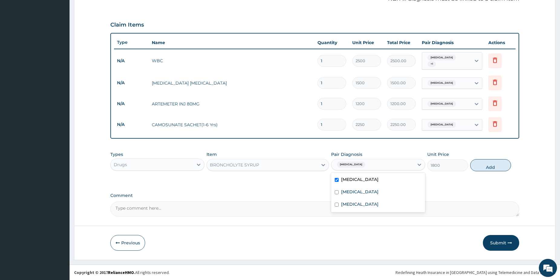
type input "0"
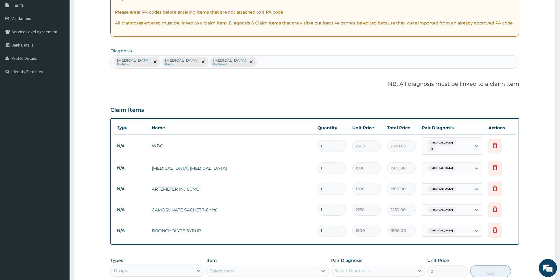
scroll to position [63, 0]
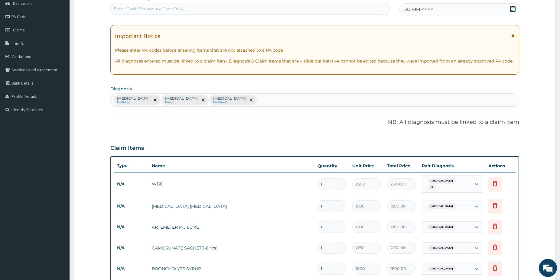
click at [512, 8] on icon at bounding box center [512, 9] width 5 height 6
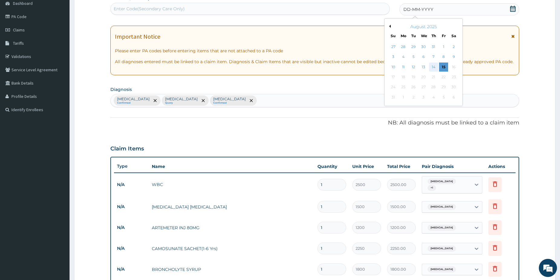
click at [434, 69] on div "14" at bounding box center [433, 67] width 9 height 9
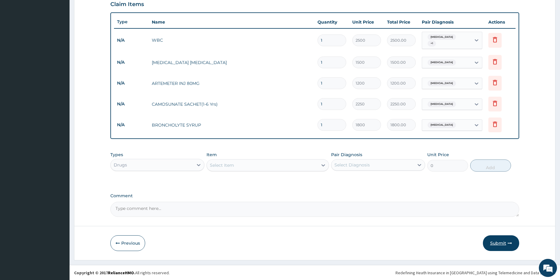
click at [510, 246] on button "Submit" at bounding box center [501, 244] width 36 height 16
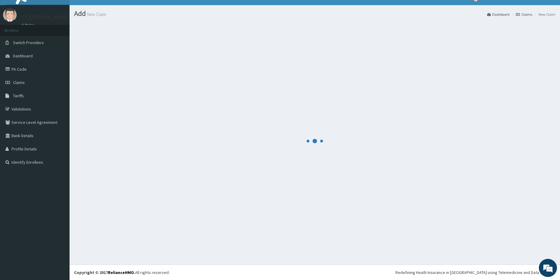
scroll to position [10, 0]
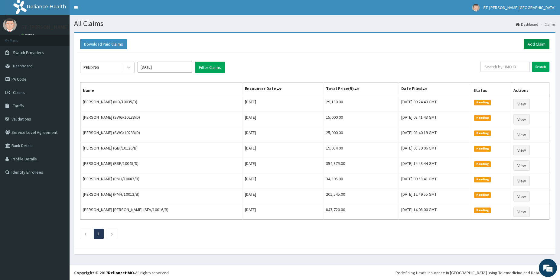
click at [533, 44] on link "Add Claim" at bounding box center [537, 44] width 26 height 10
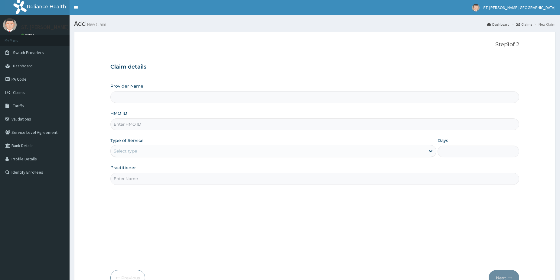
click at [145, 128] on input "HMO ID" at bounding box center [314, 125] width 409 height 12
paste input "FMI/10031/C"
type input "FMI/10031/C"
type input "St Catherine's Specialist Hospital- Abuja"
type input "FMI/10031/C"
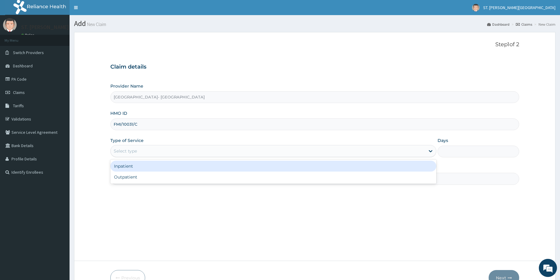
click at [137, 151] on div "Select type" at bounding box center [125, 151] width 23 height 6
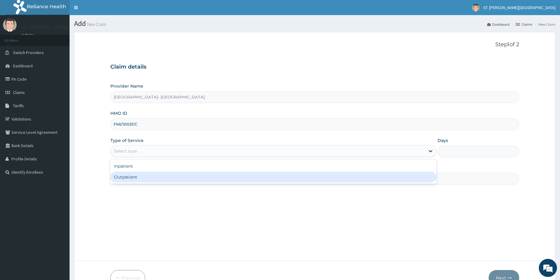
click at [136, 177] on div "Outpatient" at bounding box center [273, 177] width 326 height 11
type input "1"
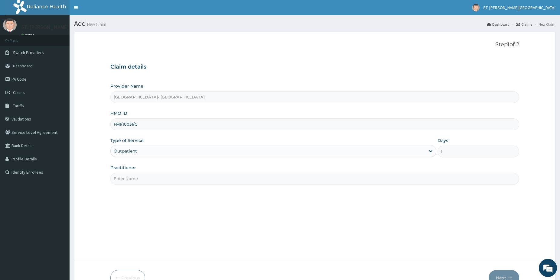
click at [137, 180] on input "Practitioner" at bounding box center [314, 179] width 409 height 12
type input "dr.gloria"
click at [506, 275] on button "Next" at bounding box center [504, 278] width 31 height 16
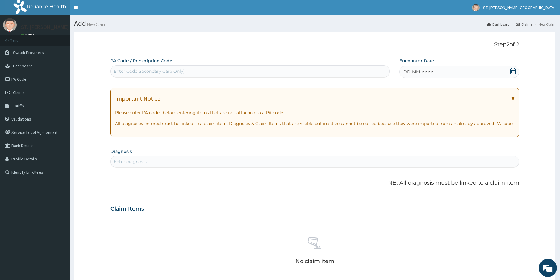
click at [140, 67] on div "Enter Code(Secondary Care Only)" at bounding box center [250, 72] width 279 height 10
paste input "PA/489A68"
type input "PA/489A68"
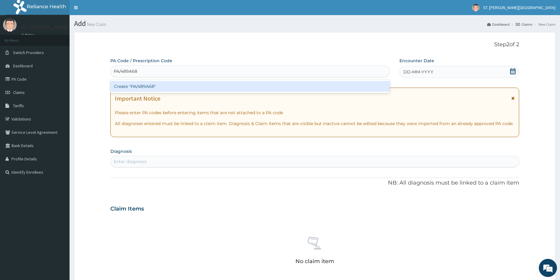
click at [129, 83] on div "Create "PA/489A68"" at bounding box center [249, 86] width 279 height 11
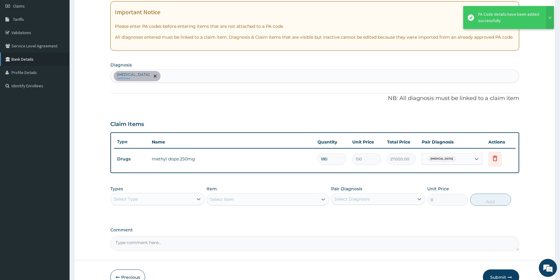
scroll to position [87, 0]
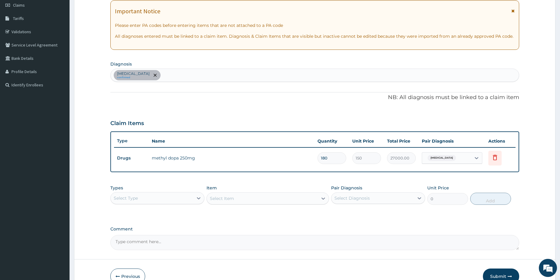
click at [139, 247] on textarea "Comment" at bounding box center [314, 242] width 409 height 15
paste textarea "Dosage:METHYL DOPA 250MG 1 Oral dose (500mg), t.d.s for 1month(s) HENCE THE QUA…"
type textarea "Dosage:METHYL DOPA 250MG 1 Oral dose (500mg), t.d.s for 1month(s) HENCE THE QUA…"
click at [495, 274] on button "Submit" at bounding box center [501, 277] width 36 height 16
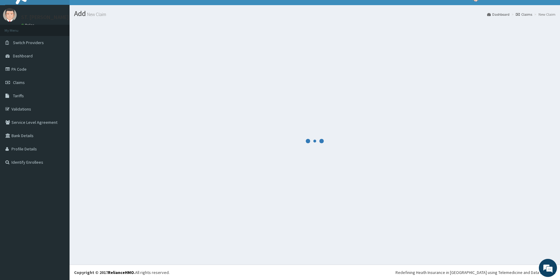
scroll to position [10, 0]
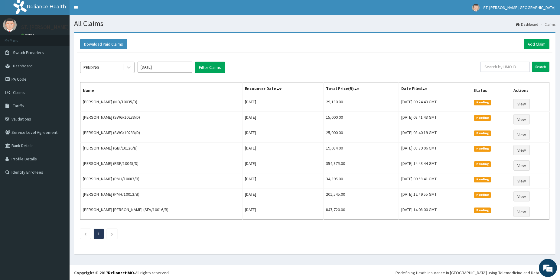
click at [107, 69] on div "PENDING" at bounding box center [101, 68] width 42 height 10
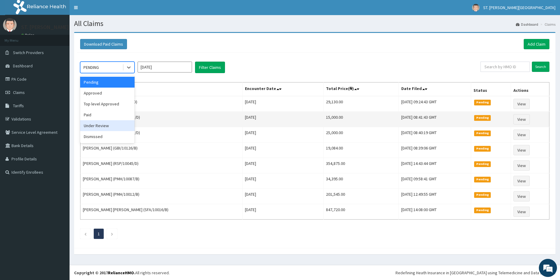
drag, startPoint x: 101, startPoint y: 128, endPoint x: 113, endPoint y: 114, distance: 18.4
click at [101, 127] on div "Under Review" at bounding box center [107, 125] width 54 height 11
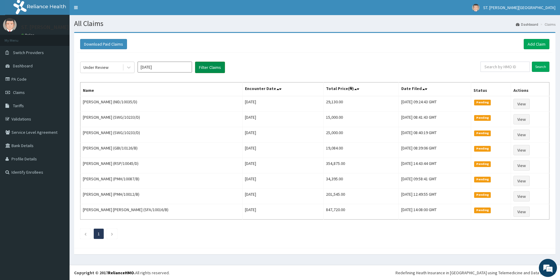
click at [202, 67] on button "Filter Claims" at bounding box center [210, 67] width 30 height 11
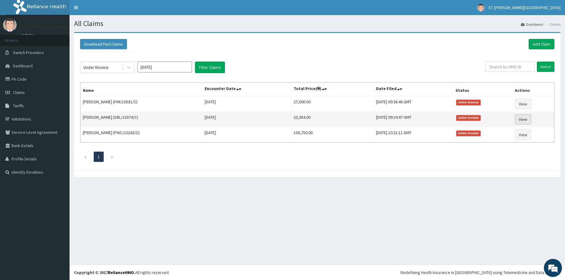
click at [524, 121] on link "View" at bounding box center [523, 119] width 16 height 10
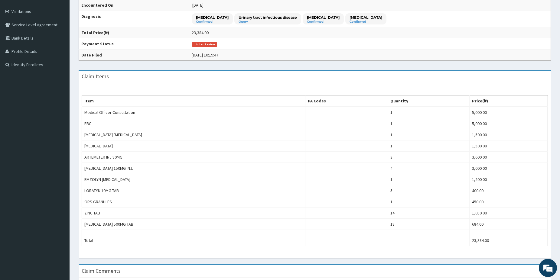
drag, startPoint x: 564, startPoint y: 2, endPoint x: 544, endPoint y: 25, distance: 30.6
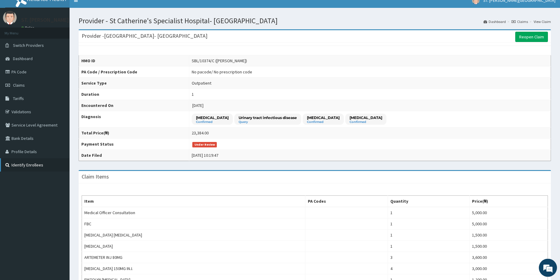
scroll to position [5, 0]
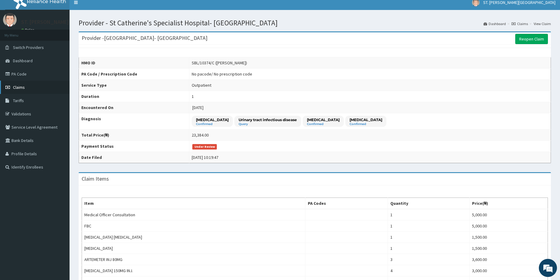
click at [31, 86] on link "Claims" at bounding box center [35, 87] width 70 height 13
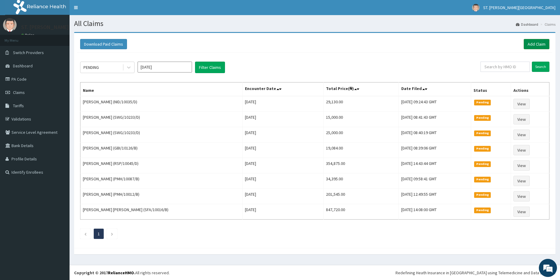
click at [541, 44] on link "Add Claim" at bounding box center [537, 44] width 26 height 10
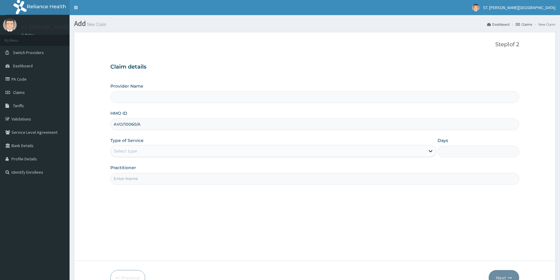
type input "AVO/10060/A"
click at [128, 150] on div "Select type" at bounding box center [125, 151] width 23 height 6
click at [132, 149] on div "Select type" at bounding box center [125, 151] width 23 height 6
type input "St Catherine's Specialist Hospital- Abuja"
click at [128, 149] on div "Select type" at bounding box center [125, 151] width 23 height 6
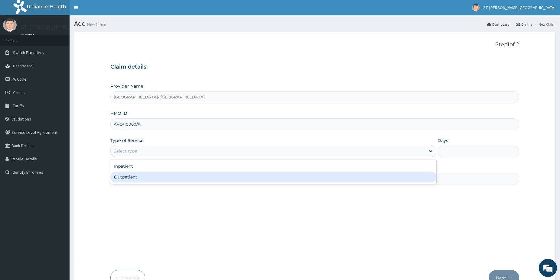
drag, startPoint x: 133, startPoint y: 175, endPoint x: 135, endPoint y: 179, distance: 3.8
click at [133, 176] on div "Outpatient" at bounding box center [273, 177] width 326 height 11
type input "1"
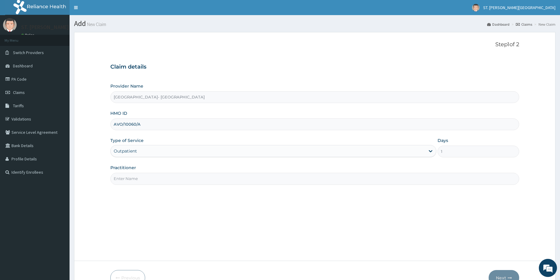
click at [136, 179] on input "Practitioner" at bounding box center [314, 179] width 409 height 12
type input "dr.sifo"
click at [505, 274] on button "Next" at bounding box center [504, 278] width 31 height 16
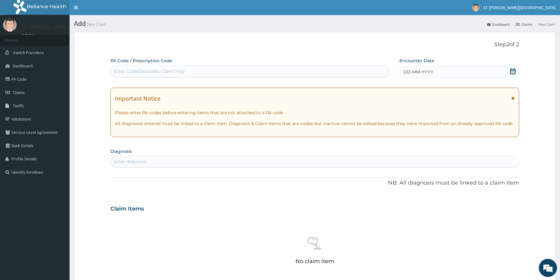
click at [160, 163] on div "Enter diagnosis" at bounding box center [315, 162] width 408 height 10
type input "allergy"
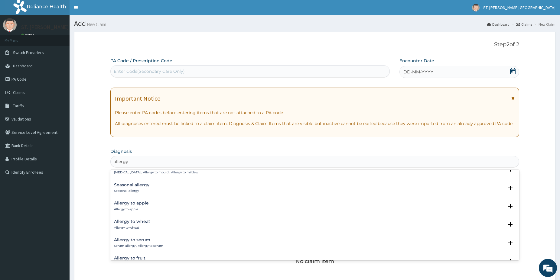
scroll to position [359, 0]
click at [123, 187] on div "Seasonal allergy Seasonal allergy" at bounding box center [131, 186] width 35 height 11
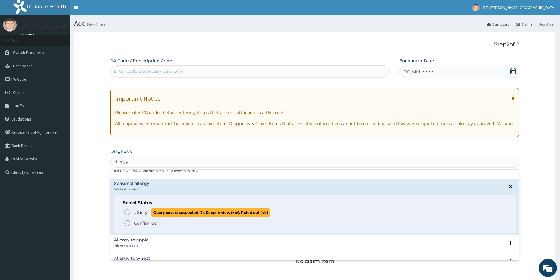
click at [129, 211] on icon "status option query" at bounding box center [127, 212] width 7 height 7
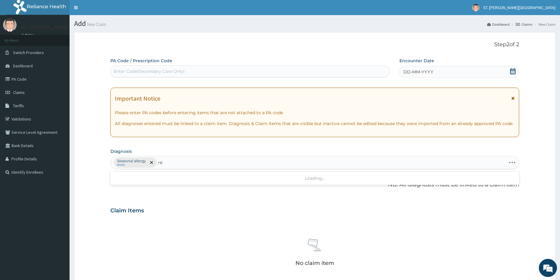
type input "r"
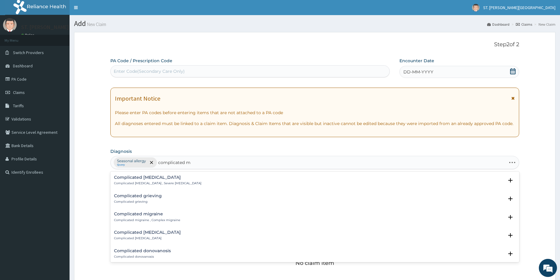
type input "complicated mal"
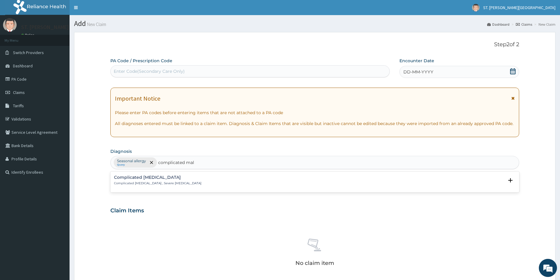
click at [153, 183] on p "Complicated malaria , Severe malaria" at bounding box center [157, 183] width 87 height 4
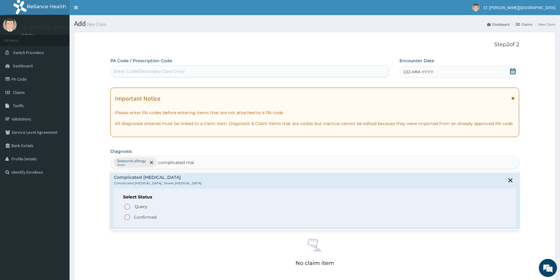
click at [125, 219] on circle "status option filled" at bounding box center [127, 217] width 5 height 5
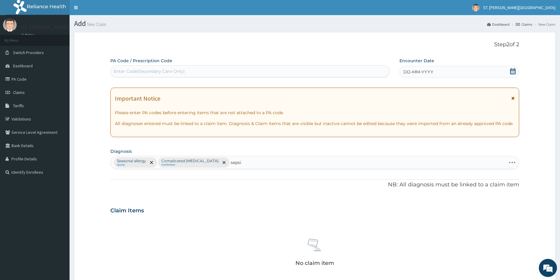
type input "sepsis"
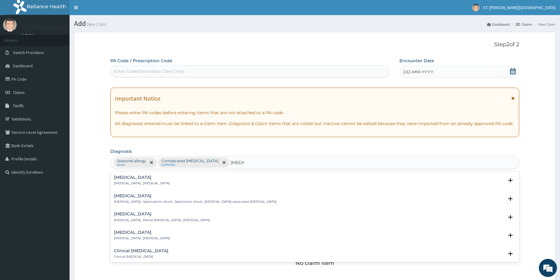
click at [126, 182] on p "Systemic infection , Sepsis" at bounding box center [142, 183] width 56 height 4
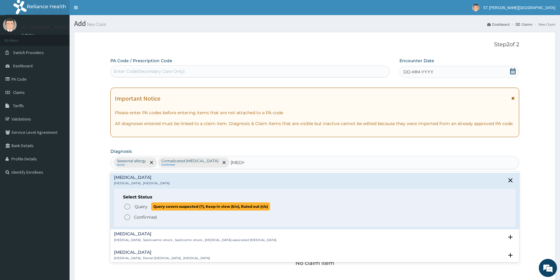
click at [126, 207] on icon "status option query" at bounding box center [127, 206] width 7 height 7
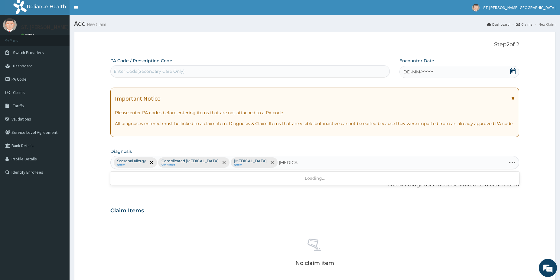
type input "tinea corp"
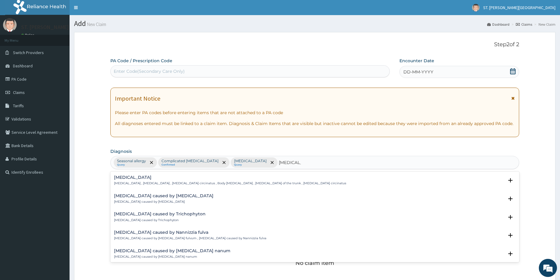
click at [157, 183] on p "Tinea corporis , Tinea circinata , Herpes circinatus , Body tinea , Dermatophyt…" at bounding box center [230, 183] width 232 height 4
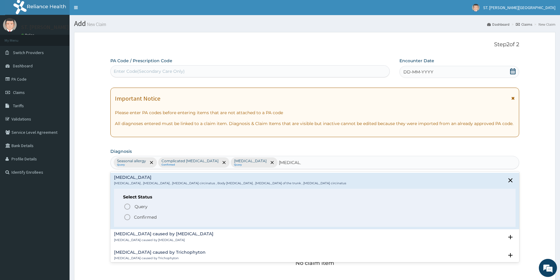
click at [126, 218] on icon "status option filled" at bounding box center [127, 217] width 7 height 7
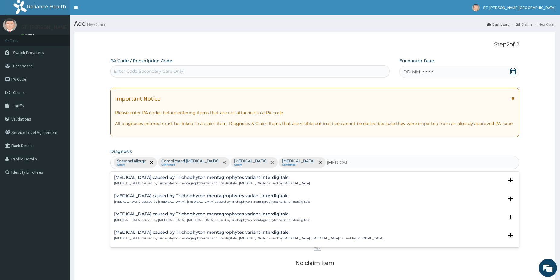
type input "tinea inter"
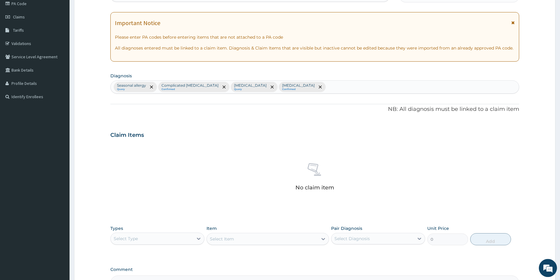
scroll to position [77, 0]
drag, startPoint x: 562, startPoint y: 280, endPoint x: 353, endPoint y: 244, distance: 211.8
click at [169, 236] on div "Select Type" at bounding box center [152, 238] width 83 height 10
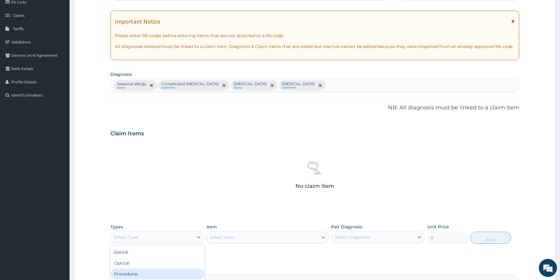
click at [129, 274] on div "Procedures" at bounding box center [157, 274] width 94 height 11
click at [275, 240] on div "Select Item" at bounding box center [268, 238] width 123 height 12
click at [277, 238] on div "Select Item" at bounding box center [268, 238] width 123 height 12
click at [278, 235] on div "Select Item" at bounding box center [262, 238] width 111 height 10
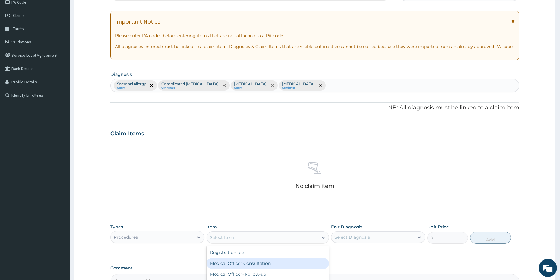
click at [284, 263] on div "Medical Officer Consultation" at bounding box center [268, 263] width 123 height 11
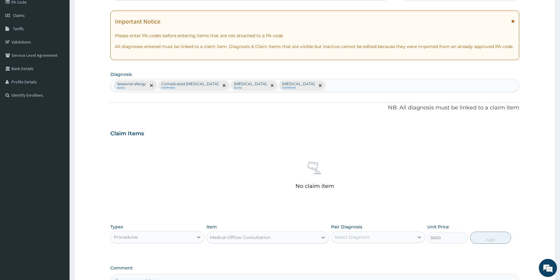
type input "5000"
click at [358, 235] on div "Select Diagnosis" at bounding box center [352, 237] width 35 height 6
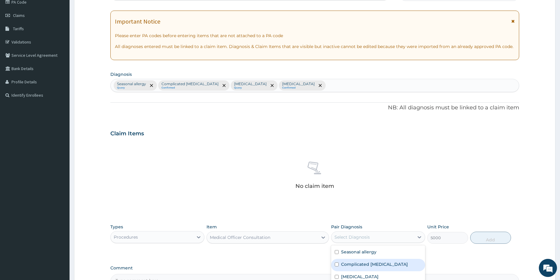
click at [365, 264] on label "Complicated malaria" at bounding box center [374, 265] width 67 height 6
checkbox input "true"
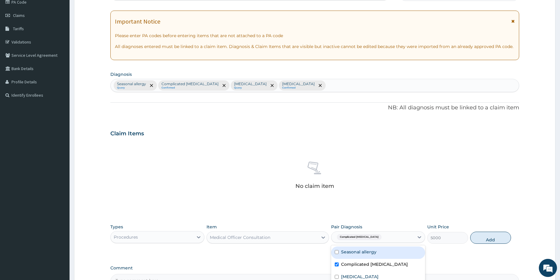
click at [362, 252] on label "Seasonal allergy" at bounding box center [358, 252] width 35 height 6
checkbox input "true"
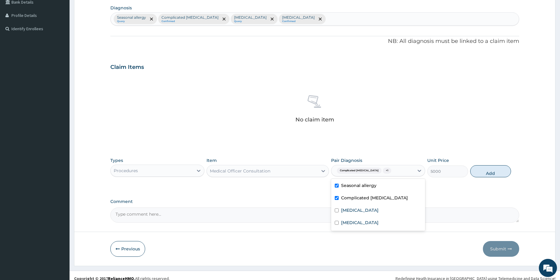
scroll to position [144, 0]
drag, startPoint x: 378, startPoint y: 211, endPoint x: 376, endPoint y: 222, distance: 11.3
click at [377, 211] on div "Sepsis" at bounding box center [378, 211] width 94 height 12
checkbox input "true"
click at [376, 224] on div "Tinea corporis" at bounding box center [378, 223] width 94 height 12
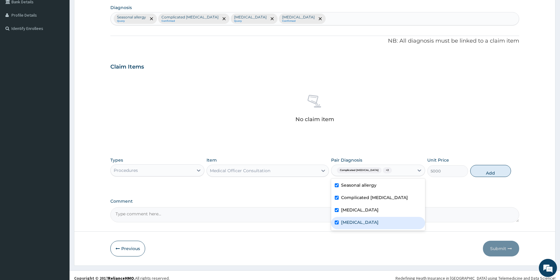
checkbox input "true"
click at [481, 172] on button "Add" at bounding box center [490, 171] width 41 height 12
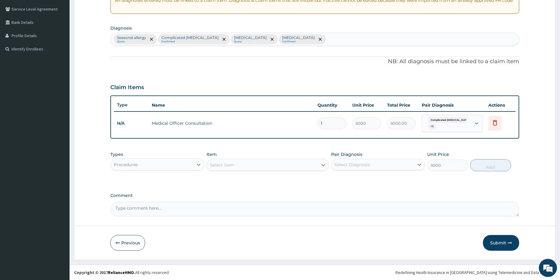
type input "0"
click at [299, 38] on div "Seasonal allergy Query Complicated malaria Confirmed Sepsis Query Tinea corpori…" at bounding box center [315, 39] width 408 height 13
type input "skin all"
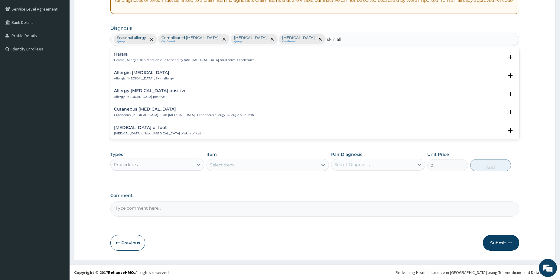
click at [145, 108] on h4 "Cutaneous hypersensitivity" at bounding box center [184, 109] width 140 height 5
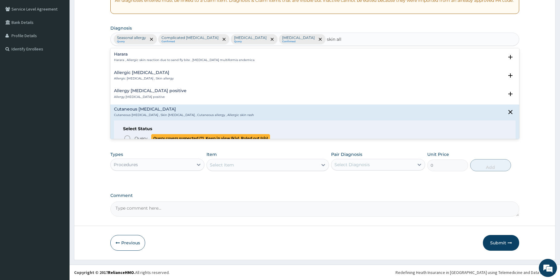
click at [128, 136] on circle "status option query" at bounding box center [127, 138] width 5 height 5
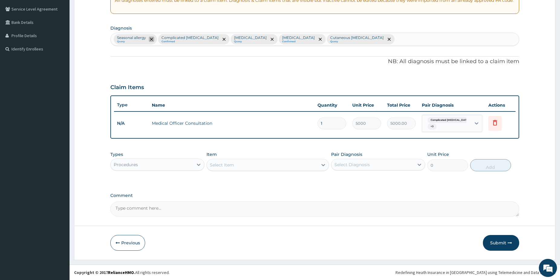
click at [152, 40] on icon "remove selection option" at bounding box center [151, 39] width 3 height 3
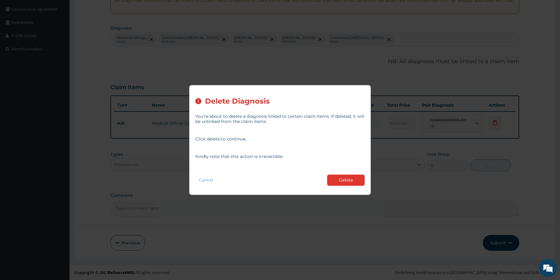
drag, startPoint x: 338, startPoint y: 179, endPoint x: 414, endPoint y: 145, distance: 82.7
click at [338, 179] on button "Delete" at bounding box center [346, 180] width 38 height 11
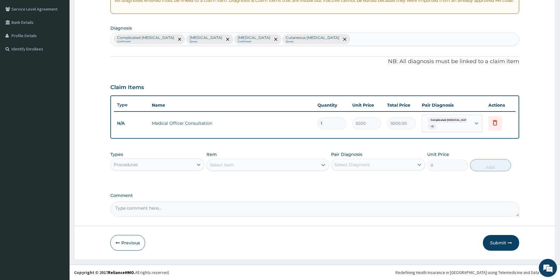
drag, startPoint x: 453, startPoint y: 121, endPoint x: 448, endPoint y: 130, distance: 10.1
click at [452, 123] on span "Complicated malaria" at bounding box center [450, 120] width 45 height 6
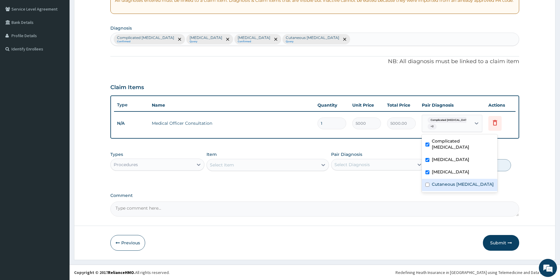
click at [434, 181] on label "Cutaneous hypersensitivity" at bounding box center [463, 184] width 62 height 6
checkbox input "true"
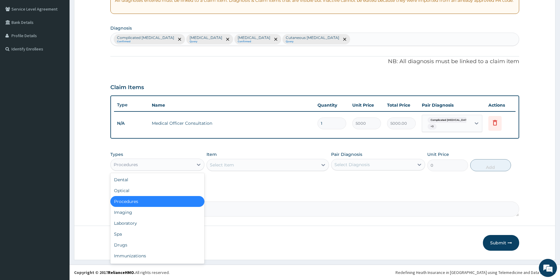
click at [171, 163] on div "Procedures" at bounding box center [152, 165] width 83 height 10
click at [140, 224] on div "Laboratory" at bounding box center [157, 223] width 94 height 11
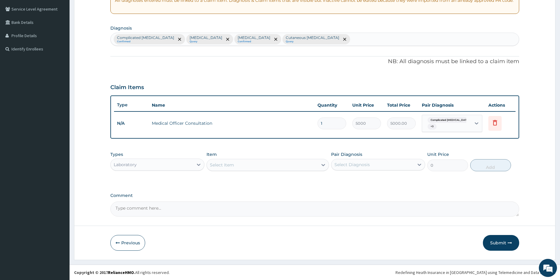
click at [261, 156] on div "Item Select Item" at bounding box center [268, 162] width 123 height 20
click at [259, 160] on div "Select Item" at bounding box center [268, 165] width 123 height 12
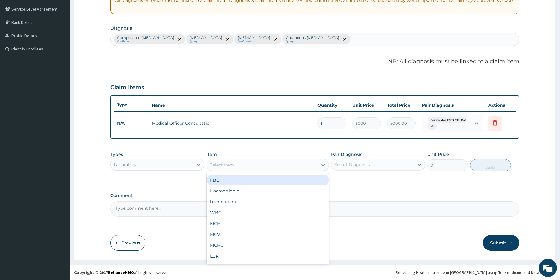
click at [234, 182] on div "FBC" at bounding box center [268, 180] width 123 height 11
type input "5000"
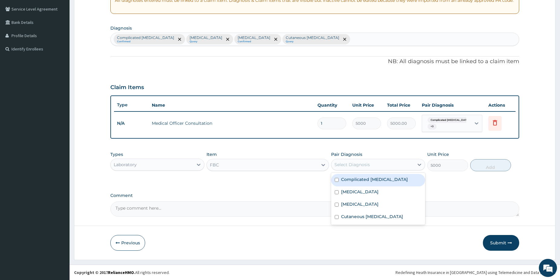
drag, startPoint x: 380, startPoint y: 161, endPoint x: 370, endPoint y: 180, distance: 21.8
click at [380, 161] on div "Select Diagnosis" at bounding box center [373, 165] width 83 height 10
drag, startPoint x: 363, startPoint y: 178, endPoint x: 360, endPoint y: 190, distance: 12.0
click at [363, 181] on label "Complicated malaria" at bounding box center [374, 180] width 67 height 6
checkbox input "true"
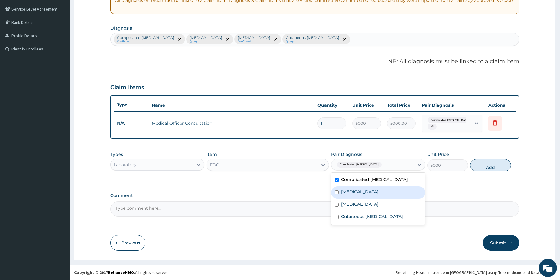
click at [356, 193] on div "Sepsis" at bounding box center [378, 193] width 94 height 12
click at [358, 195] on div "Sepsis" at bounding box center [378, 193] width 94 height 12
click at [354, 196] on div "Sepsis" at bounding box center [378, 193] width 94 height 12
checkbox input "true"
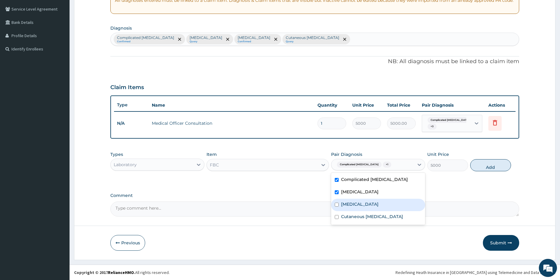
click at [355, 203] on label "Tinea corporis" at bounding box center [360, 204] width 38 height 6
checkbox input "true"
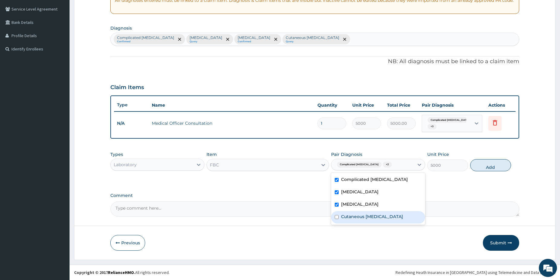
click at [355, 213] on div "Cutaneous hypersensitivity" at bounding box center [378, 217] width 94 height 12
checkbox input "true"
drag, startPoint x: 367, startPoint y: 182, endPoint x: 376, endPoint y: 176, distance: 11.0
click at [367, 182] on label "Complicated malaria" at bounding box center [374, 180] width 67 height 6
checkbox input "false"
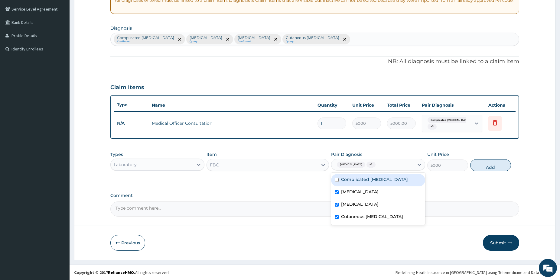
click at [489, 167] on button "Add" at bounding box center [490, 165] width 41 height 12
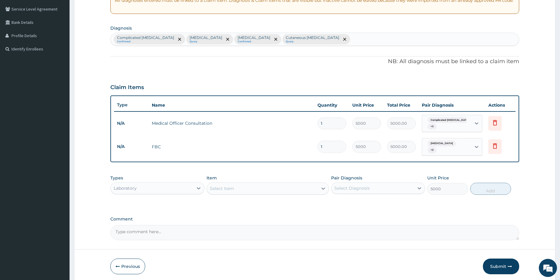
type input "0"
click at [294, 190] on div "Select Item" at bounding box center [262, 189] width 111 height 10
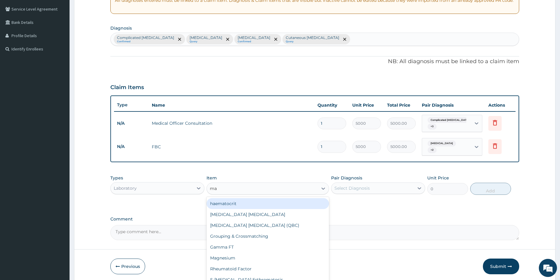
type input "mal"
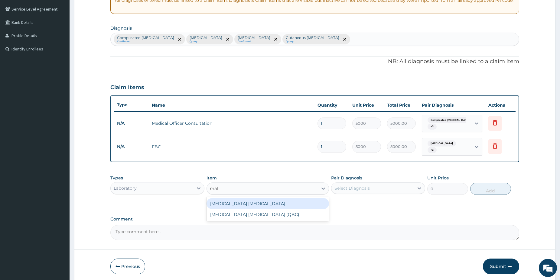
click at [312, 205] on div "Malaria Parasite" at bounding box center [268, 203] width 123 height 11
type input "1500"
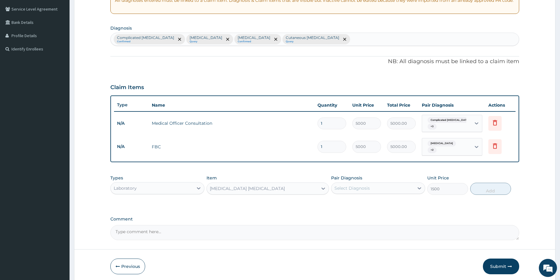
click at [374, 192] on div "Types Laboratory Item option Malaria Parasite, selected. Select is focused ,typ…" at bounding box center [314, 185] width 409 height 26
click at [365, 187] on div "Select Diagnosis" at bounding box center [352, 188] width 35 height 6
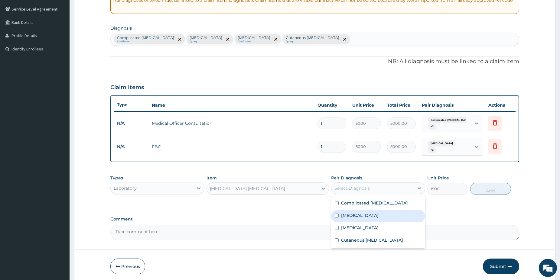
click at [355, 214] on div "Sepsis" at bounding box center [378, 216] width 94 height 12
click at [355, 213] on label "Sepsis" at bounding box center [360, 216] width 38 height 6
checkbox input "false"
click at [355, 203] on label "Complicated malaria" at bounding box center [374, 203] width 67 height 6
checkbox input "true"
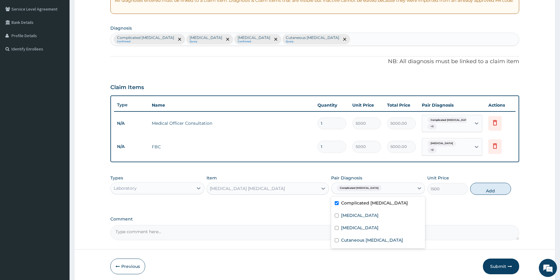
click at [493, 179] on div "Types Laboratory Item Malaria Parasite Pair Diagnosis option Complicated malari…" at bounding box center [314, 185] width 409 height 26
click at [492, 184] on button "Add" at bounding box center [490, 189] width 41 height 12
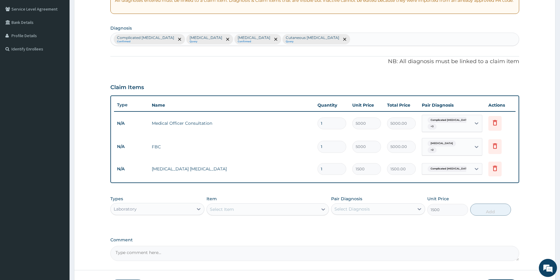
type input "0"
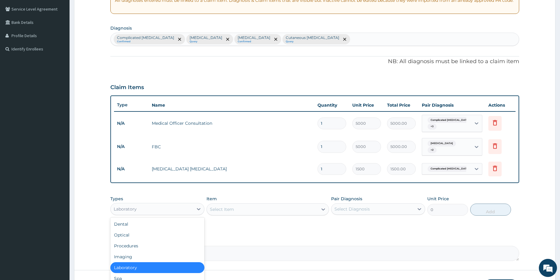
click at [166, 204] on div "Laboratory" at bounding box center [152, 209] width 83 height 10
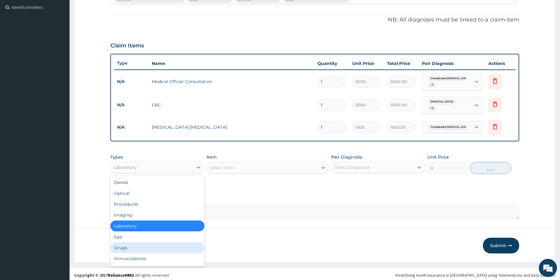
click at [123, 247] on div "Drugs" at bounding box center [157, 248] width 94 height 11
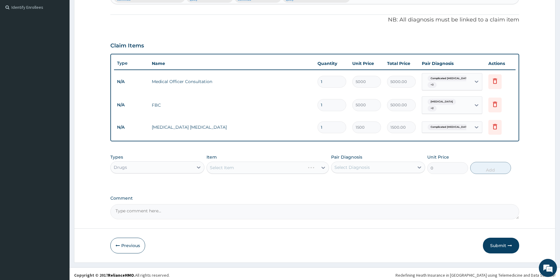
click at [229, 165] on div "Select Item" at bounding box center [268, 168] width 123 height 12
click at [252, 162] on div "Select Item" at bounding box center [268, 168] width 123 height 12
click at [237, 166] on div "Select Item" at bounding box center [262, 168] width 111 height 10
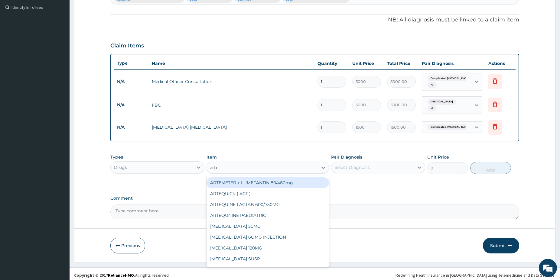
type input "artem"
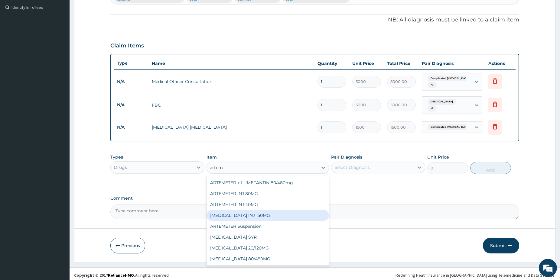
click at [271, 211] on div "ARTEMETHER INJ 150MG" at bounding box center [268, 215] width 123 height 11
type input "2500"
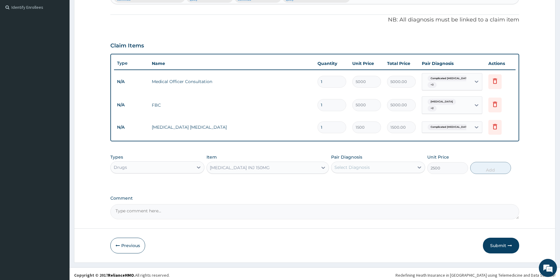
click at [355, 168] on div "Select Diagnosis" at bounding box center [373, 168] width 83 height 10
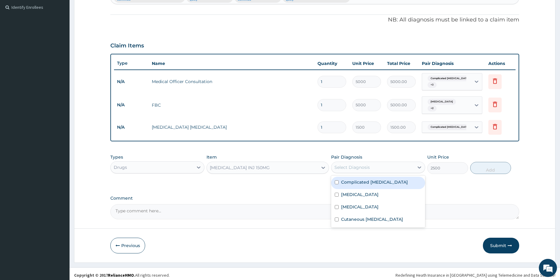
click at [374, 179] on label "Complicated malaria" at bounding box center [374, 182] width 67 height 6
checkbox input "true"
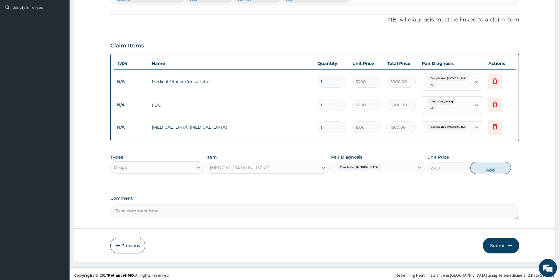
click at [482, 166] on button "Add" at bounding box center [490, 168] width 41 height 12
type input "0"
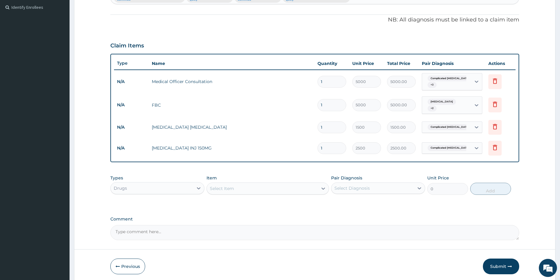
type input "0.00"
type input "3"
type input "7500.00"
type input "3"
click at [248, 191] on div "Select Item" at bounding box center [262, 189] width 111 height 10
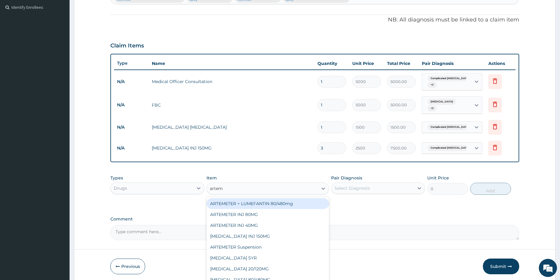
type input "arteme"
click at [305, 204] on div "ARTEMETER + LUMEFANTIN 80/480mg" at bounding box center [268, 203] width 123 height 11
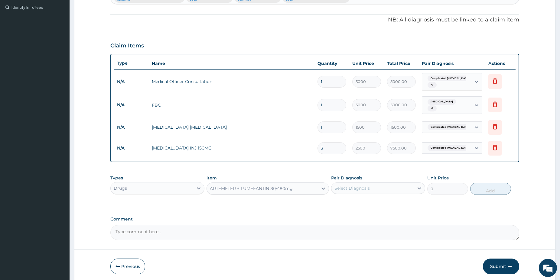
type input "350"
click at [363, 188] on div "Select Diagnosis" at bounding box center [352, 188] width 35 height 6
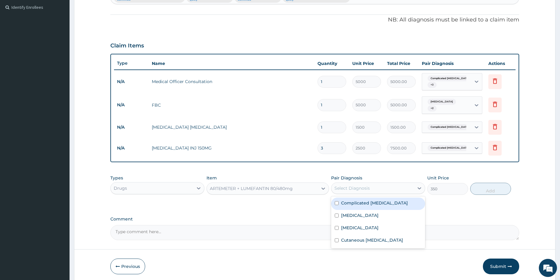
click at [357, 202] on label "Complicated malaria" at bounding box center [374, 203] width 67 height 6
checkbox input "true"
click at [486, 189] on button "Add" at bounding box center [490, 189] width 41 height 12
click at [486, 189] on div "PA Code / Prescription Code Enter Code(Secondary Care Only) Encounter Date DD-M…" at bounding box center [314, 67] width 409 height 348
type input "0"
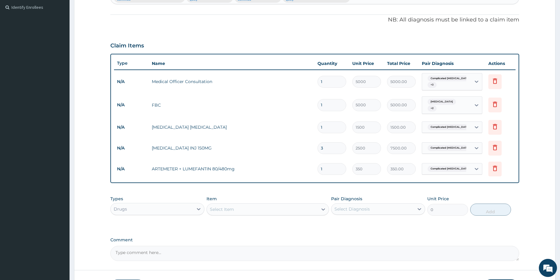
click at [341, 167] on input "1" at bounding box center [332, 169] width 29 height 12
type input "0.00"
type input "6"
type input "2100.00"
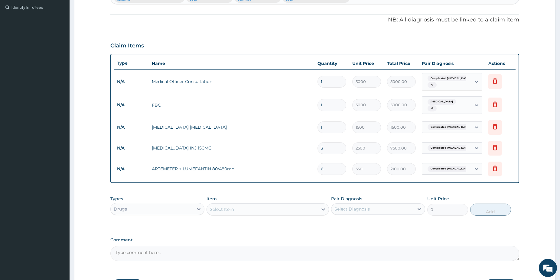
type input "6"
click at [235, 211] on div "Select Item" at bounding box center [262, 210] width 111 height 10
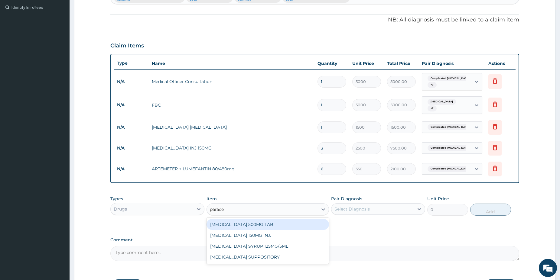
type input "paracet"
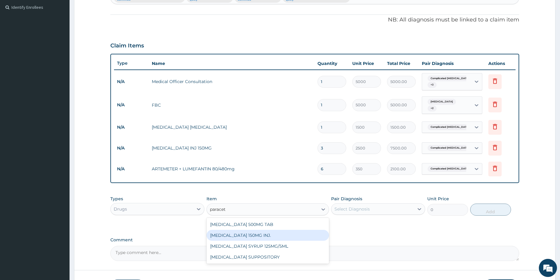
click at [262, 231] on div "PARACETAMOL 150MG INJ." at bounding box center [268, 235] width 123 height 11
type input "750"
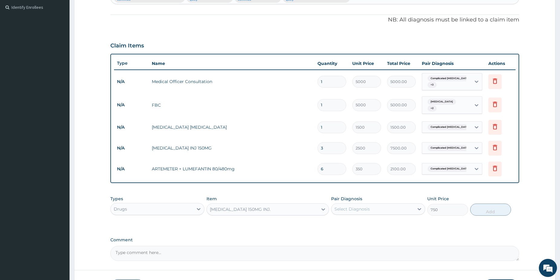
click at [357, 204] on div "Select Diagnosis" at bounding box center [373, 209] width 83 height 10
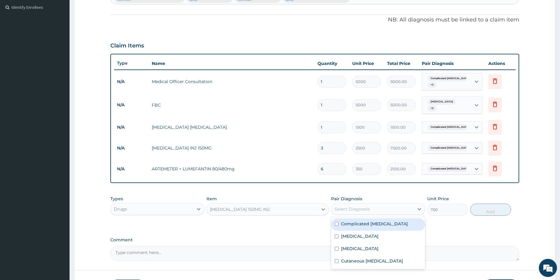
click at [390, 224] on div "Complicated malaria" at bounding box center [378, 225] width 94 height 12
checkbox input "true"
click at [486, 205] on button "Add" at bounding box center [490, 210] width 41 height 12
type input "0"
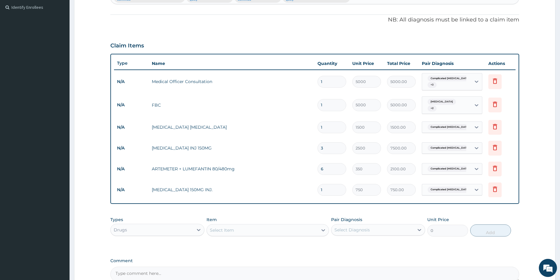
type input "0.00"
type input "45"
type input "33750.00"
type input "4"
type input "3000.00"
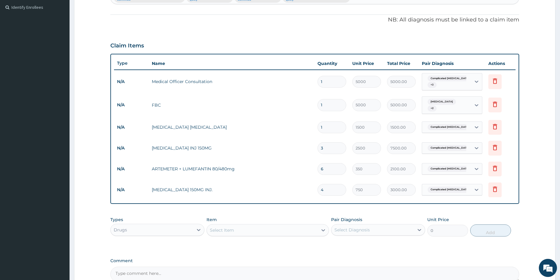
type input "4"
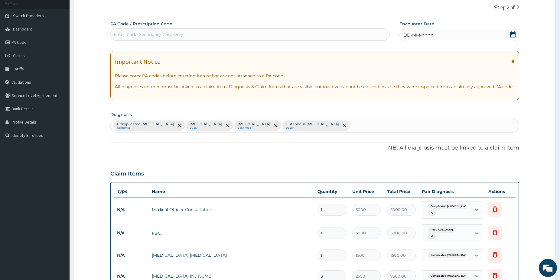
scroll to position [37, 0]
click at [515, 32] on icon at bounding box center [513, 35] width 6 height 6
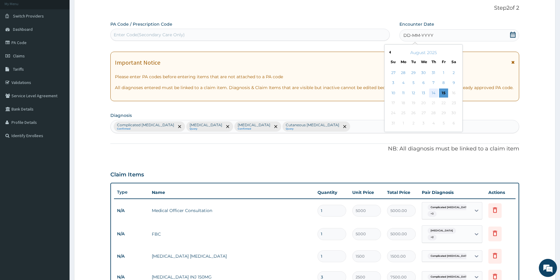
click at [437, 93] on div "14" at bounding box center [433, 93] width 9 height 9
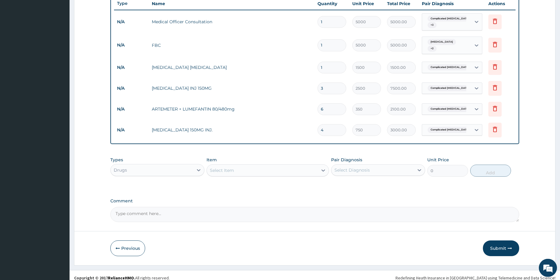
scroll to position [227, 0]
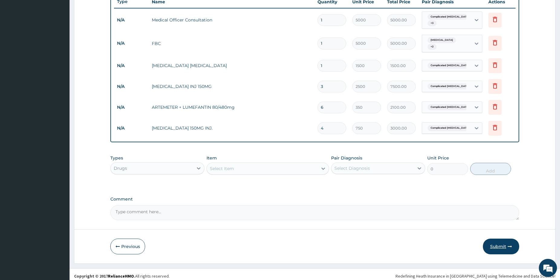
click at [489, 244] on button "Submit" at bounding box center [501, 247] width 36 height 16
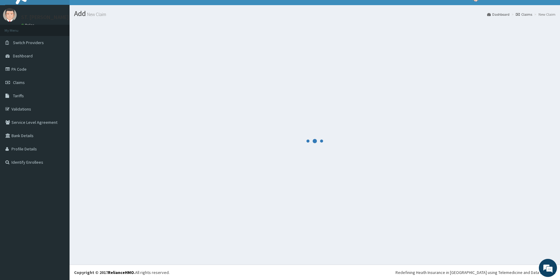
scroll to position [10, 0]
